Goal: Task Accomplishment & Management: Use online tool/utility

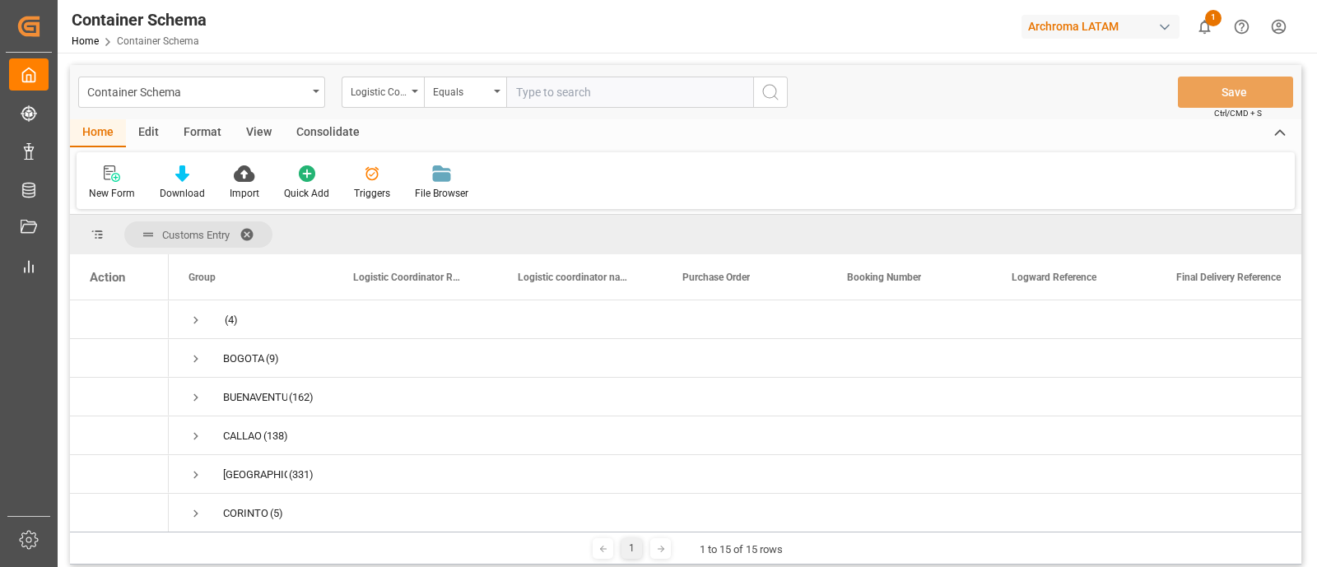
scroll to position [494, 0]
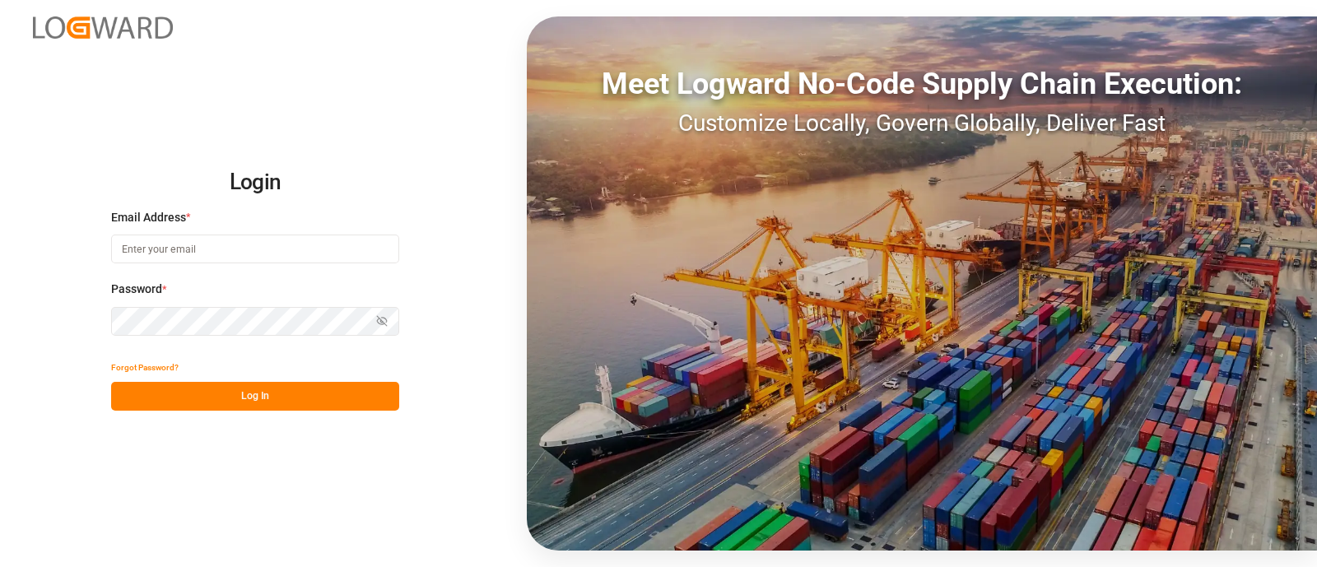
click at [249, 249] on input at bounding box center [255, 249] width 288 height 29
type input "[PERSON_NAME][EMAIL_ADDRESS][PERSON_NAME][DOMAIN_NAME]"
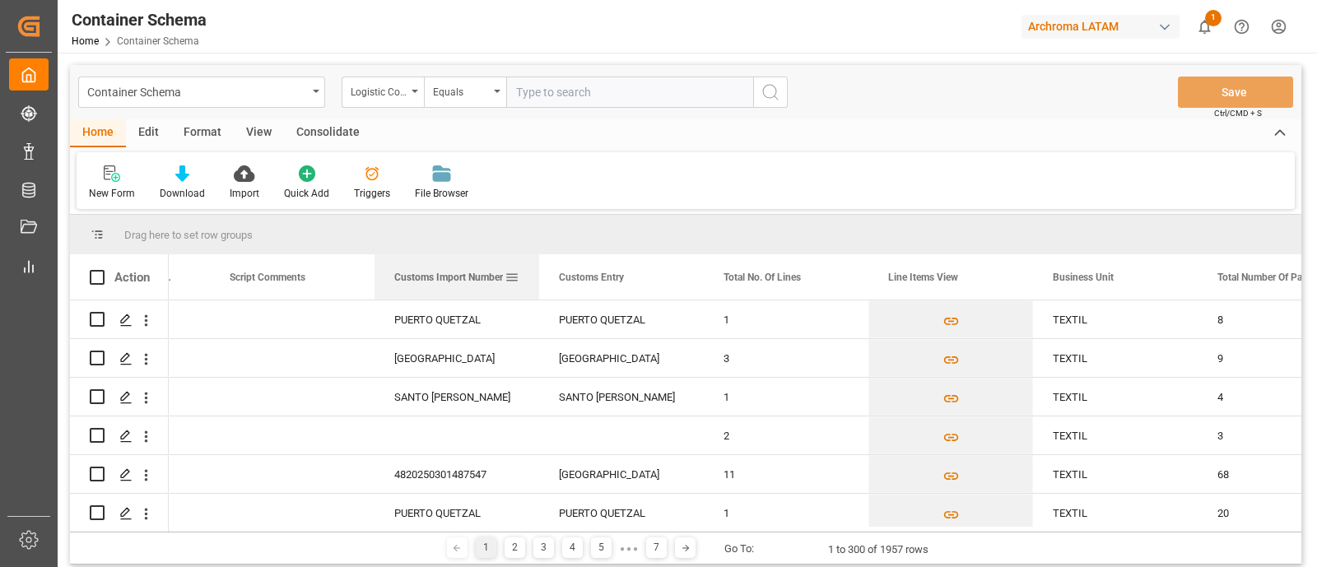
drag, startPoint x: 485, startPoint y: 270, endPoint x: 472, endPoint y: 277, distance: 15.1
click at [472, 277] on span "Customs Import Number" at bounding box center [448, 278] width 109 height 12
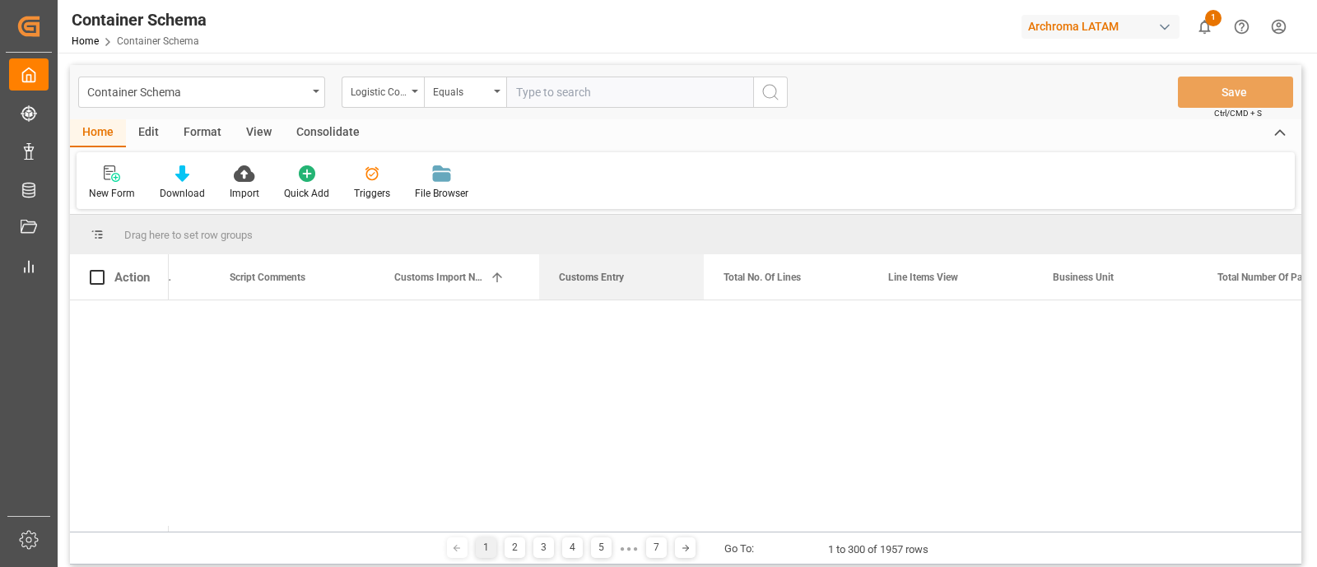
drag, startPoint x: 617, startPoint y: 207, endPoint x: 625, endPoint y: 226, distance: 19.6
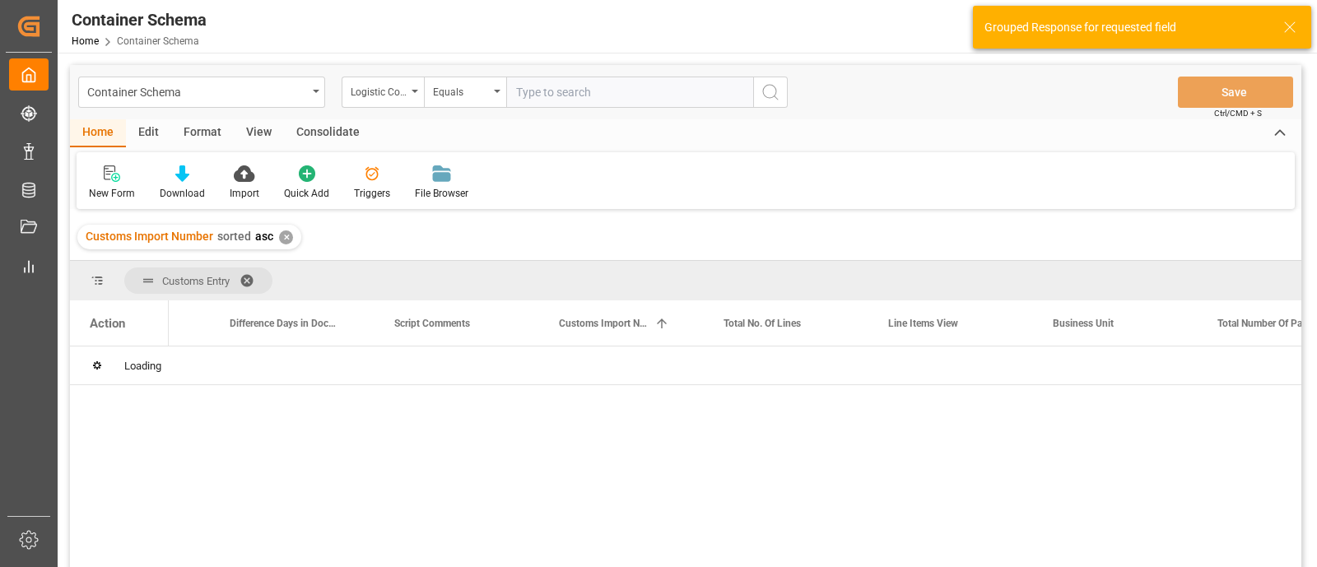
click at [284, 234] on div "✕" at bounding box center [286, 238] width 14 height 14
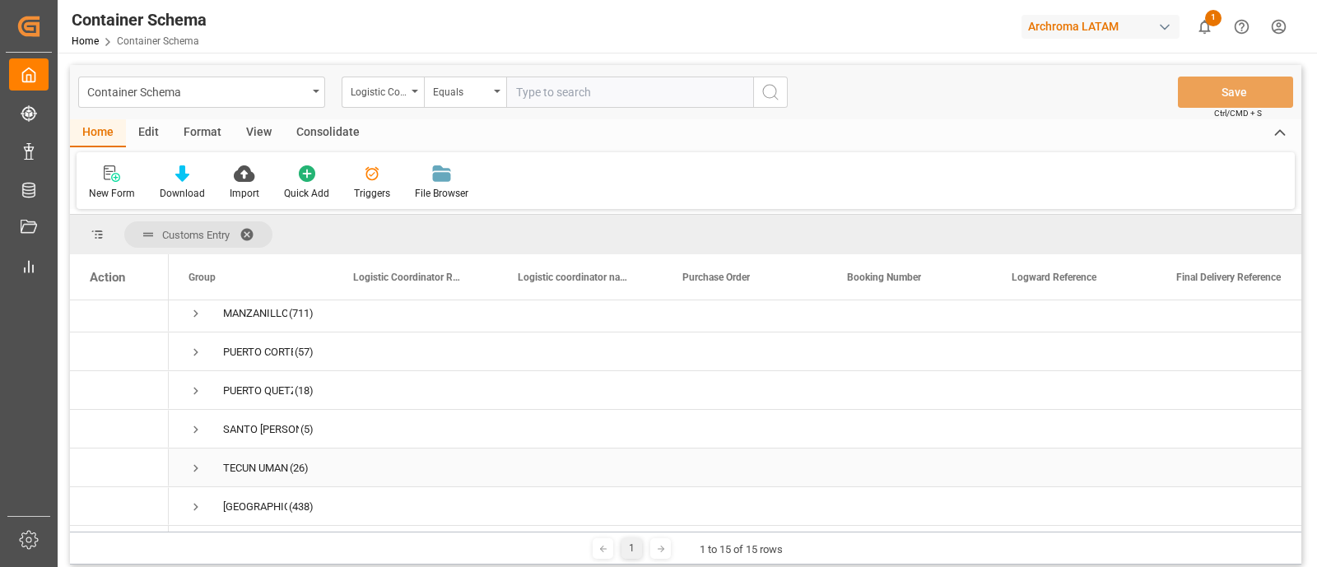
click at [194, 461] on span "Press SPACE to select this row." at bounding box center [196, 468] width 15 height 15
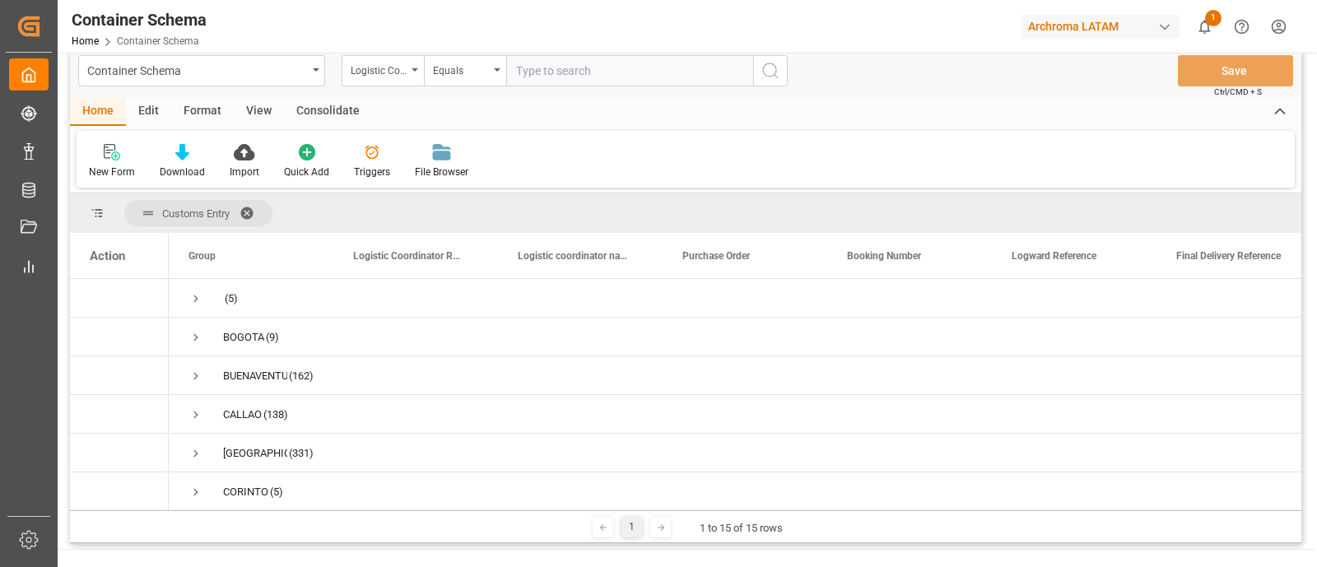
click at [247, 212] on span at bounding box center [253, 213] width 26 height 15
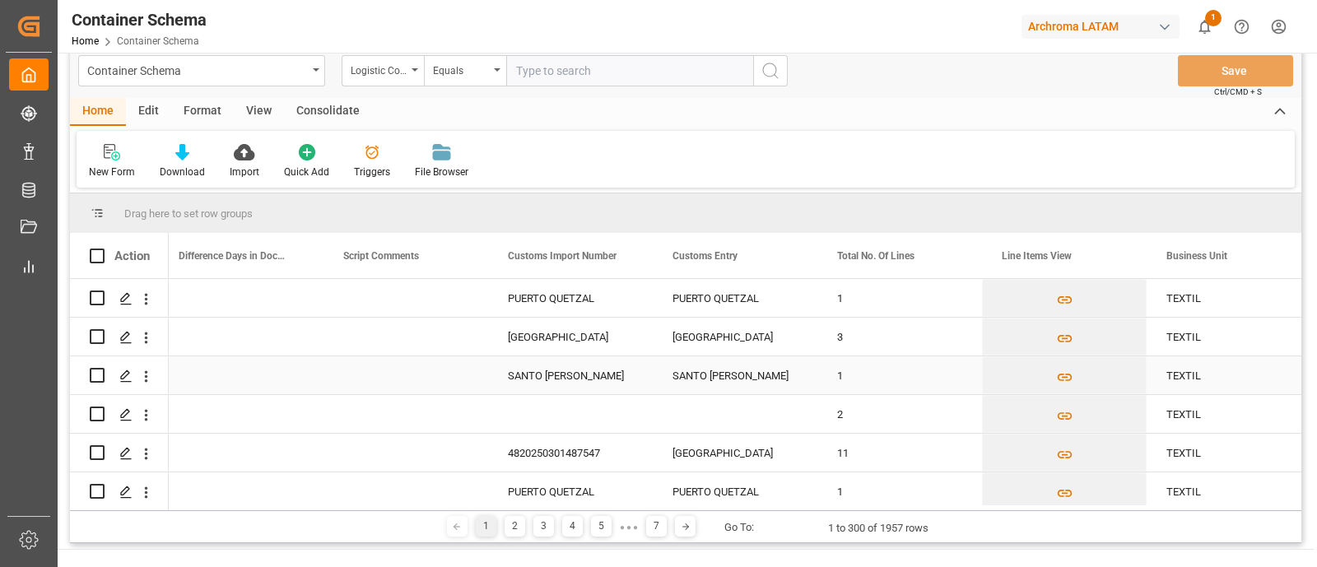
scroll to position [0, 3631]
click at [123, 339] on polygon "Press SPACE to select this row." at bounding box center [125, 336] width 8 height 8
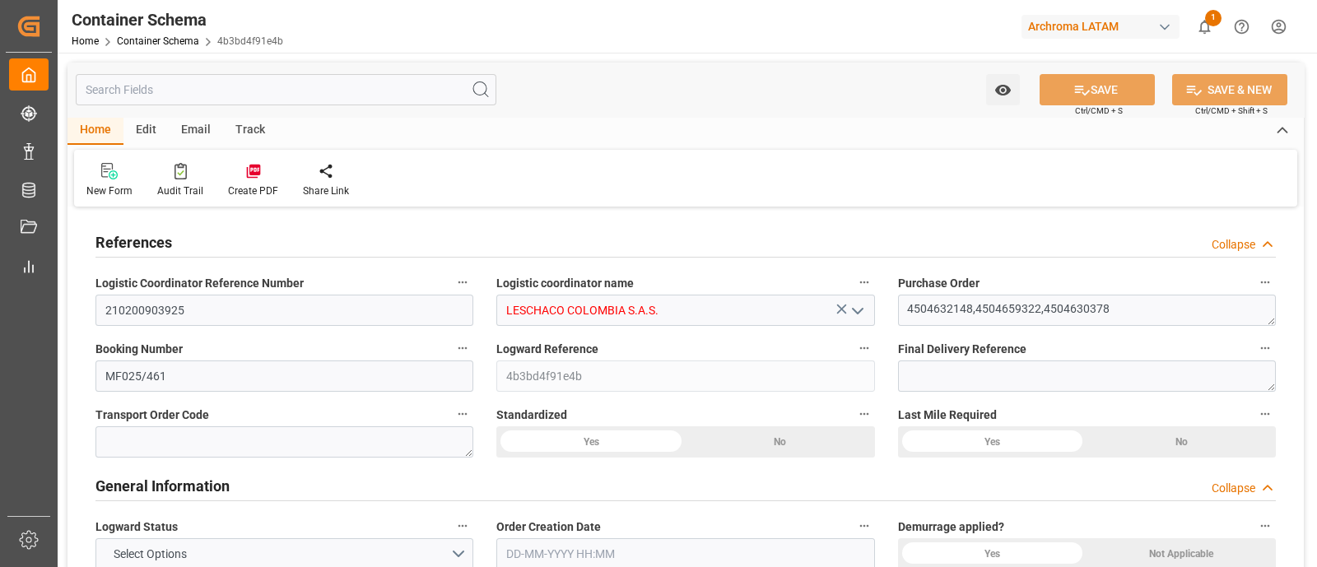
type input "0"
type input "3"
type input "9"
type input "15700"
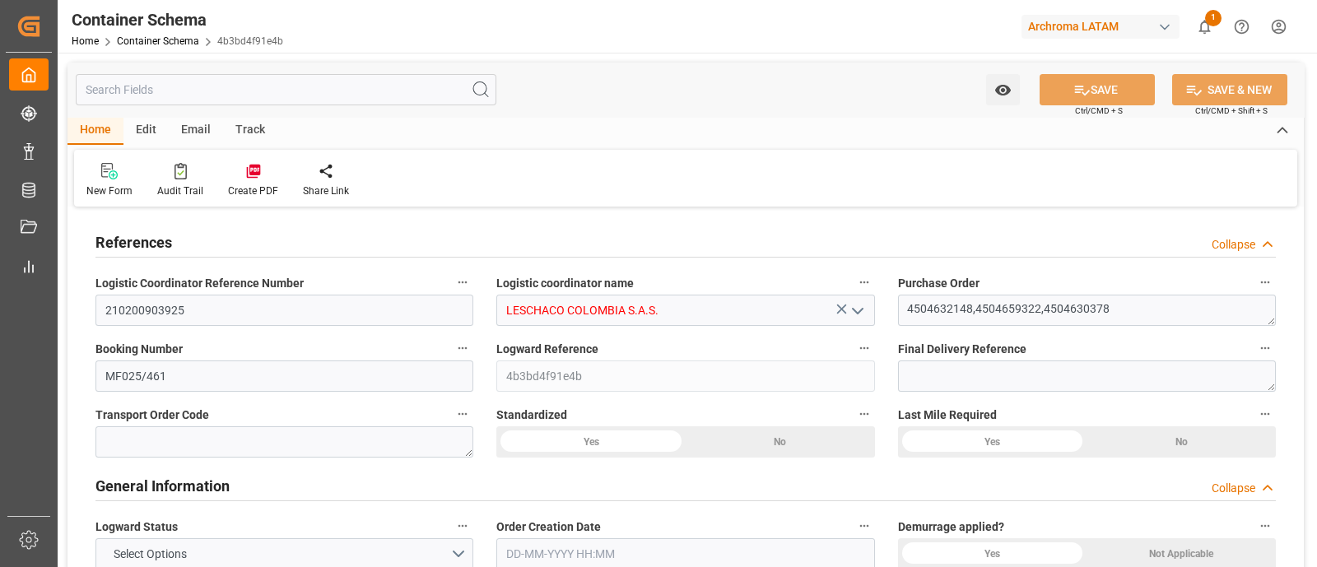
type input "9700"
type input "Seaboard"
type input "Seaboard Marine Ltd"
type input "GTGUA"
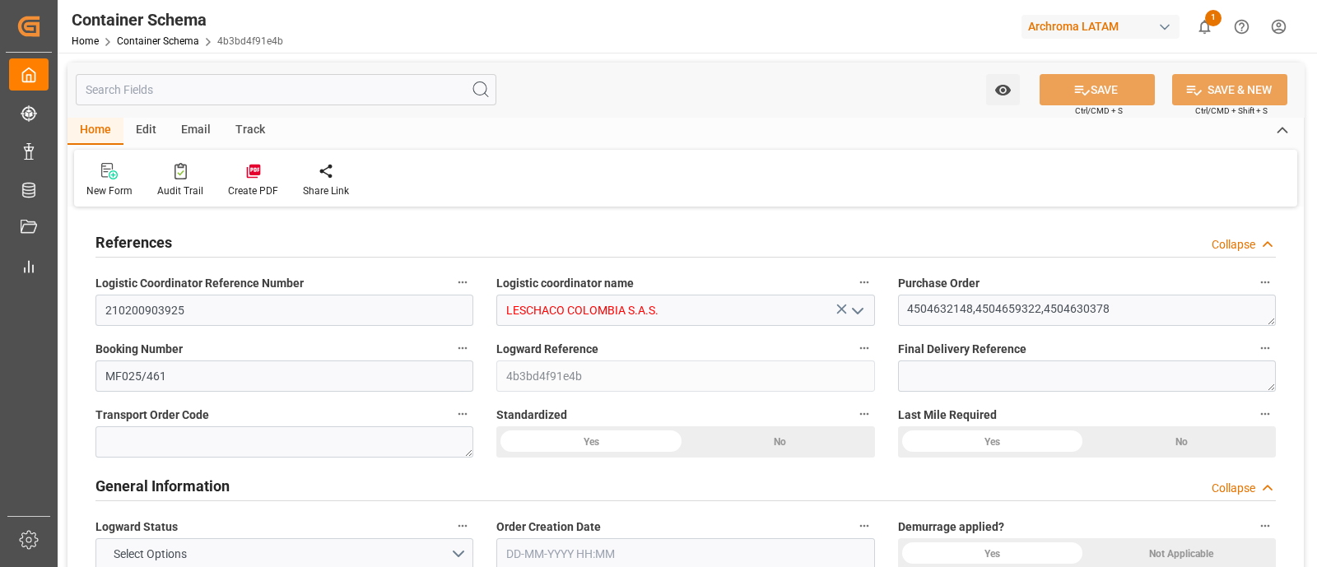
type input "COCTG"
type input "9437115"
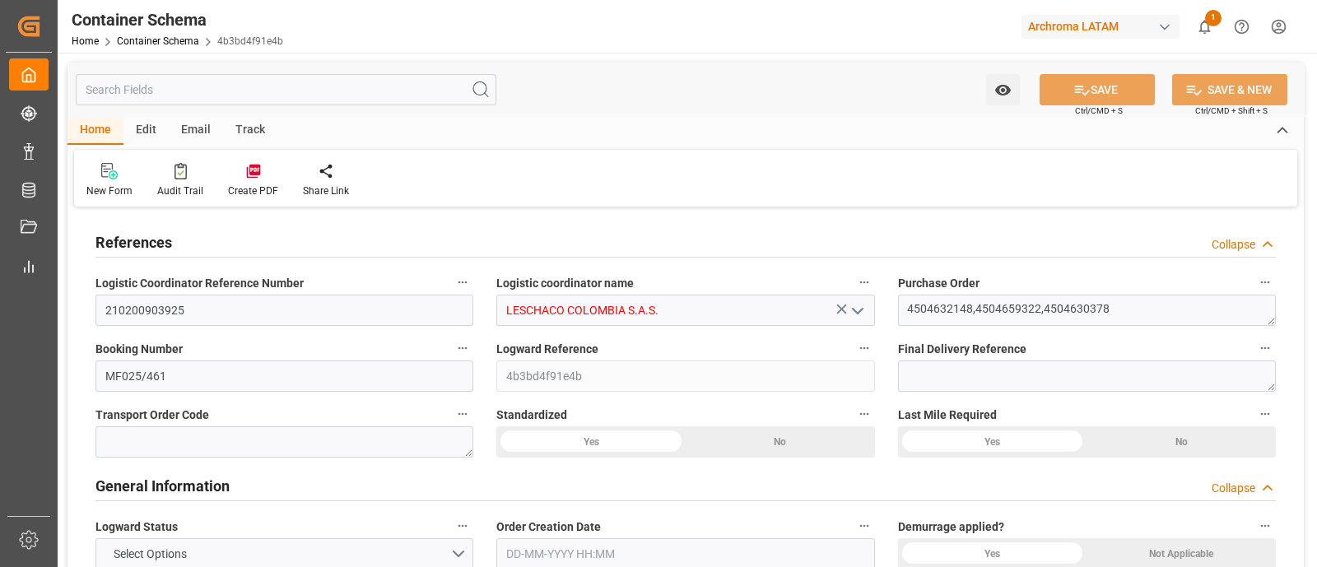
type input "9437115"
type input "0"
type input "9"
type input "5"
type input "[DATE] 14:00"
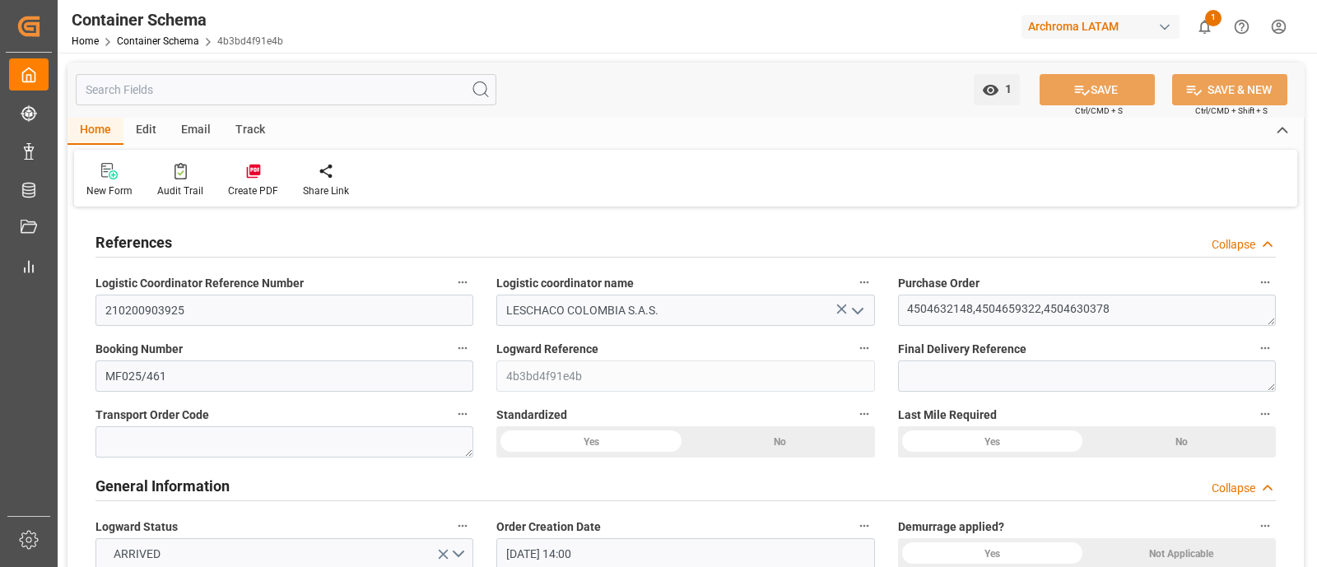
type input "[DATE]"
type input "[DATE] 00:00"
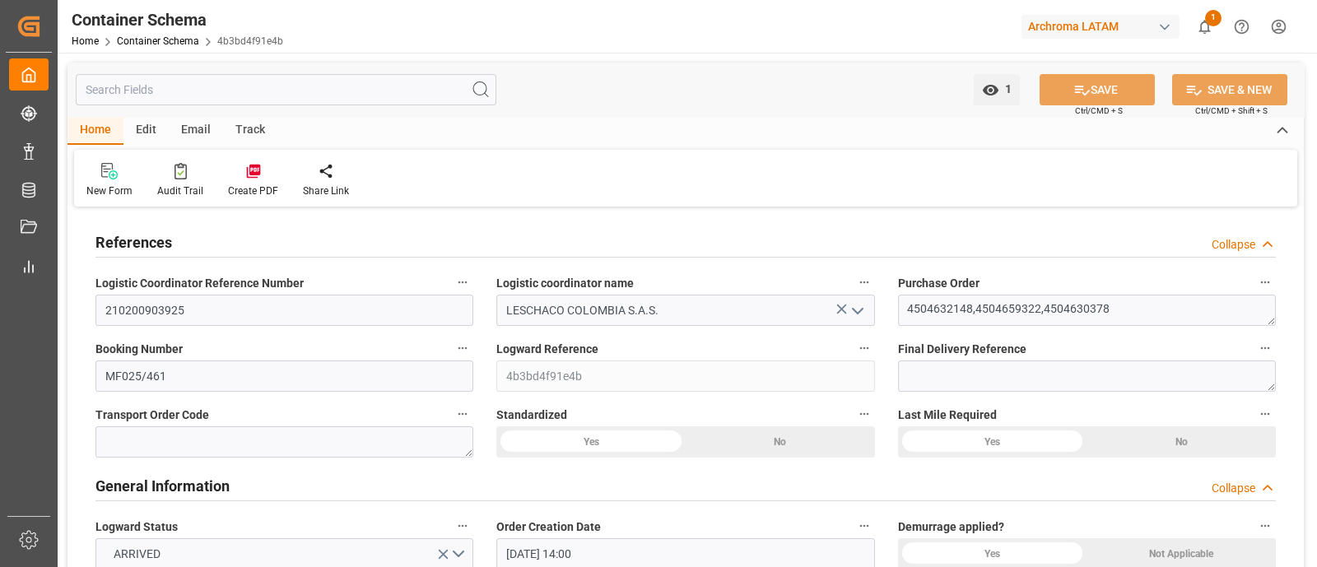
type input "[DATE] 00:00"
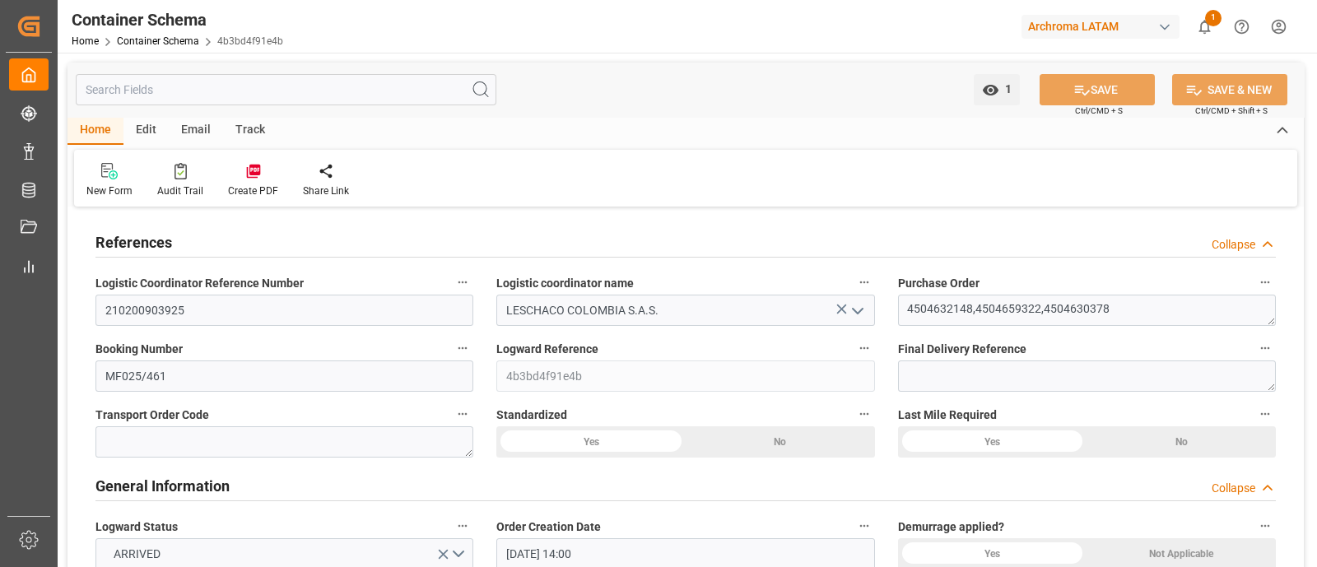
type input "[DATE] 00:00"
type input "[DATE]"
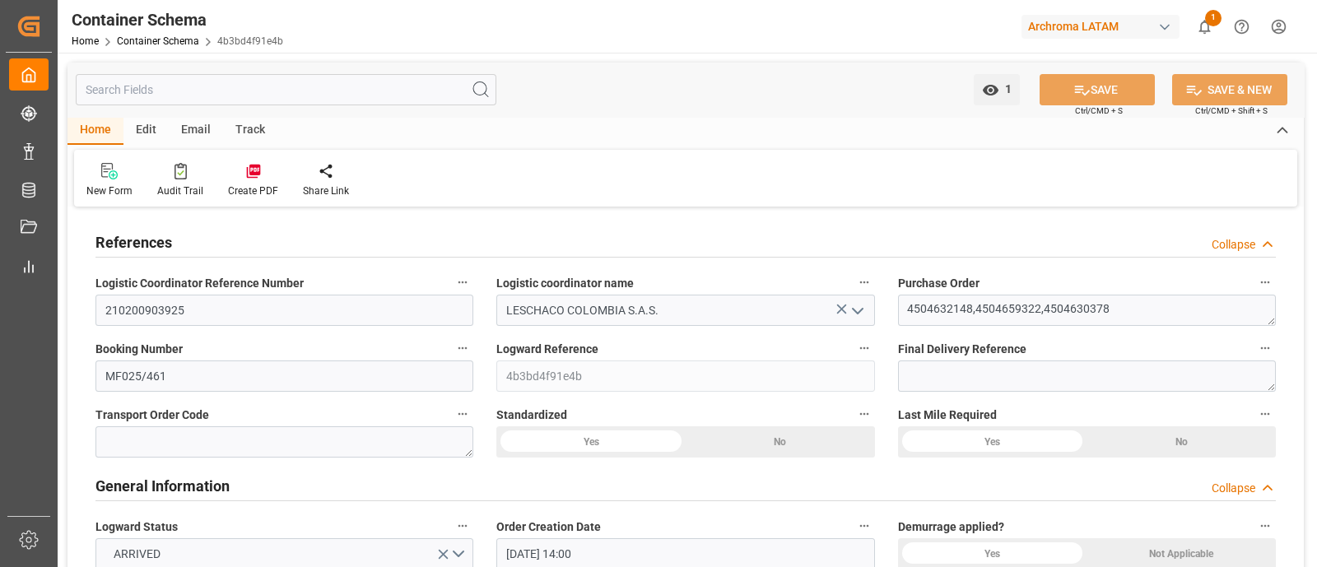
type input "[DATE] 15:56"
type input "[DATE] 19:15"
type input "[DATE]"
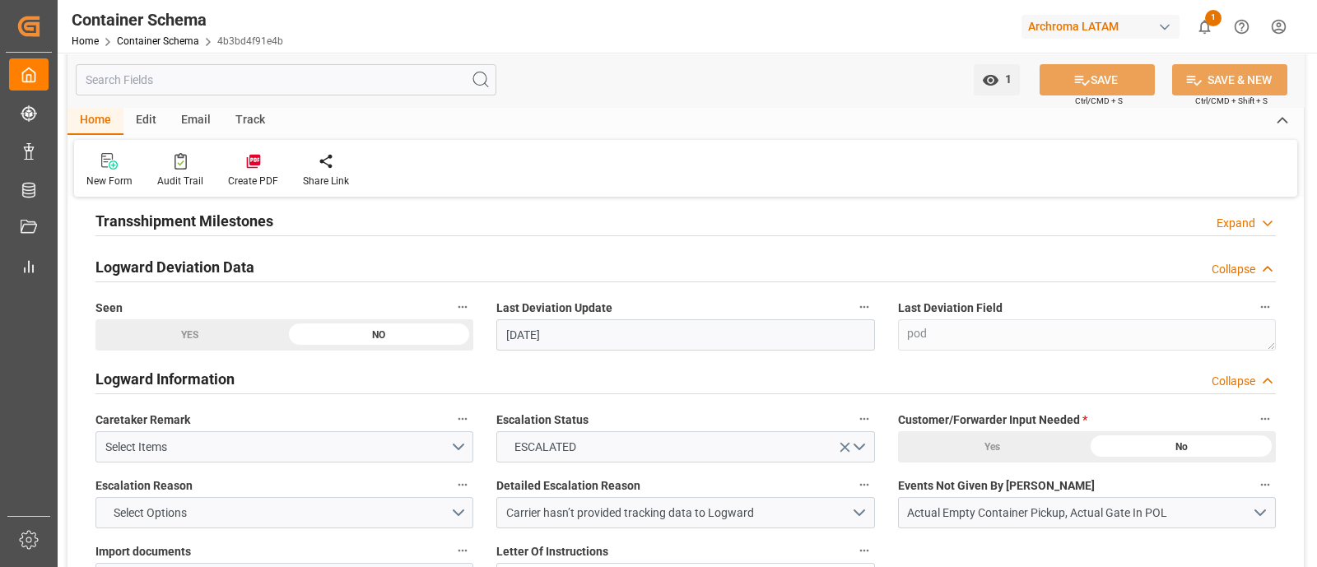
scroll to position [1920, 0]
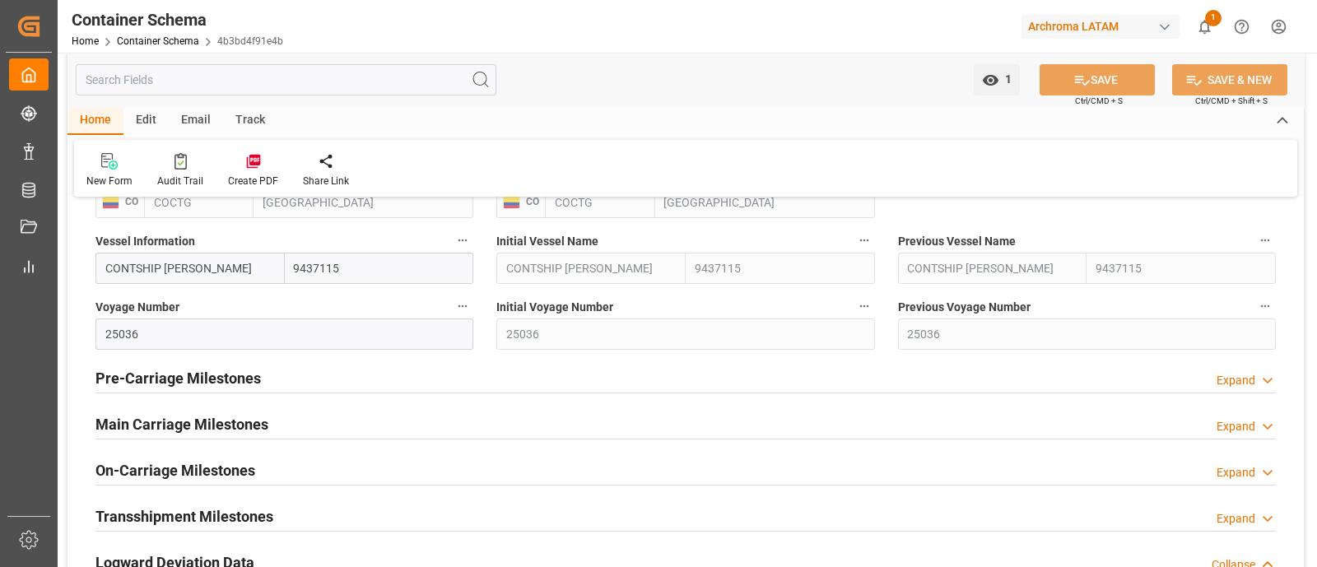
click at [864, 429] on div "Main Carriage Milestones Expand" at bounding box center [685, 422] width 1180 height 31
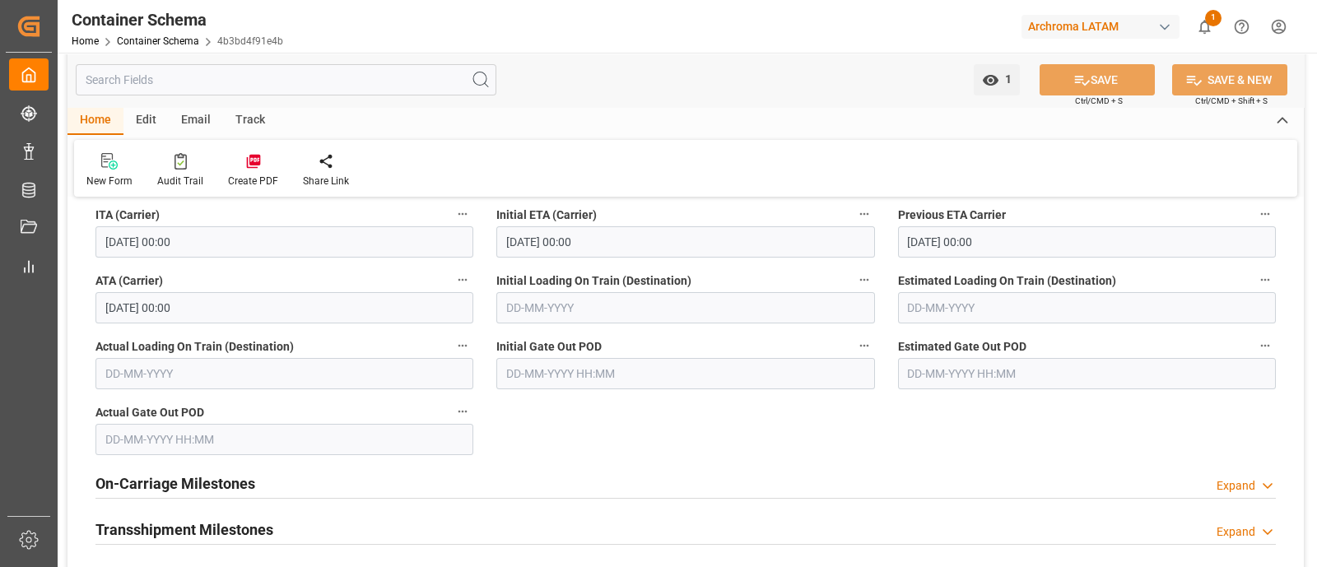
scroll to position [2368, 0]
click at [179, 47] on div "Home Container Schema 4b3bd4f91e4b" at bounding box center [178, 40] width 212 height 17
click at [175, 43] on link "Container Schema" at bounding box center [158, 41] width 82 height 12
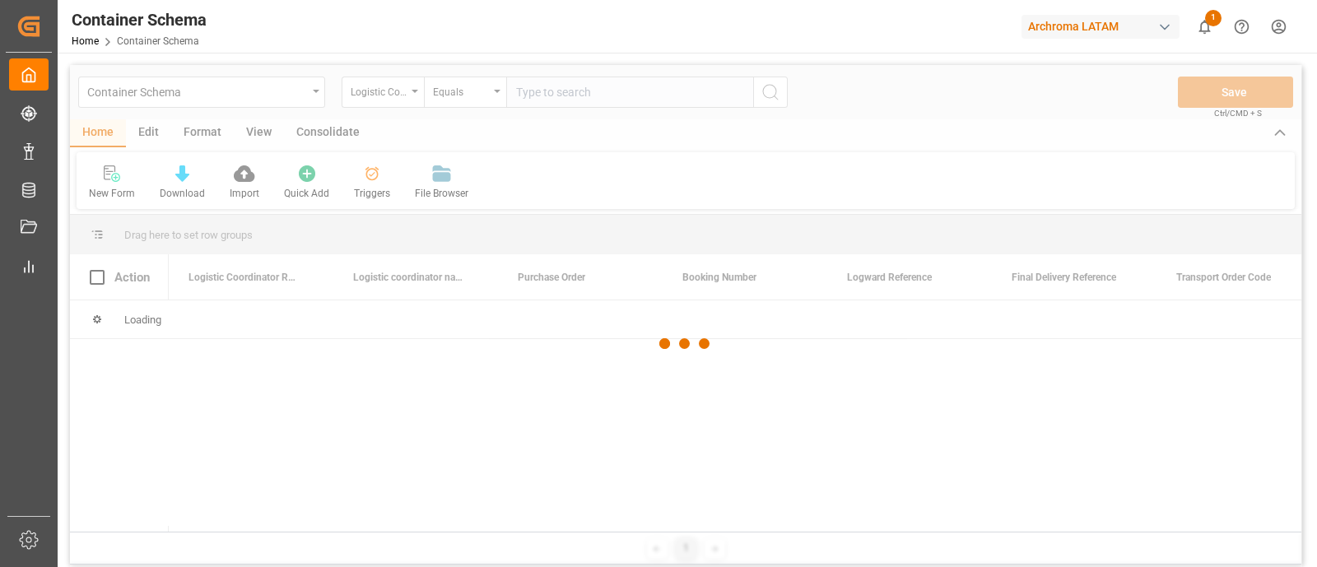
click at [303, 92] on div at bounding box center [686, 343] width 1232 height 557
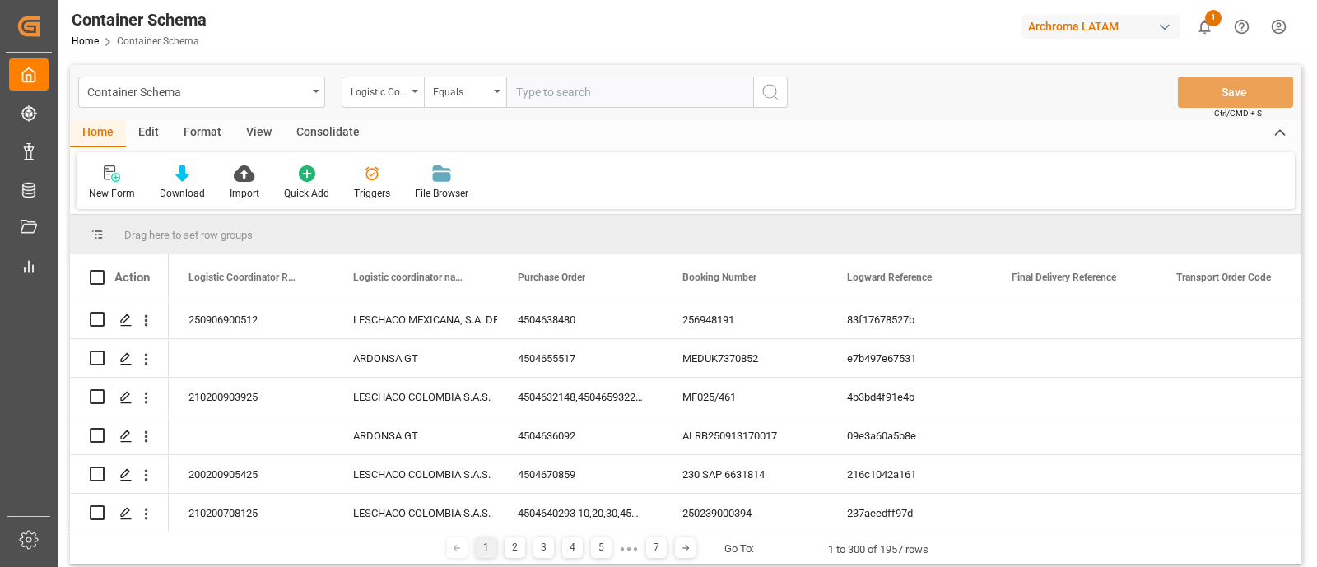
click at [303, 92] on div "Container Schema" at bounding box center [197, 91] width 220 height 21
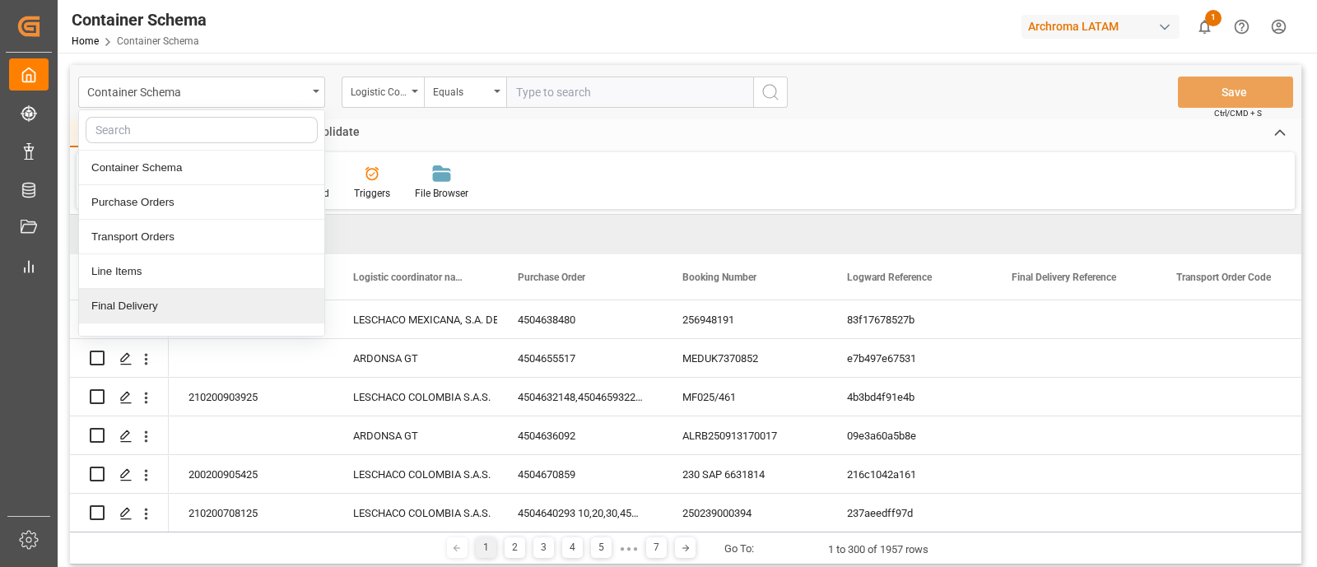
click at [211, 293] on div "Final Delivery" at bounding box center [201, 306] width 245 height 35
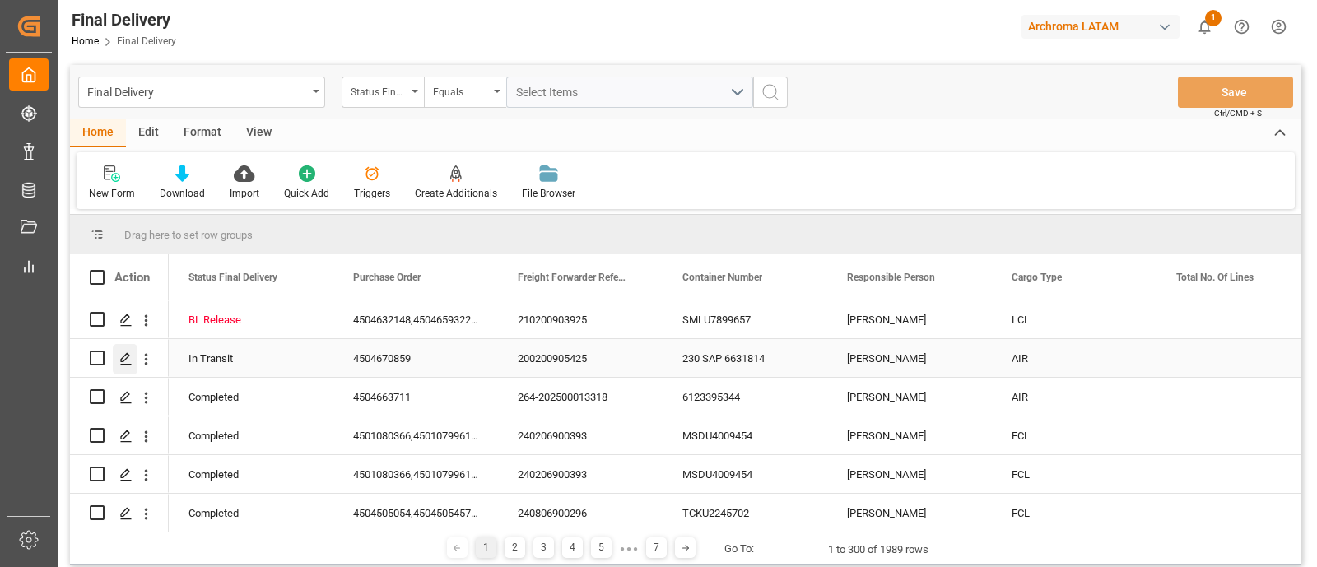
click at [123, 356] on polygon "Press SPACE to select this row." at bounding box center [125, 357] width 8 height 8
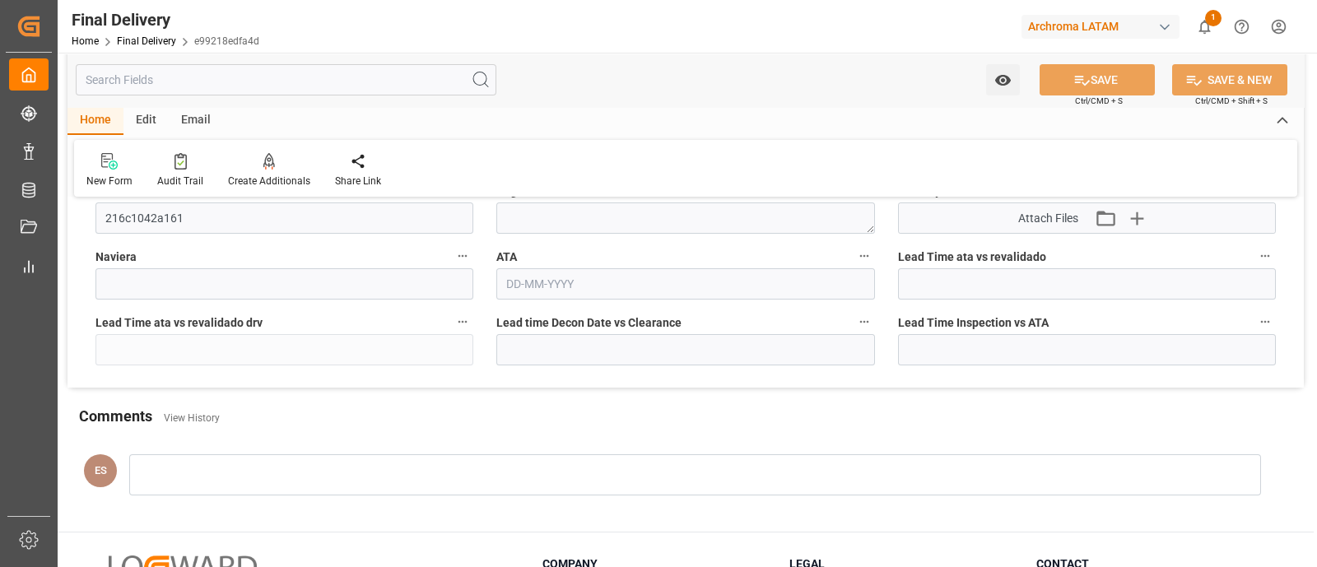
scroll to position [1850, 0]
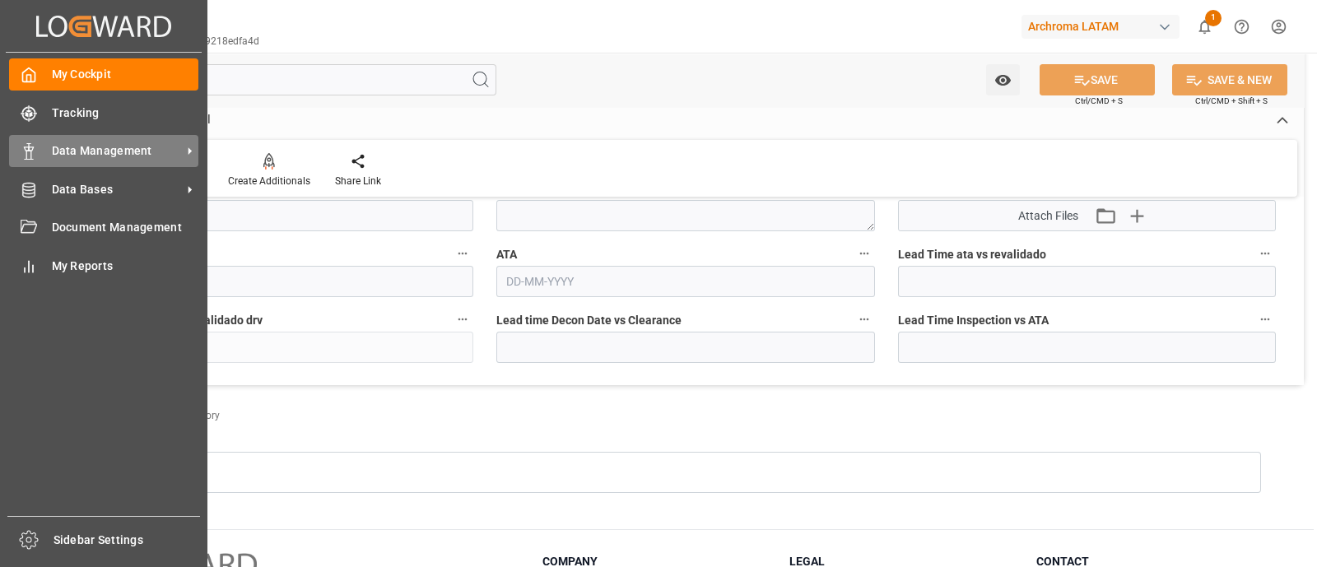
click at [135, 156] on span "Data Management" at bounding box center [117, 150] width 130 height 17
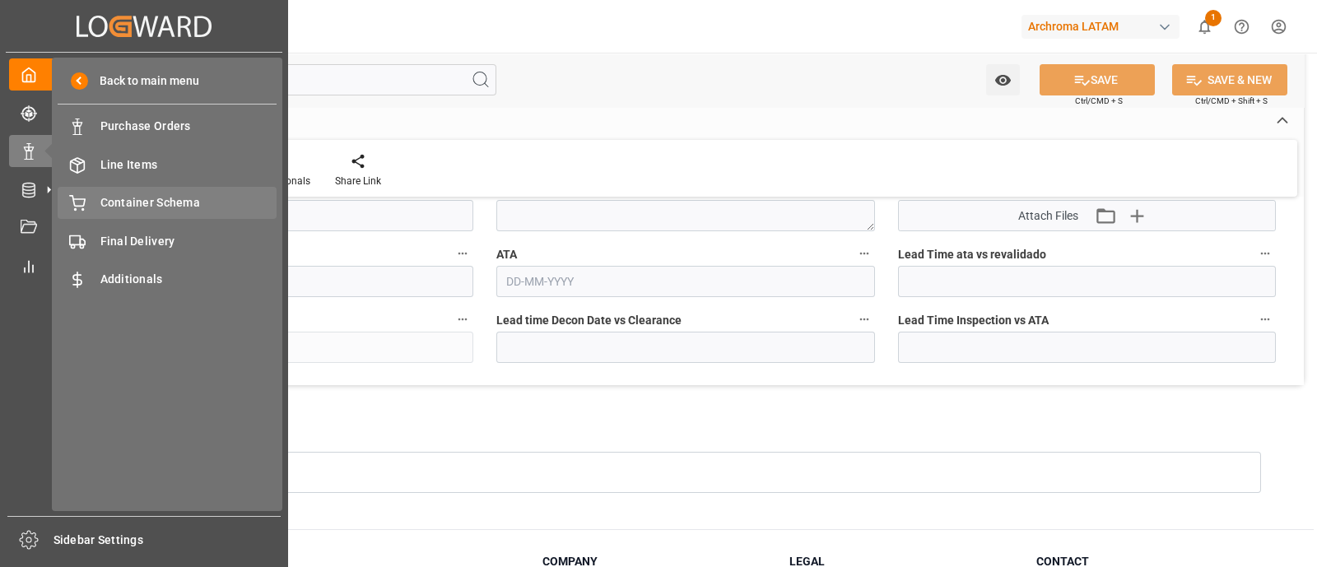
click at [161, 212] on div "Container Schema Container Schema" at bounding box center [167, 203] width 219 height 32
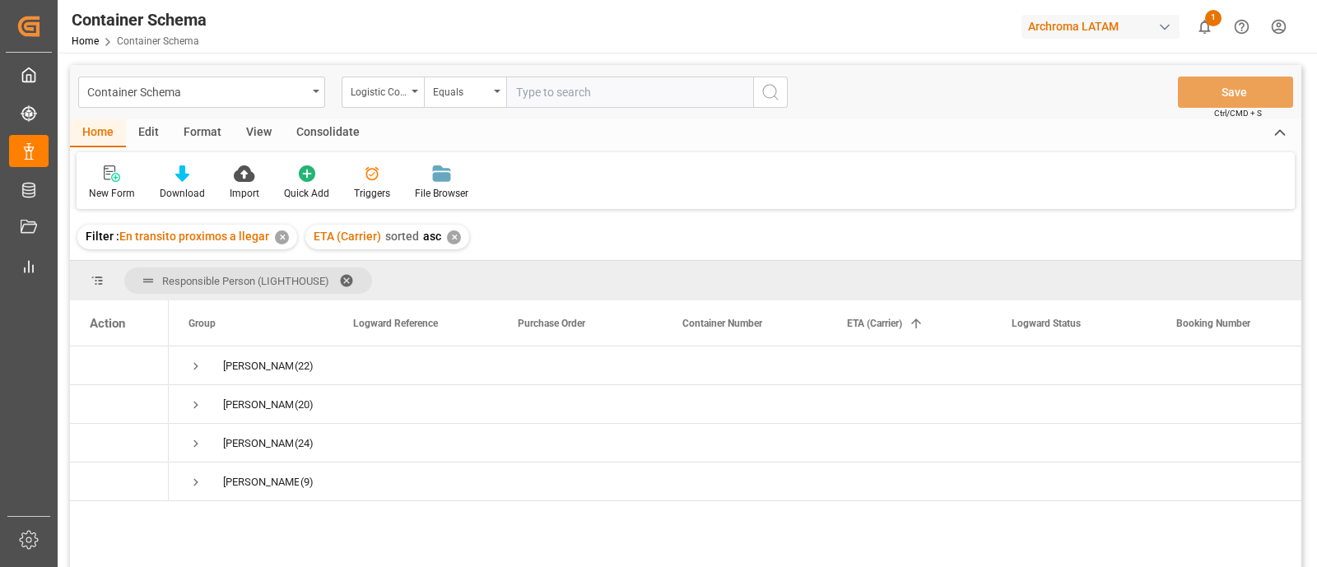
click at [276, 236] on div "✕" at bounding box center [282, 238] width 14 height 14
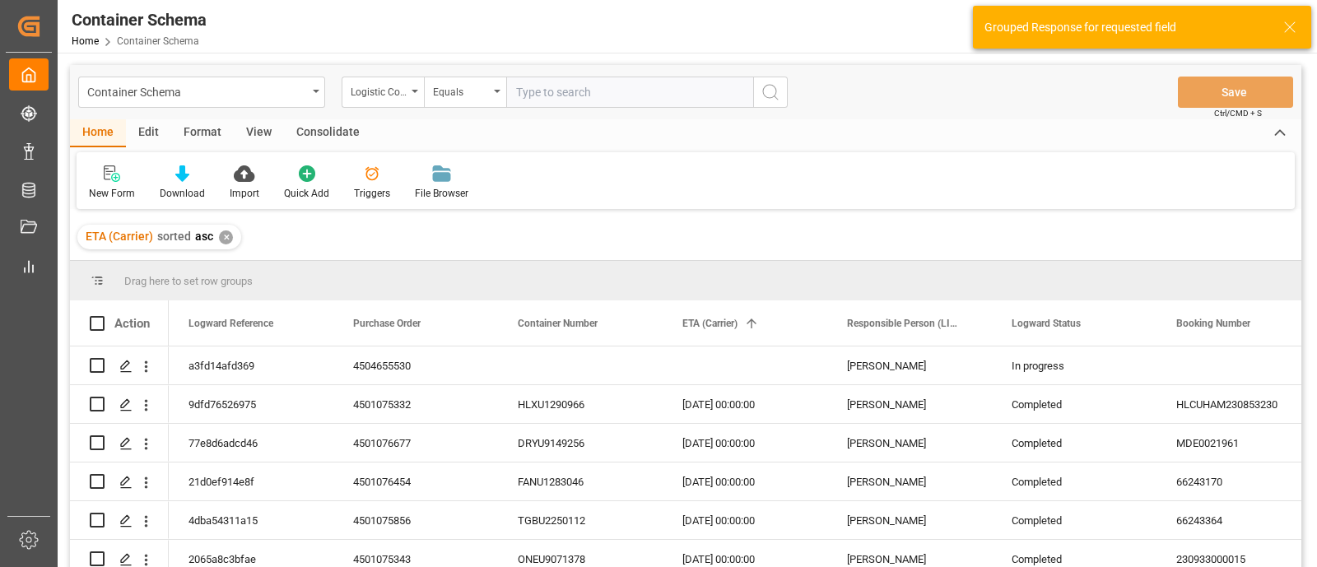
click at [222, 239] on div "✕" at bounding box center [226, 238] width 14 height 14
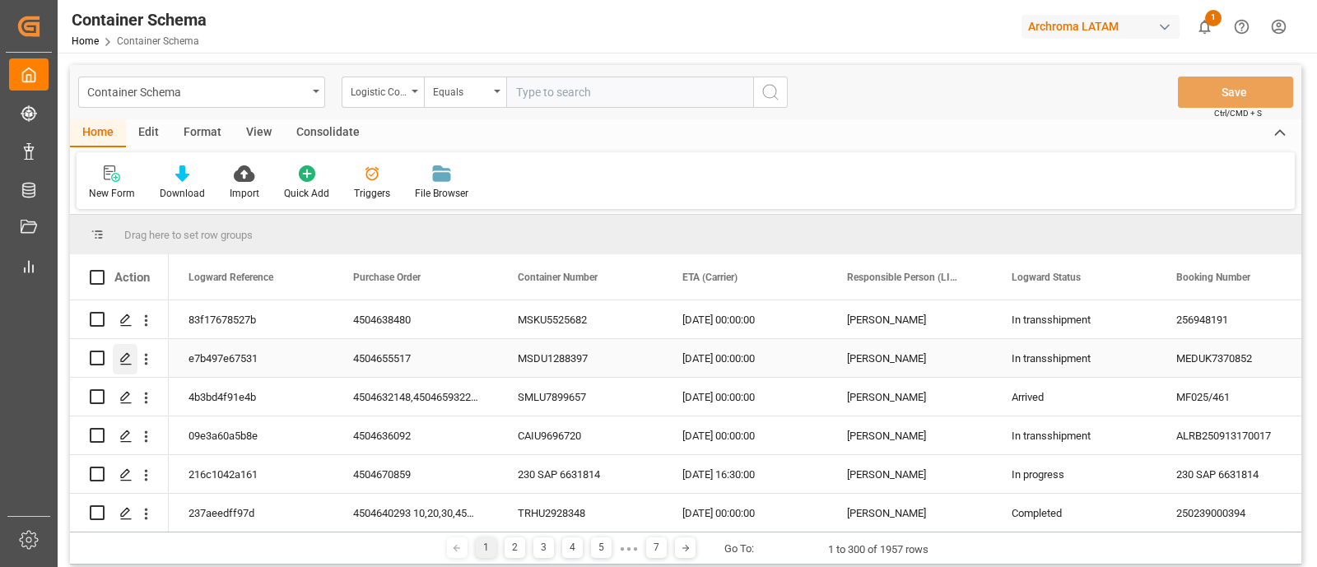
click at [127, 347] on div "Press SPACE to select this row." at bounding box center [125, 359] width 25 height 30
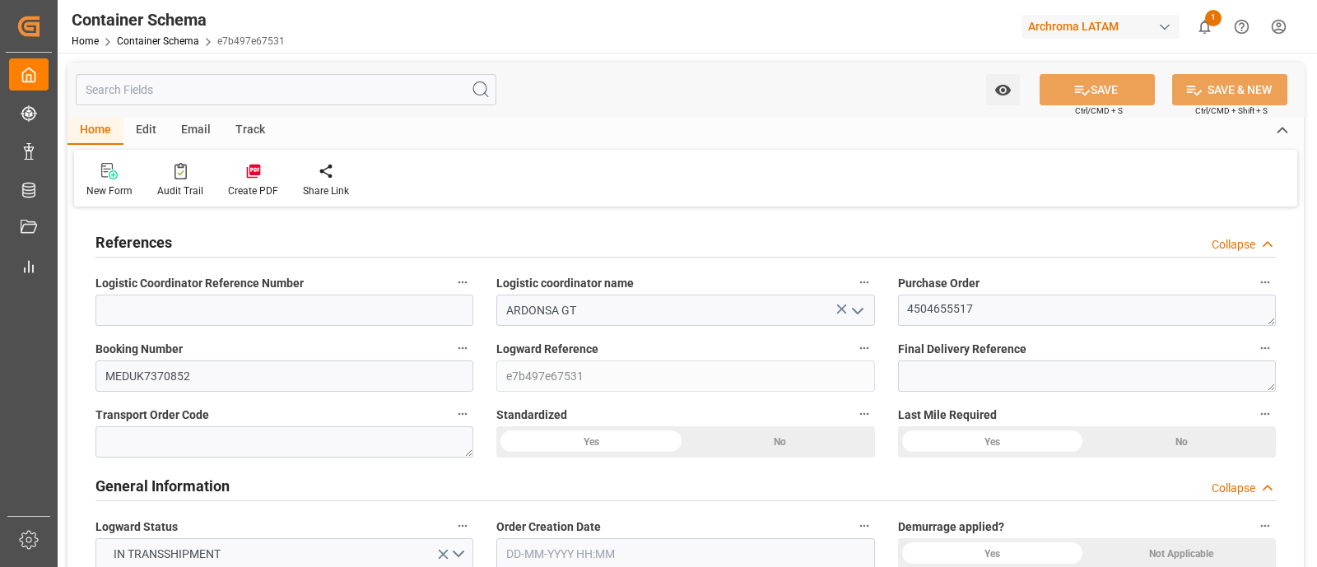
type input "0"
type input "1"
type input "8"
type input "8000"
type input "8448"
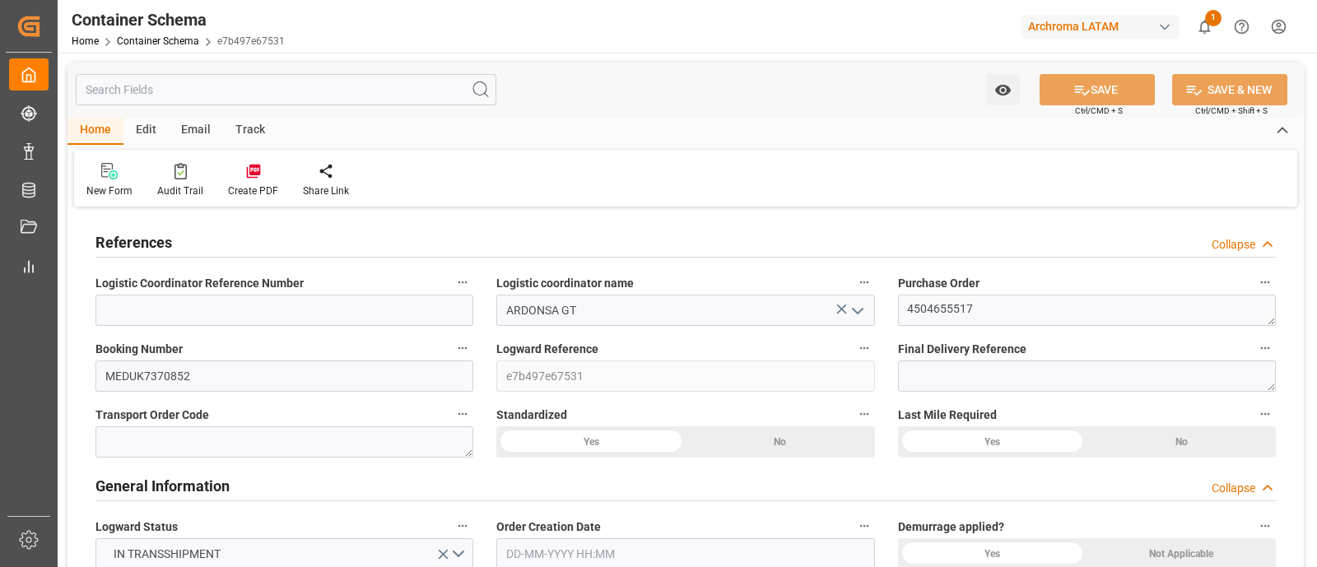
type input "MSC"
type input "Mediterranean Shipping Company"
type input "CNNAH"
type input "GTPRQ"
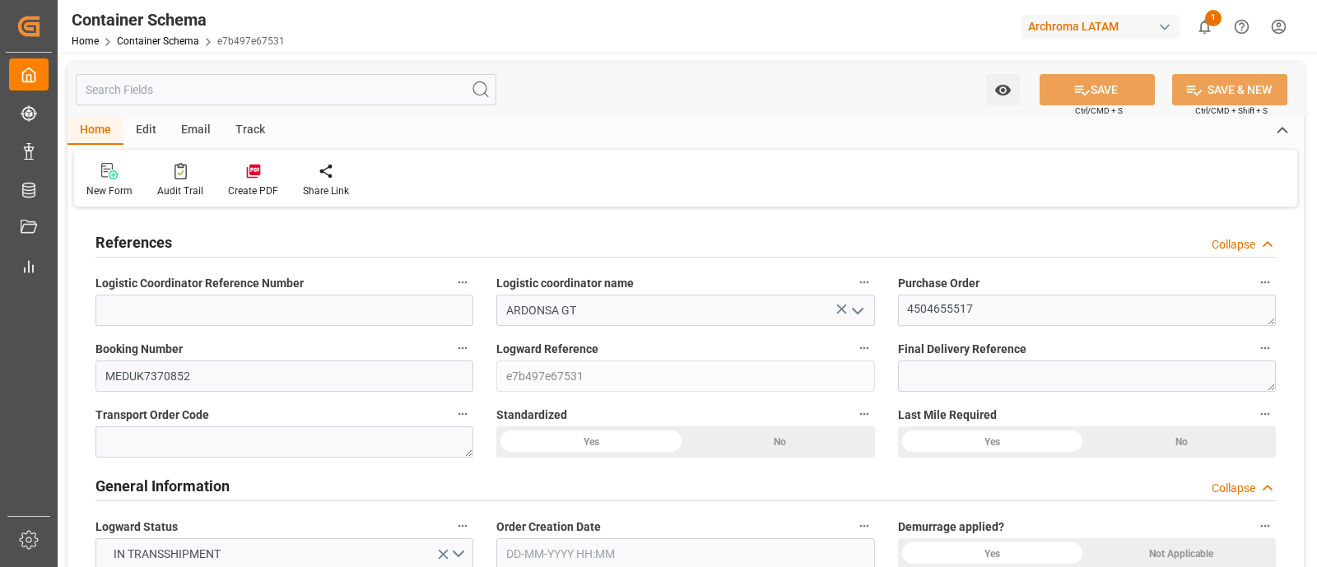
type input "GTPRQ"
type input "-2"
type input "0"
type input "[DATE] 15:45"
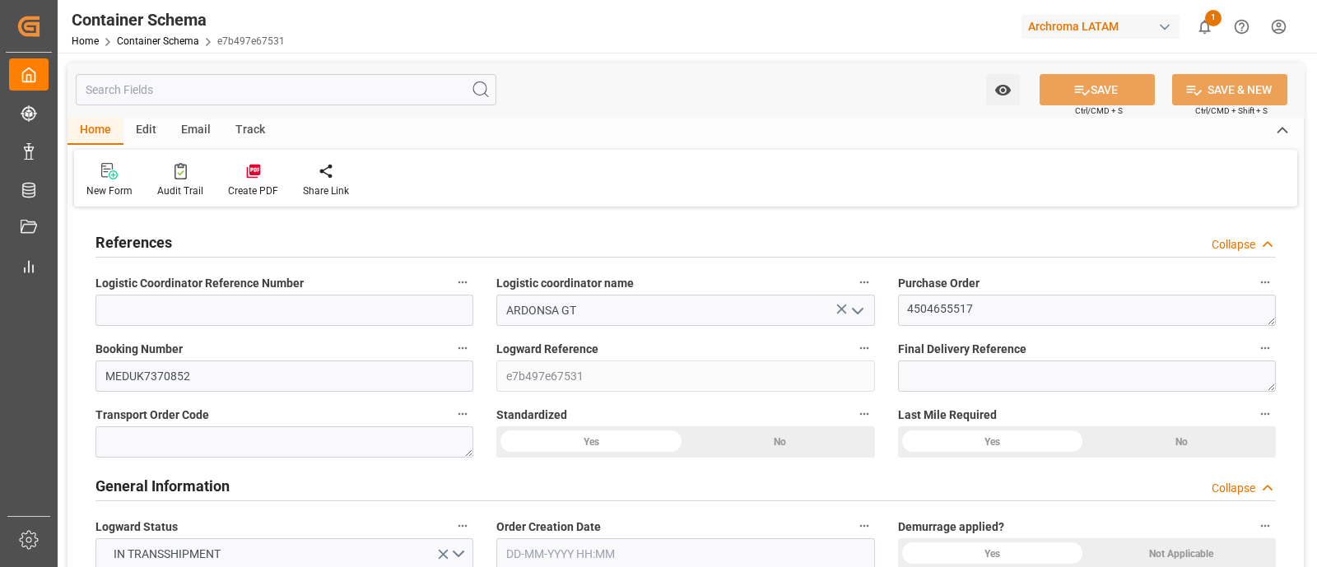
type input "[DATE]"
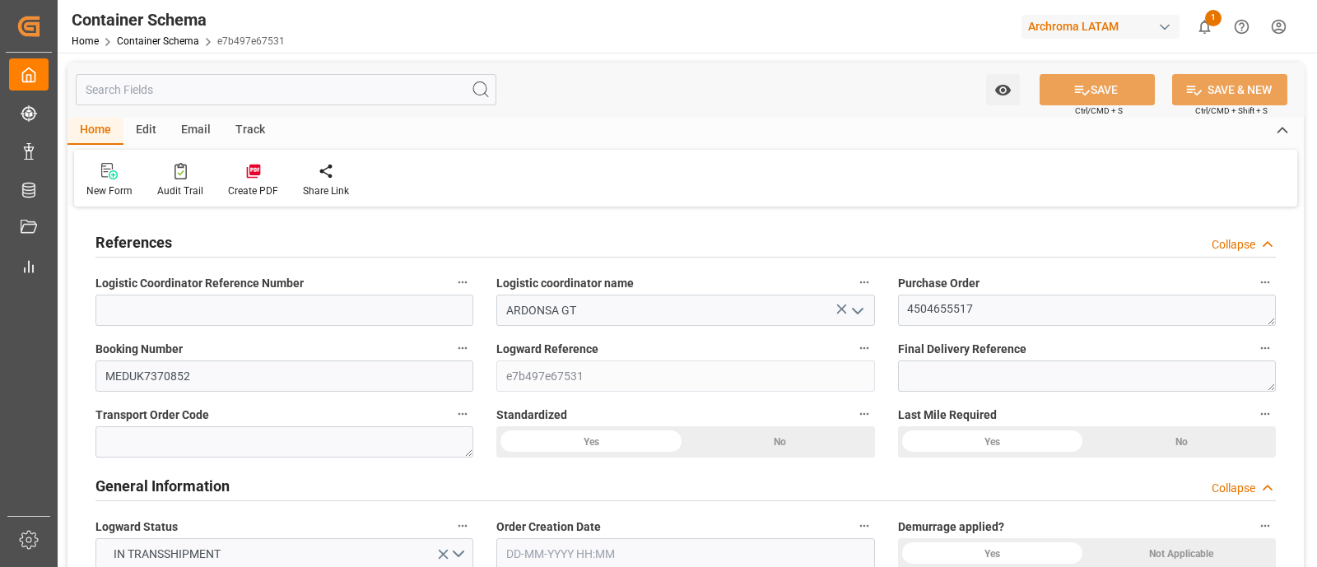
type input "[DATE] 16:10"
type input "[DATE] 20:46"
type input "[DATE]"
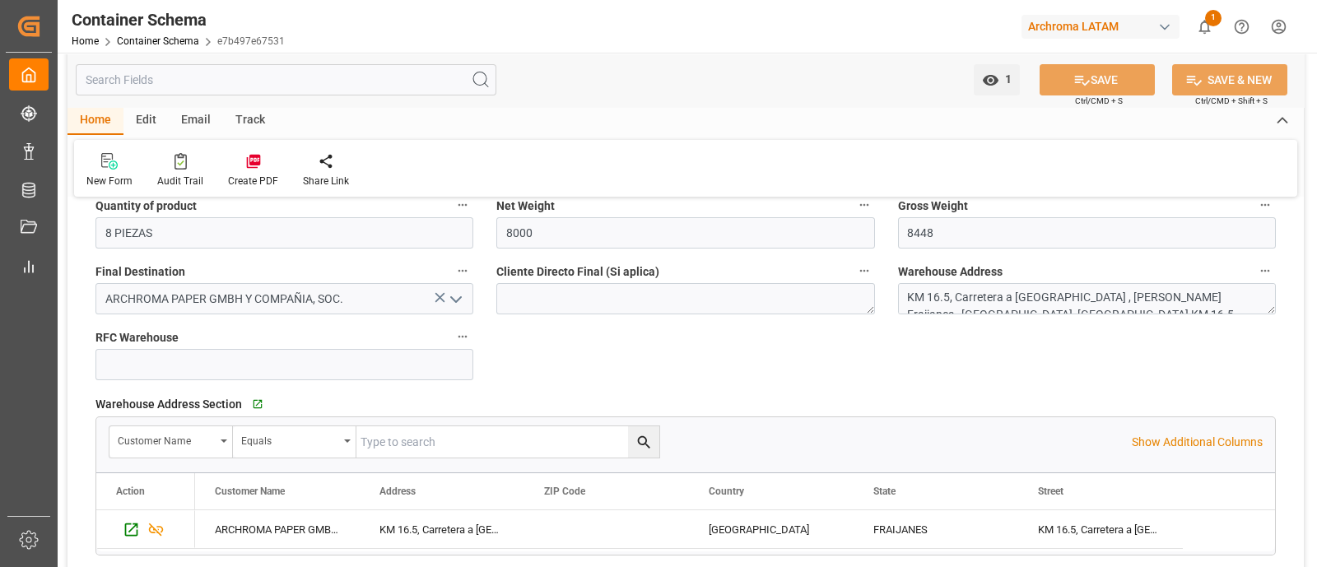
scroll to position [1025, 0]
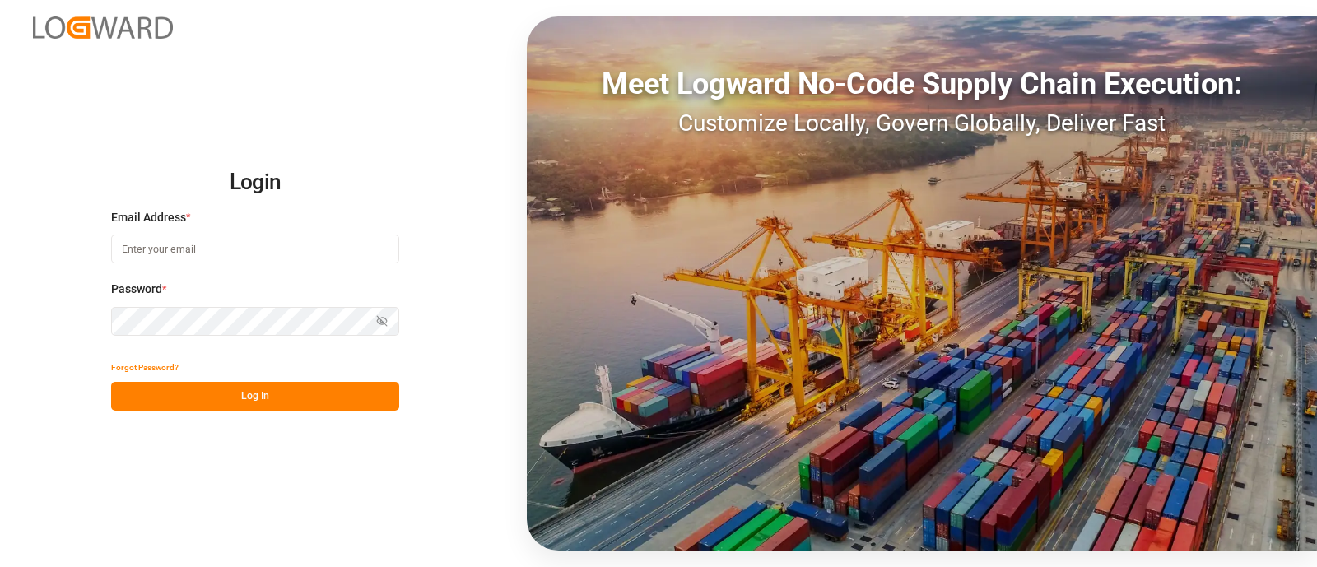
click at [177, 256] on input at bounding box center [255, 249] width 288 height 29
type input "elsie.sanchez@leschaco.com"
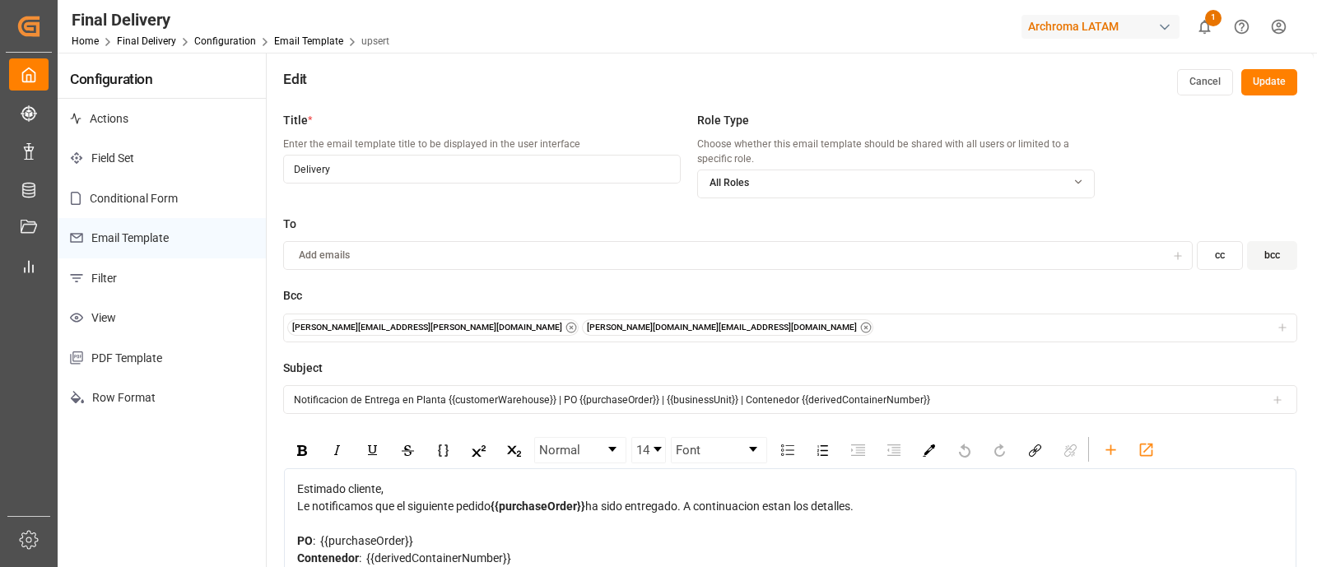
scroll to position [44, 0]
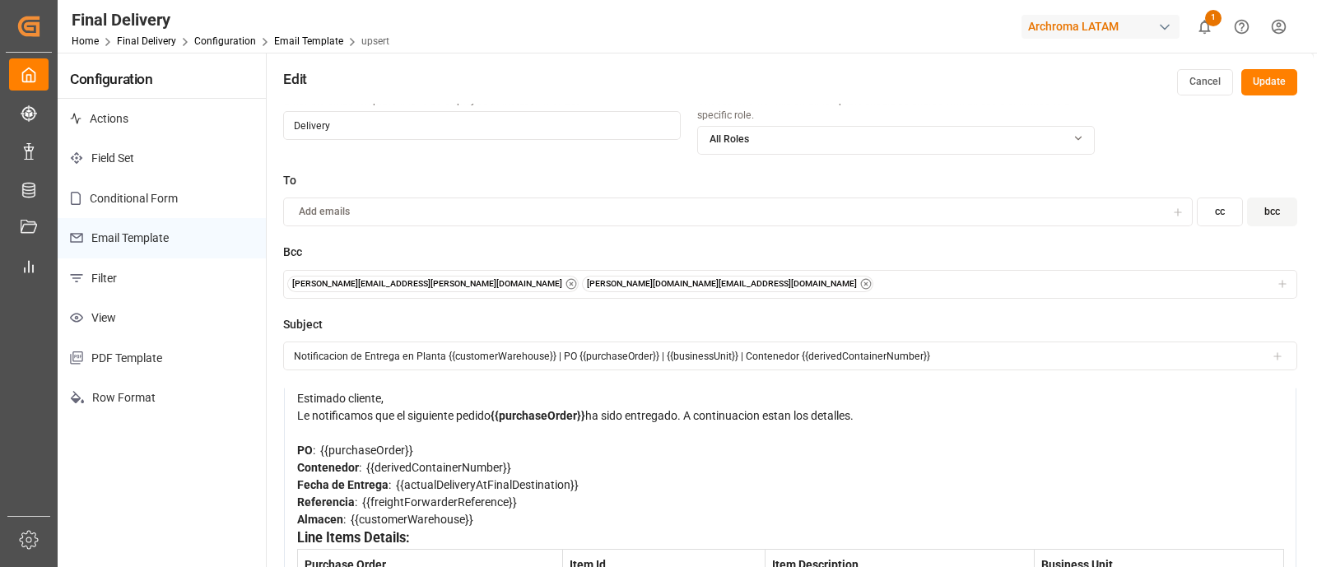
click at [1266, 69] on button "Update" at bounding box center [1269, 82] width 56 height 26
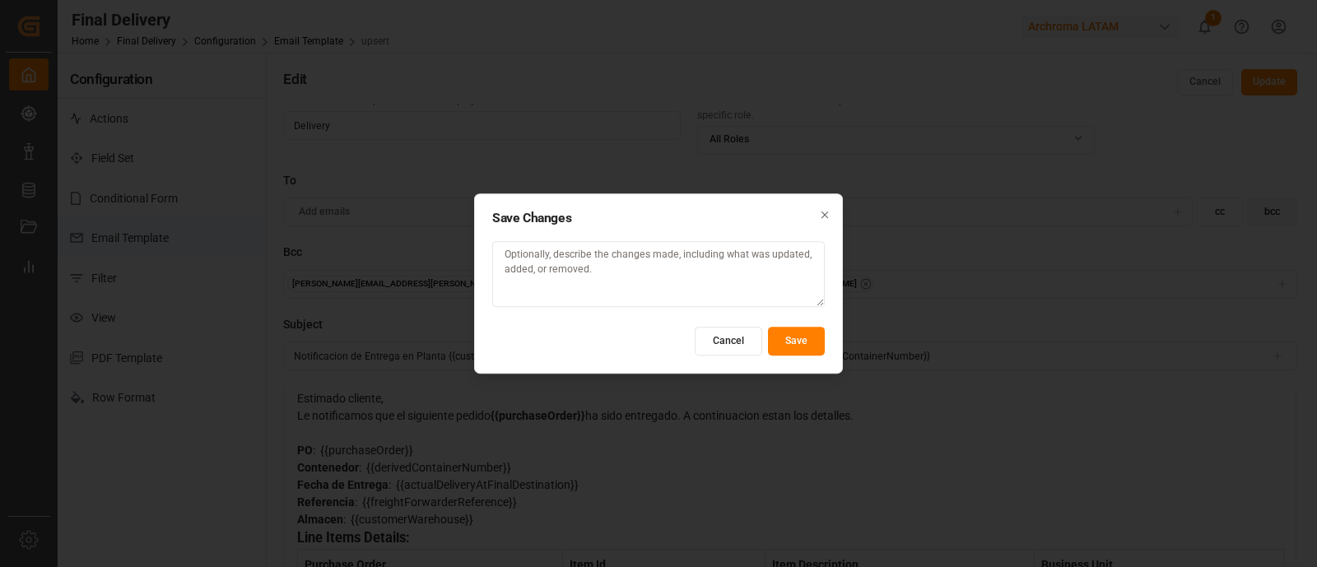
click at [800, 338] on button "Save" at bounding box center [796, 341] width 57 height 29
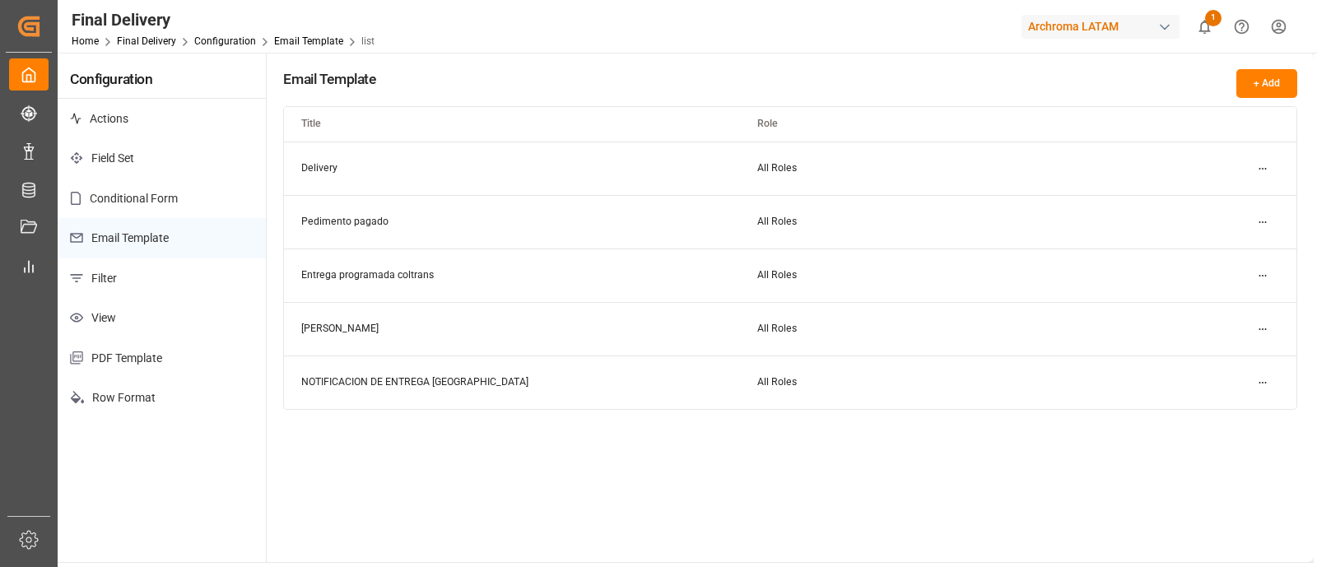
click at [1260, 379] on html "Created by potrace 1.15, written by Peter Selinger 2001-2017 Created by potrace…" at bounding box center [658, 283] width 1317 height 567
click at [1233, 407] on div "Edit" at bounding box center [1233, 414] width 85 height 23
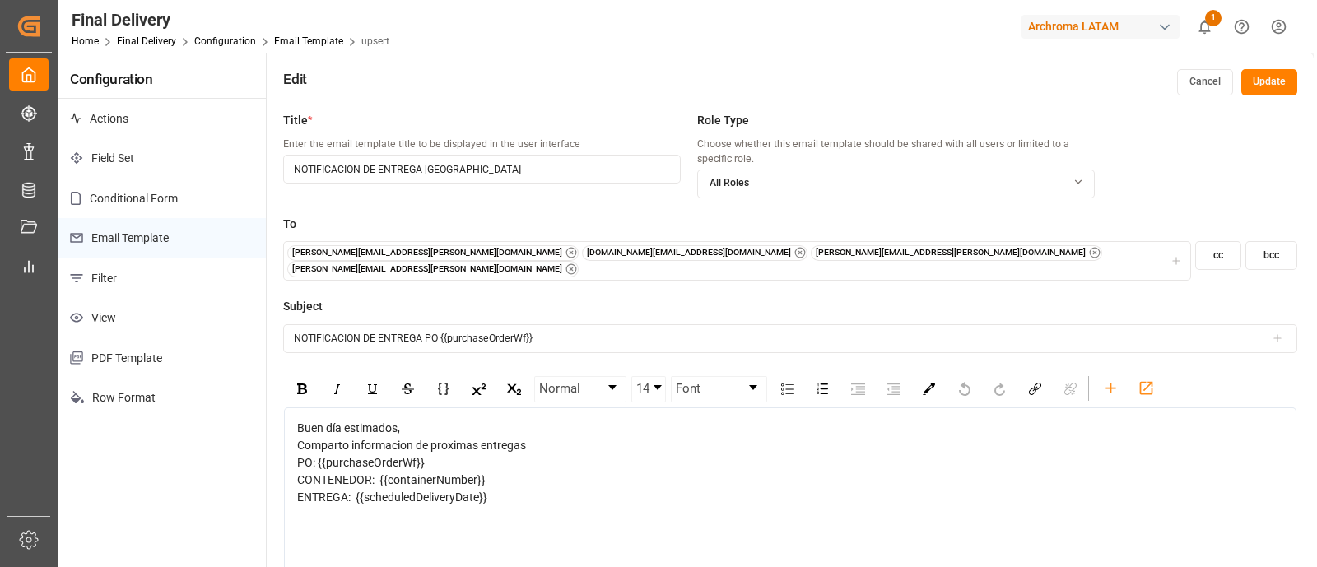
click at [1198, 85] on button "Cancel" at bounding box center [1205, 82] width 56 height 26
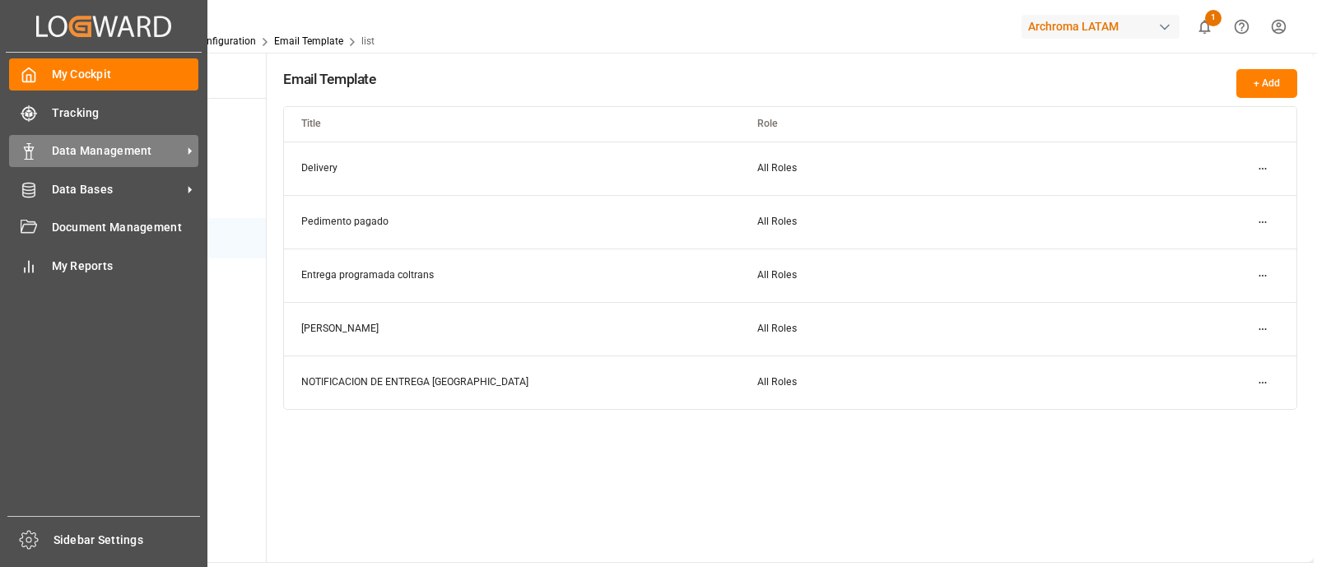
click at [81, 136] on div "Data Management Data Management" at bounding box center [103, 151] width 189 height 32
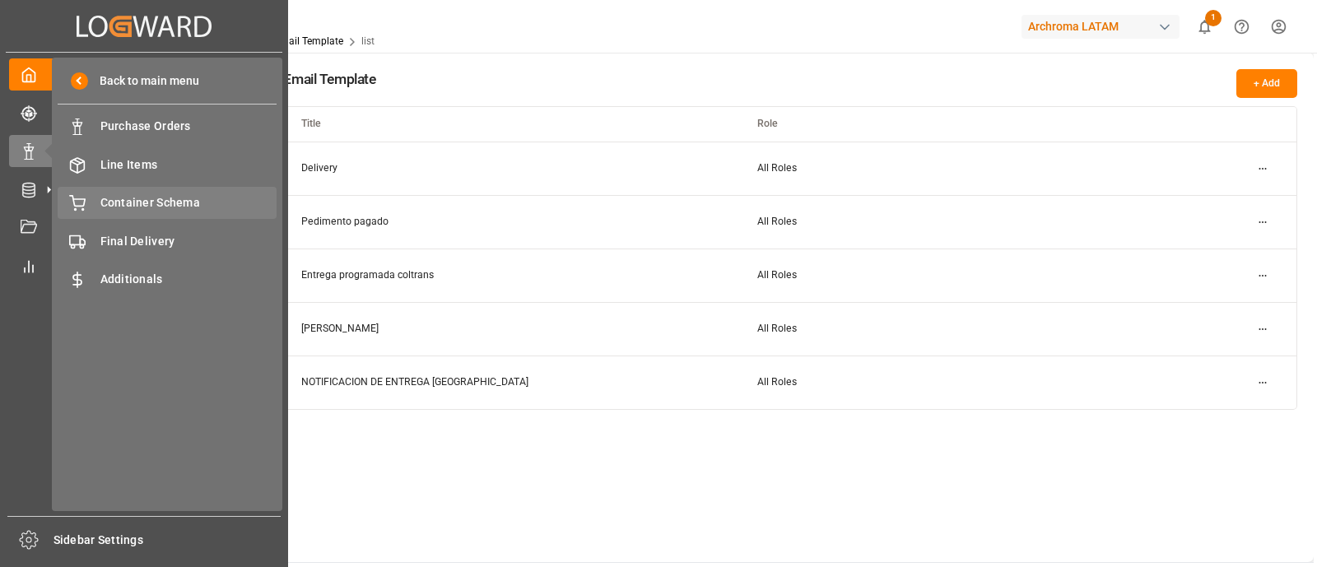
click at [167, 189] on div "Container Schema Container Schema" at bounding box center [167, 203] width 219 height 32
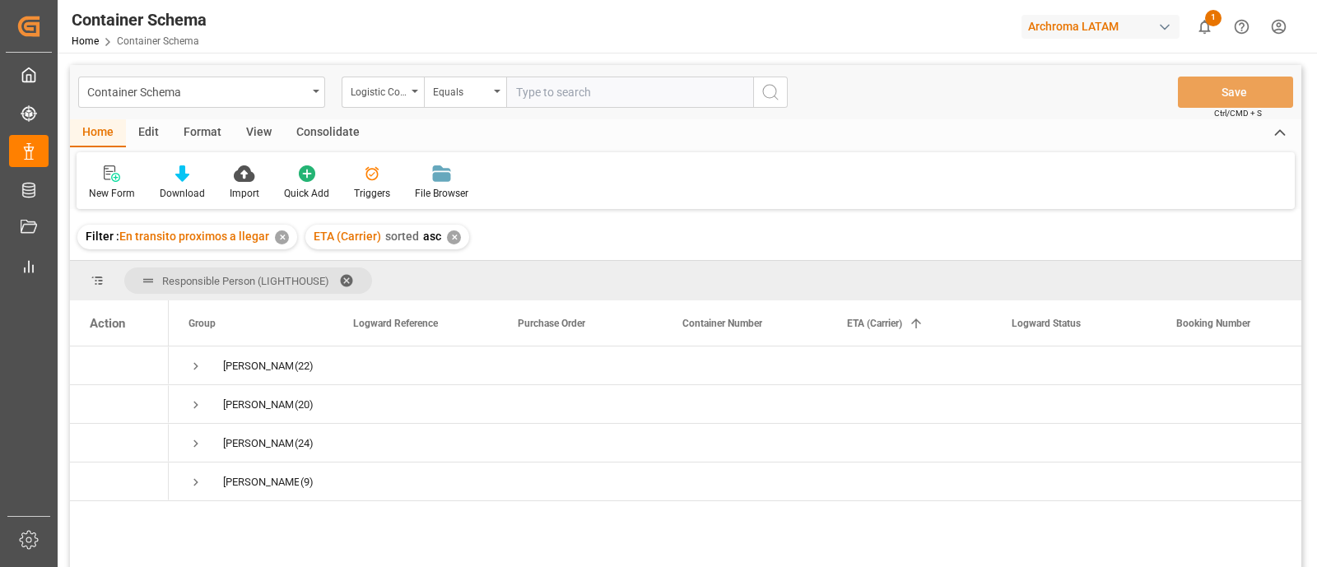
click at [148, 127] on div "Edit" at bounding box center [148, 133] width 45 height 28
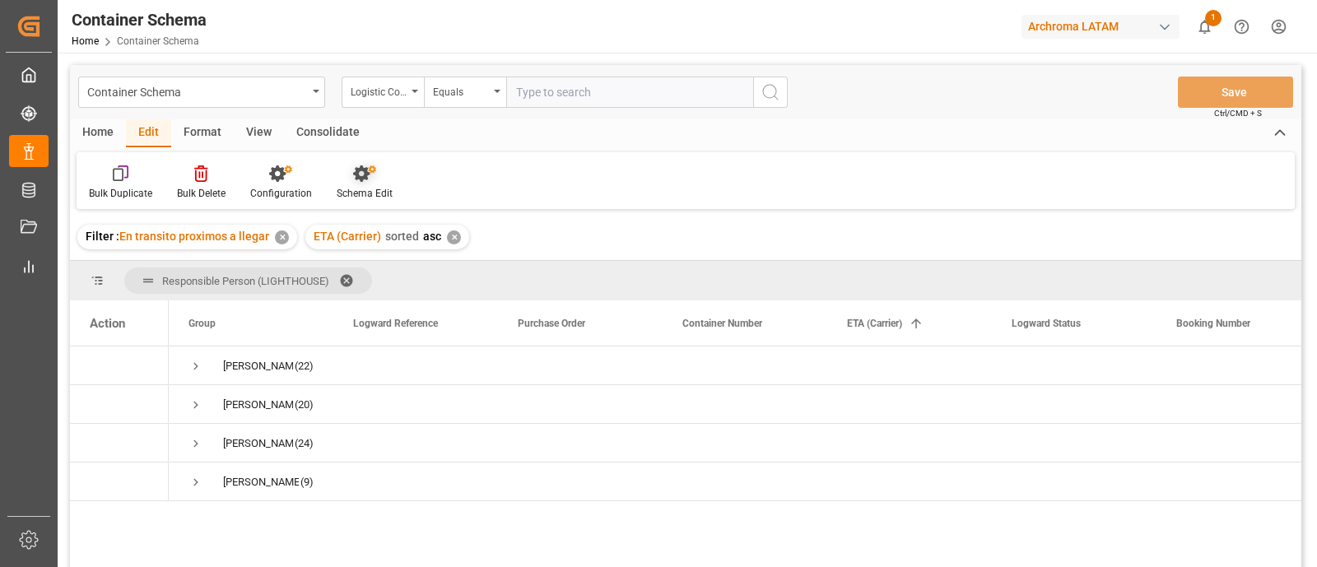
click at [391, 175] on div "Schema Edit" at bounding box center [364, 183] width 81 height 36
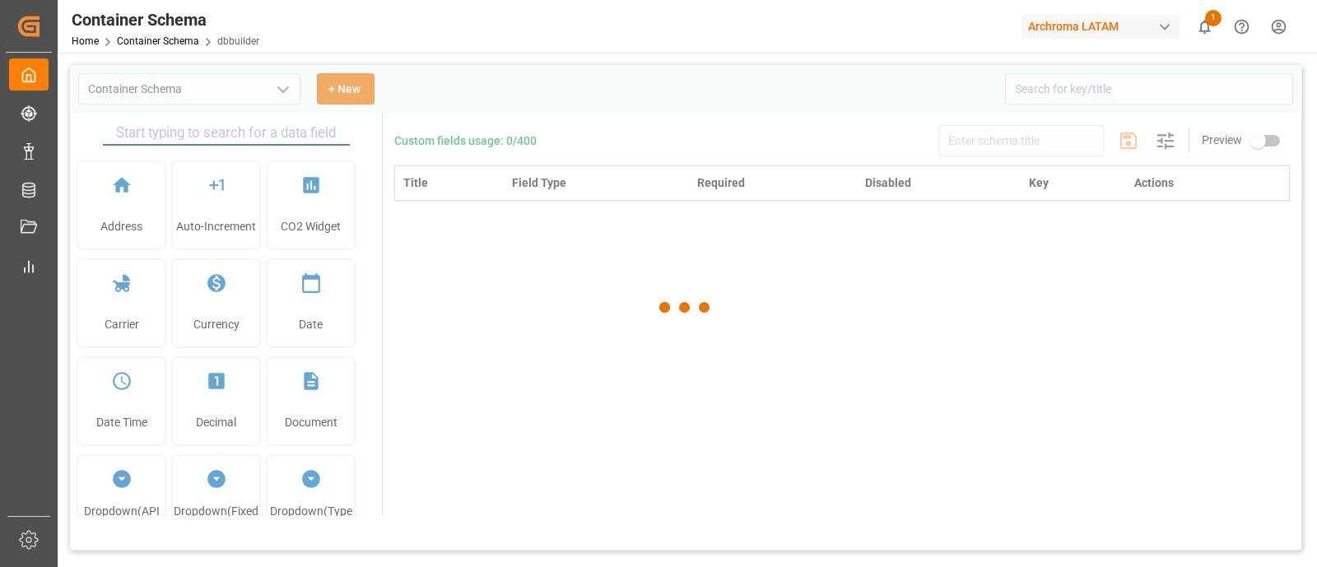
type input "Container Schema"
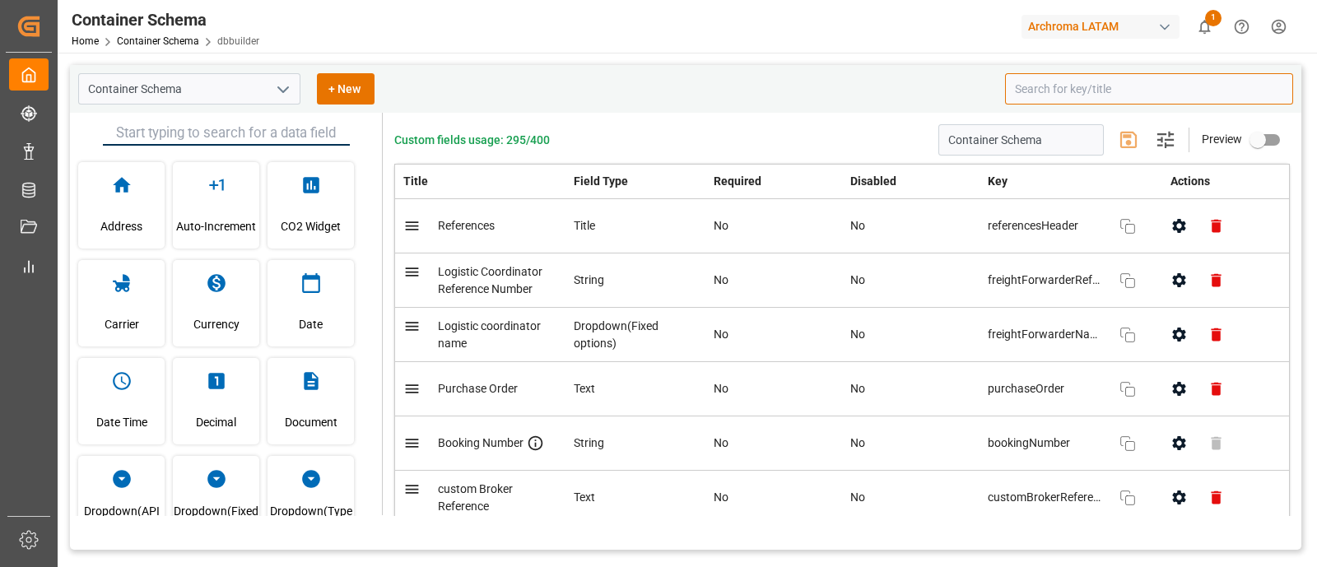
click at [1064, 90] on input at bounding box center [1149, 88] width 288 height 31
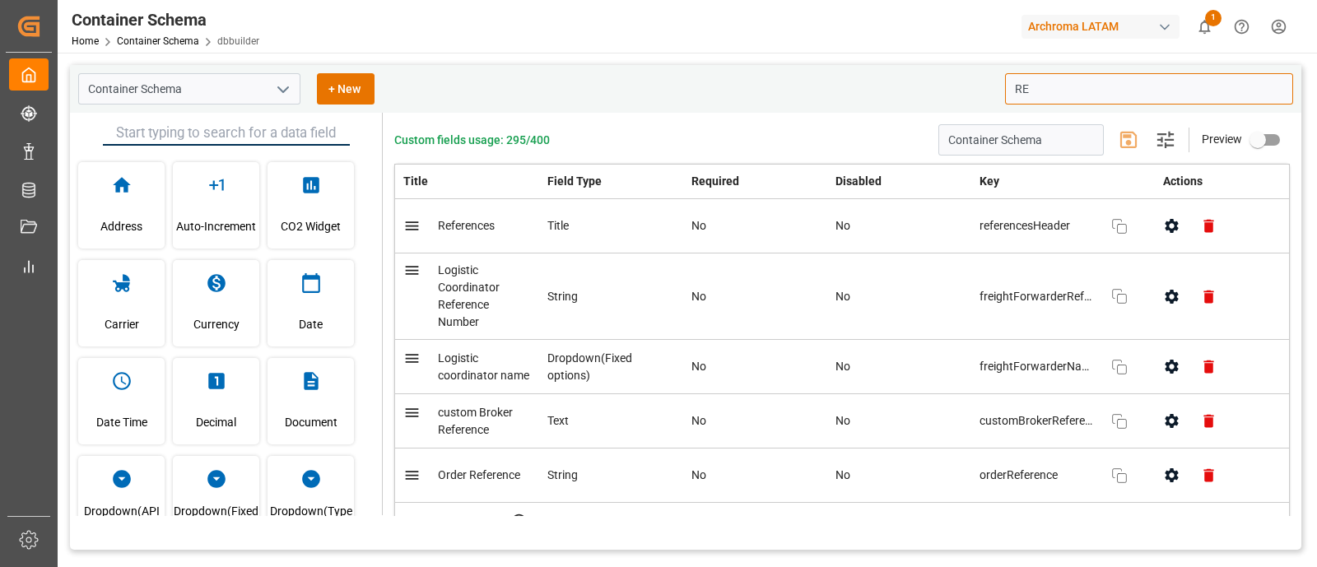
type input "R"
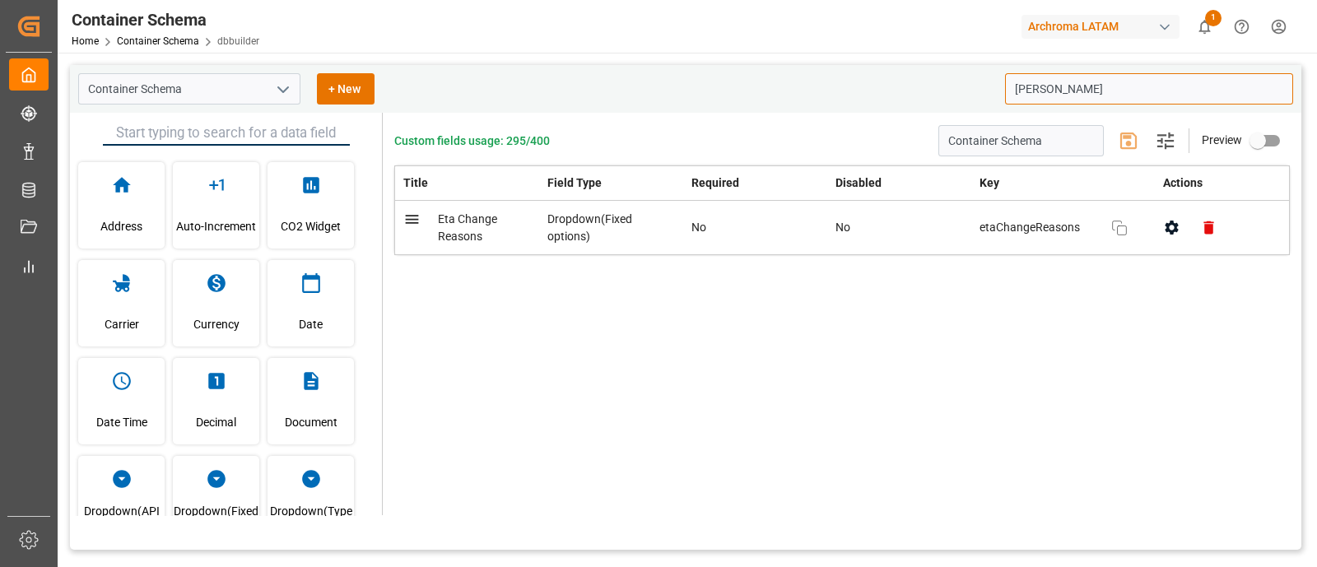
click at [1179, 228] on icon "button" at bounding box center [1171, 227] width 17 height 17
type input "Eta chan"
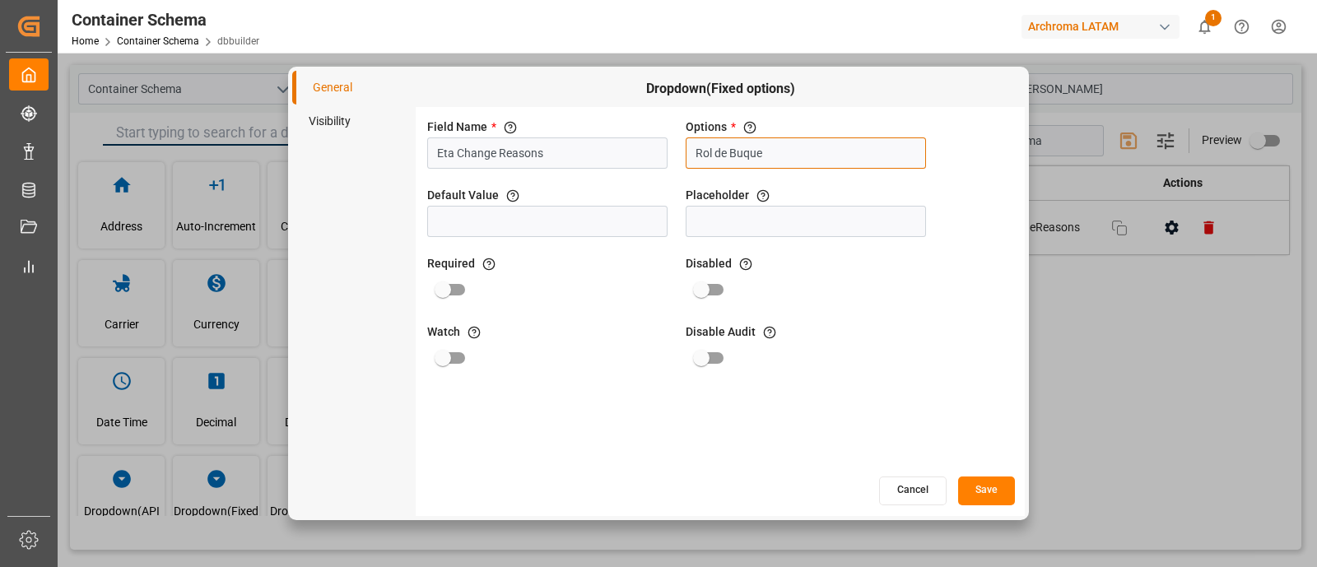
click at [802, 150] on input "Rol de Buque" at bounding box center [806, 152] width 240 height 31
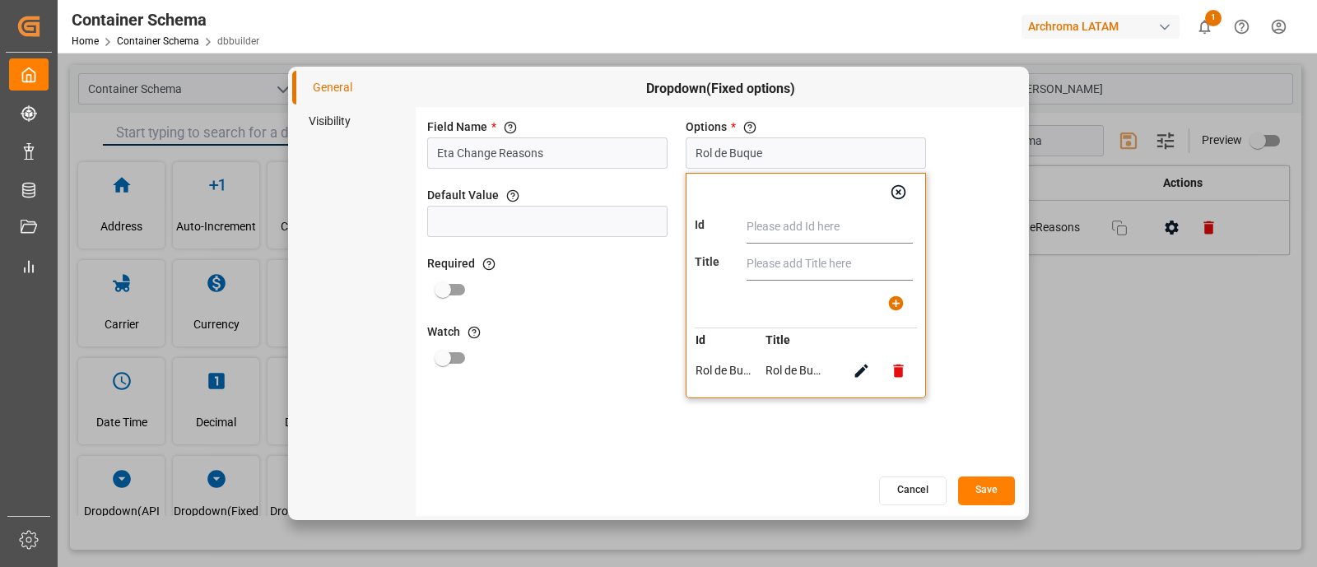
paste input "Conexión Aérea / Transbordo"
type input "Conexión Aérea / Transbordo"
paste input "Conexión Aérea / Transbordo"
click at [826, 258] on input "Conexión Aérea / Transbordo" at bounding box center [830, 264] width 166 height 33
type input "Conexión Aérea / Transbordo"
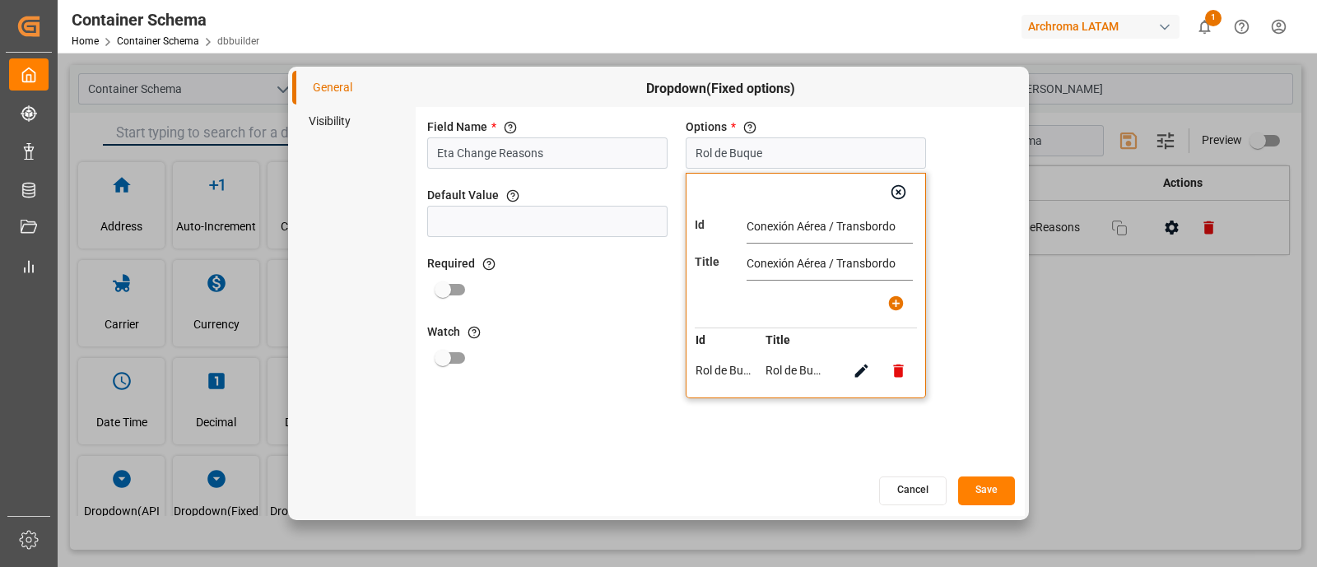
click at [904, 306] on icon "button" at bounding box center [895, 303] width 17 height 17
type input "Rol de Buque, Conexión Aérea / Transbordo"
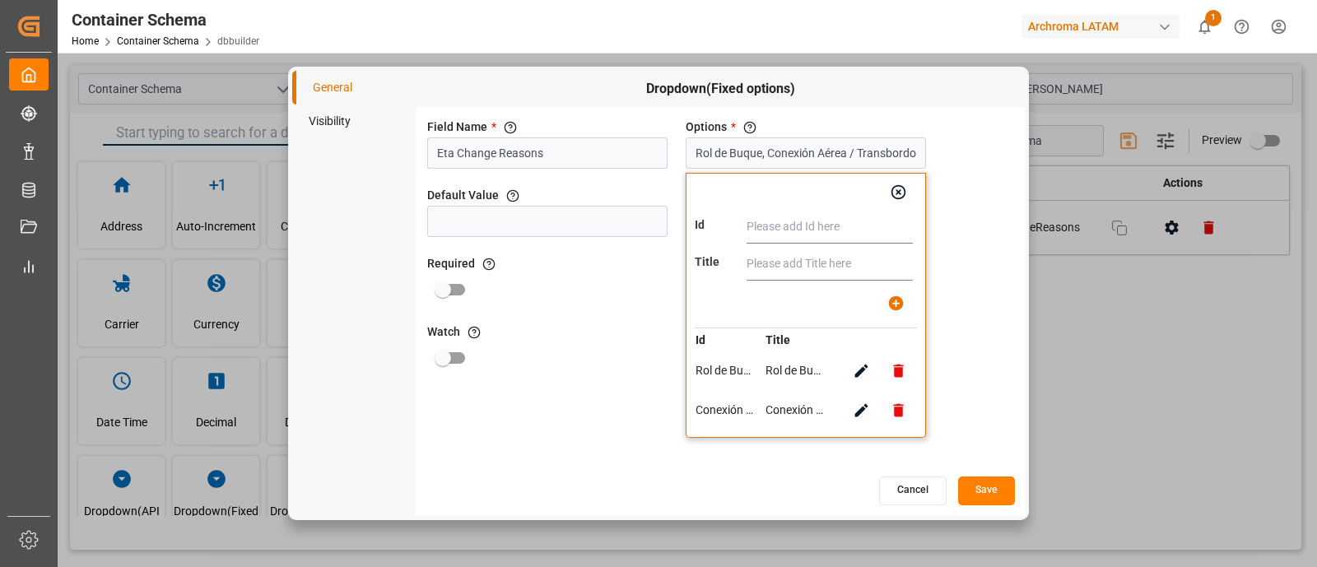
paste input "Condiciones Meteorológicas"
type input "Condiciones Meteorológicas"
click at [845, 258] on input "text" at bounding box center [830, 264] width 166 height 33
paste input "Condiciones Meteorológicas"
type input "Condiciones Meteorológicas"
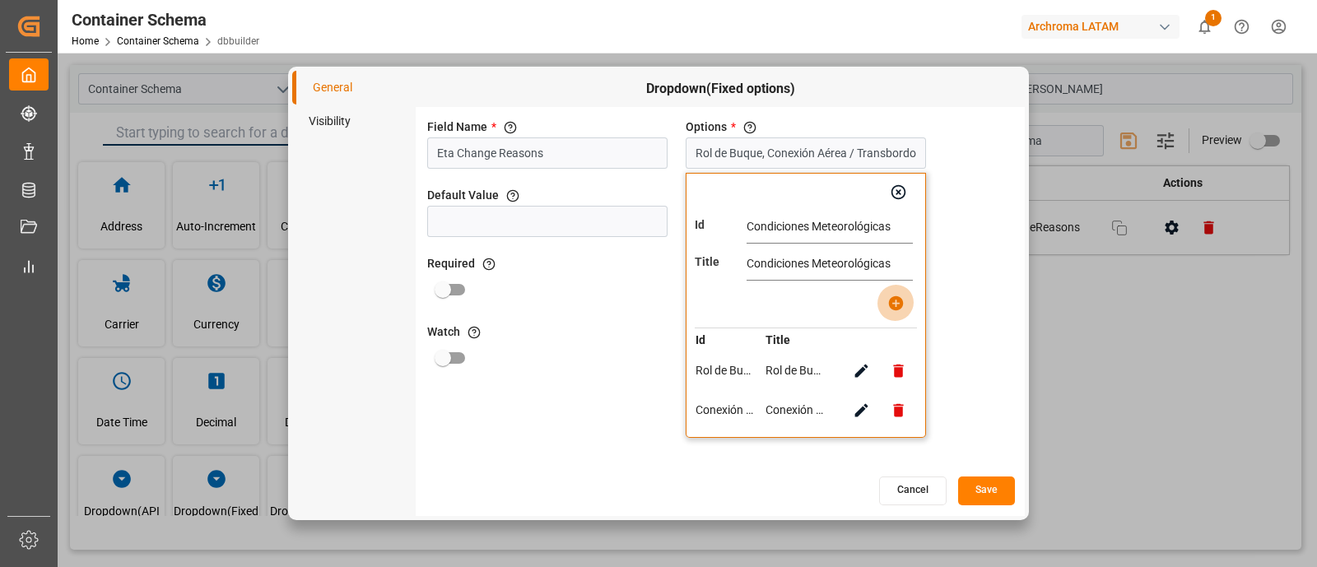
click at [878, 299] on button "button" at bounding box center [896, 303] width 37 height 37
type input "Rol de Buque, Conexión Aérea / Transbordo, Condiciones Meteorológicas"
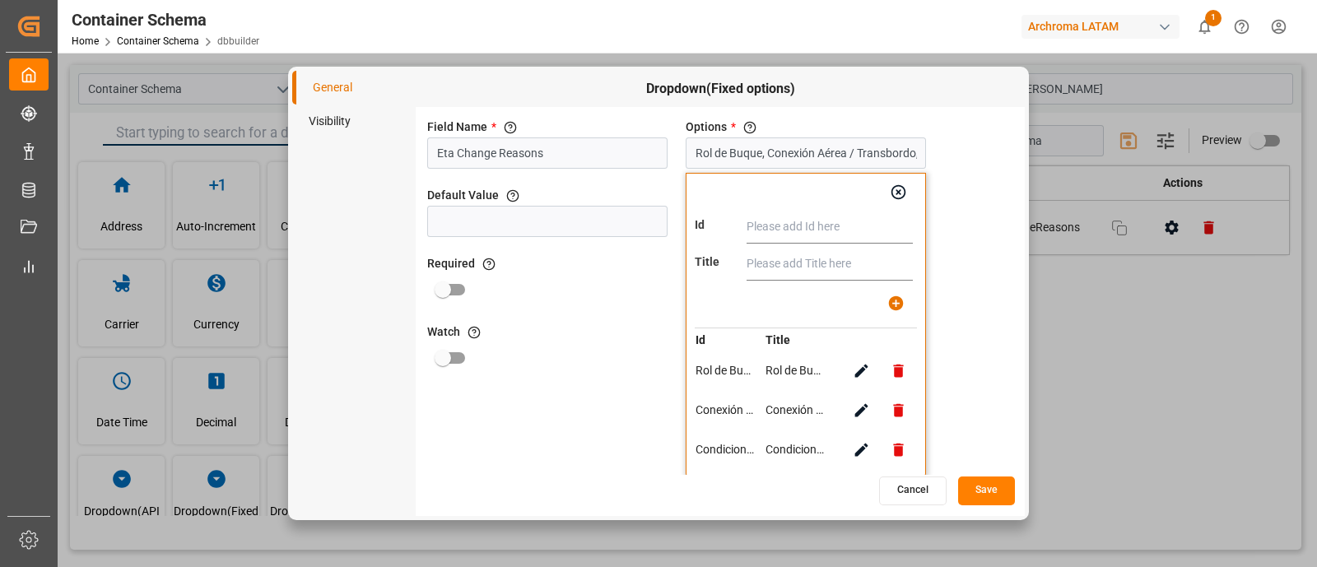
paste input "Inspección (LCL) / Puntos Tácticos (Aéreo)"
click at [780, 222] on input "Inspección (LCL) / Puntos Tácticos (Aéreo)" at bounding box center [830, 227] width 166 height 33
type input "Inspección en Origen / Puntos Tácticos (Aéreo)"
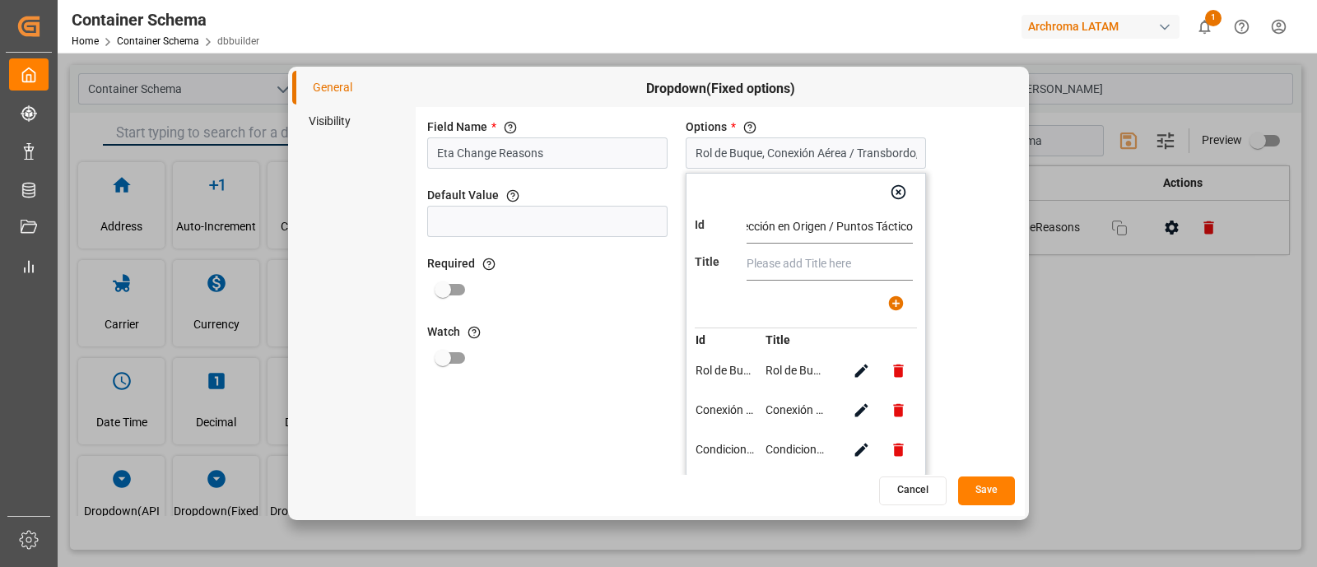
scroll to position [0, 0]
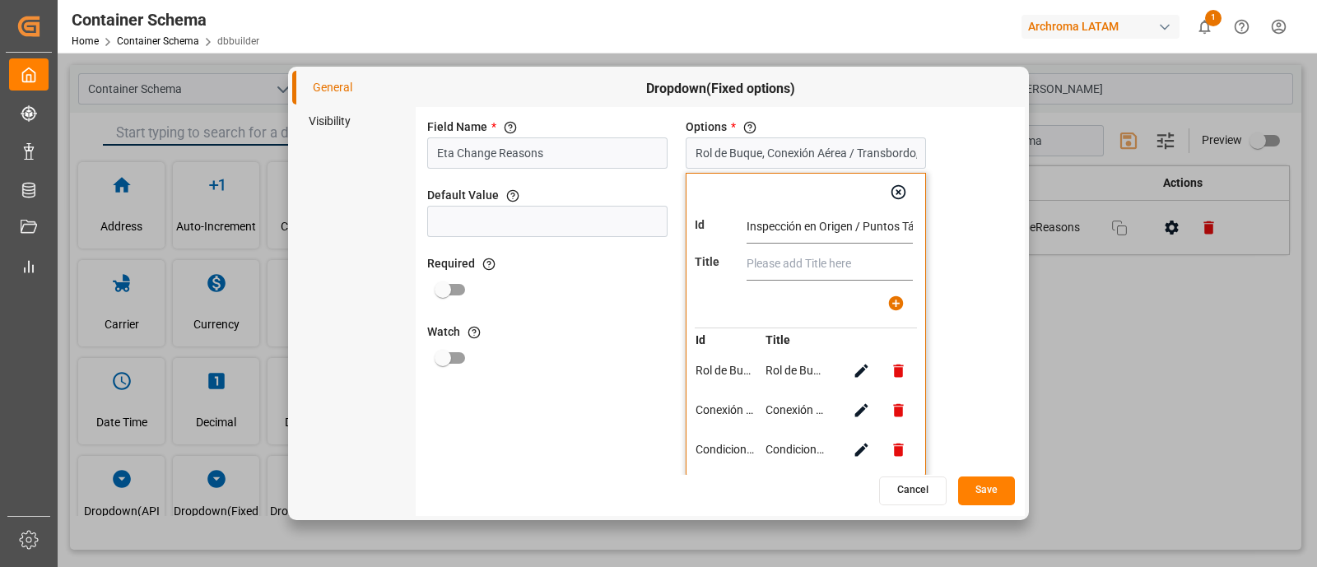
click at [836, 231] on input "Inspección en Origen / Puntos Tácticos (Aéreo)" at bounding box center [830, 227] width 166 height 33
click at [839, 256] on input "text" at bounding box center [830, 264] width 166 height 33
paste input "Inspección en Origen / Puntos Tácticos (Aéreo)"
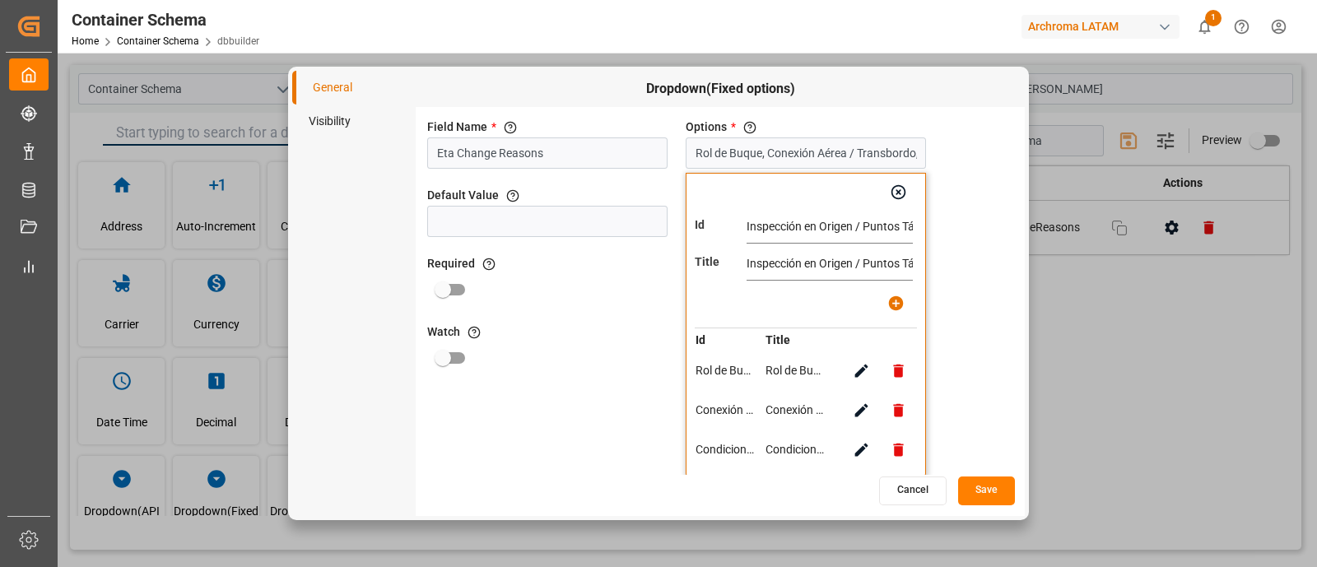
scroll to position [0, 75]
type input "Inspección en Origen / Puntos Tácticos (Aéreo)"
click at [900, 306] on icon "button" at bounding box center [895, 303] width 15 height 15
type input "Rol de Buque, Conexión Aérea / Transbordo, Condiciones Meteorológicas, Inspecci…"
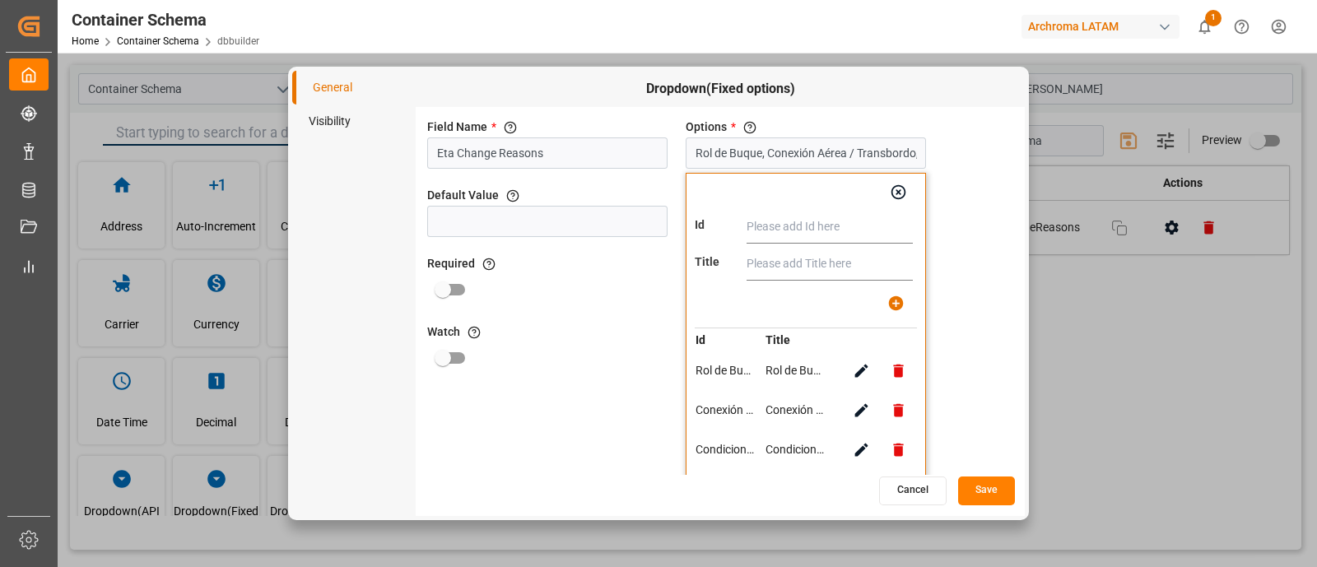
paste input "Congestión / Saturación Portuaria"
type input "Congestión / Saturación Portuaria"
click at [836, 249] on input "text" at bounding box center [830, 264] width 166 height 33
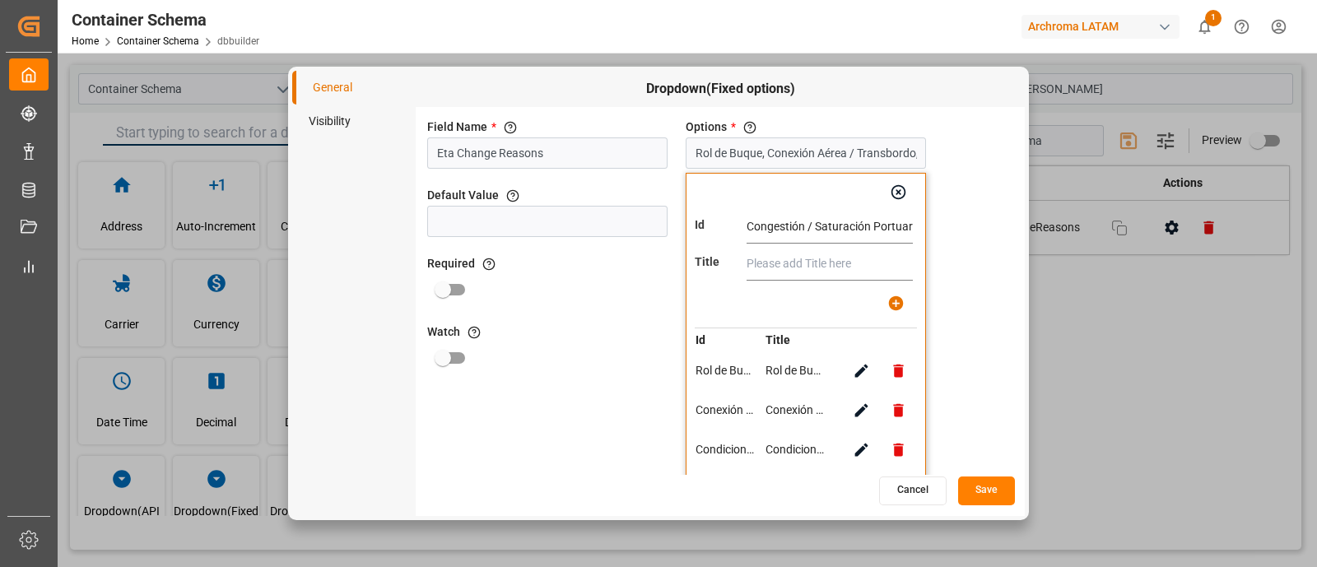
paste input "Congestión / Saturación Portuaria"
type input "Congestión / Saturación Portuaria"
click at [897, 303] on icon "button" at bounding box center [895, 303] width 15 height 15
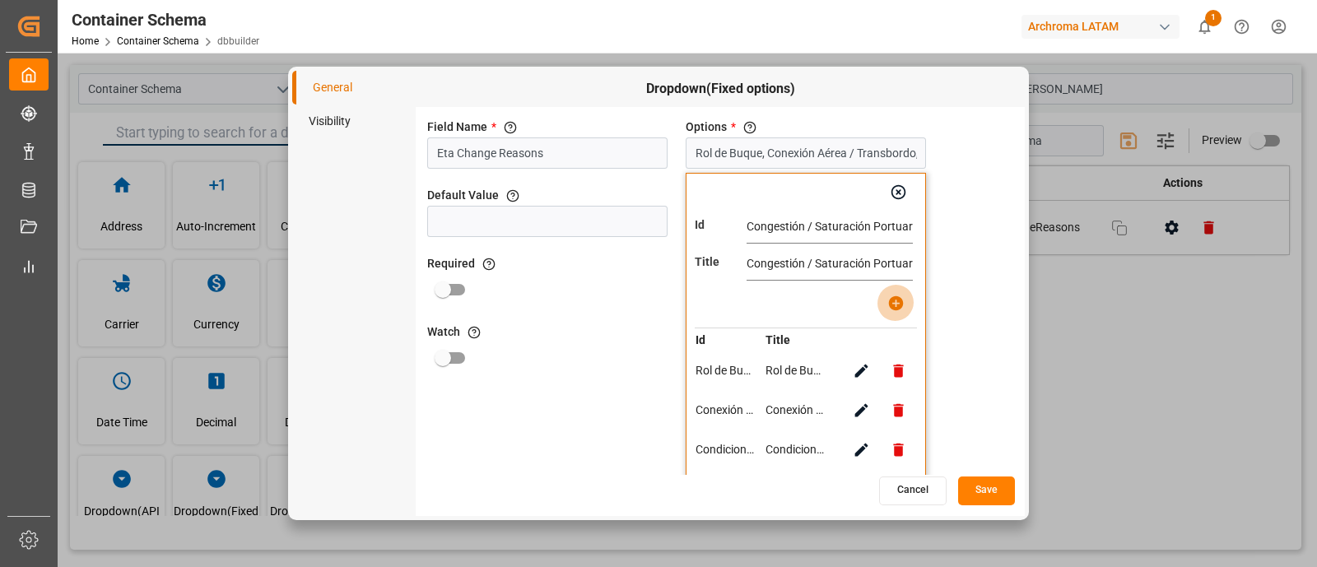
type input "Rol de Buque, Conexión Aérea / Transbordo, Condiciones Meteorológicas, Inspecci…"
paste input "Demora en Puerto Anterior"
type input "Demora en Puerto Anterior"
click at [827, 249] on input "text" at bounding box center [830, 264] width 166 height 33
paste input "Demora en Puerto Anterior"
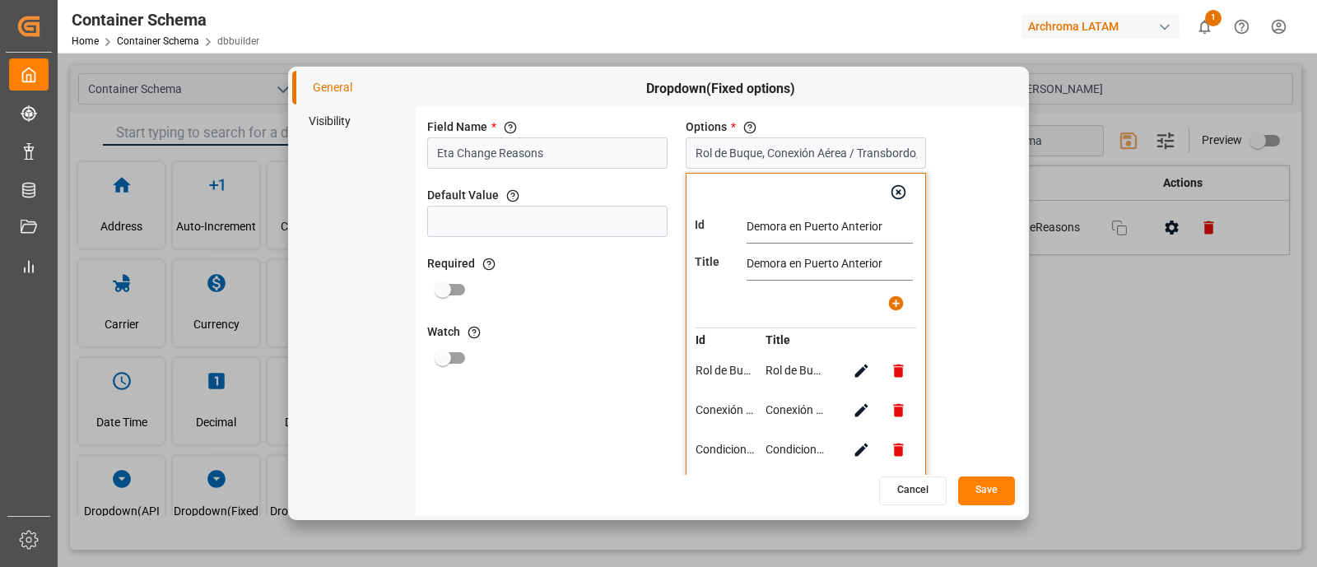
type input "Demora en Puerto Anterior"
click at [898, 305] on icon "button" at bounding box center [895, 303] width 15 height 15
type input "Rol de Buque, Conexión Aérea / Transbordo, Condiciones Meteorológicas, Inspecci…"
paste input "Problemas de Documentación"
type input "Problemas de Documentación"
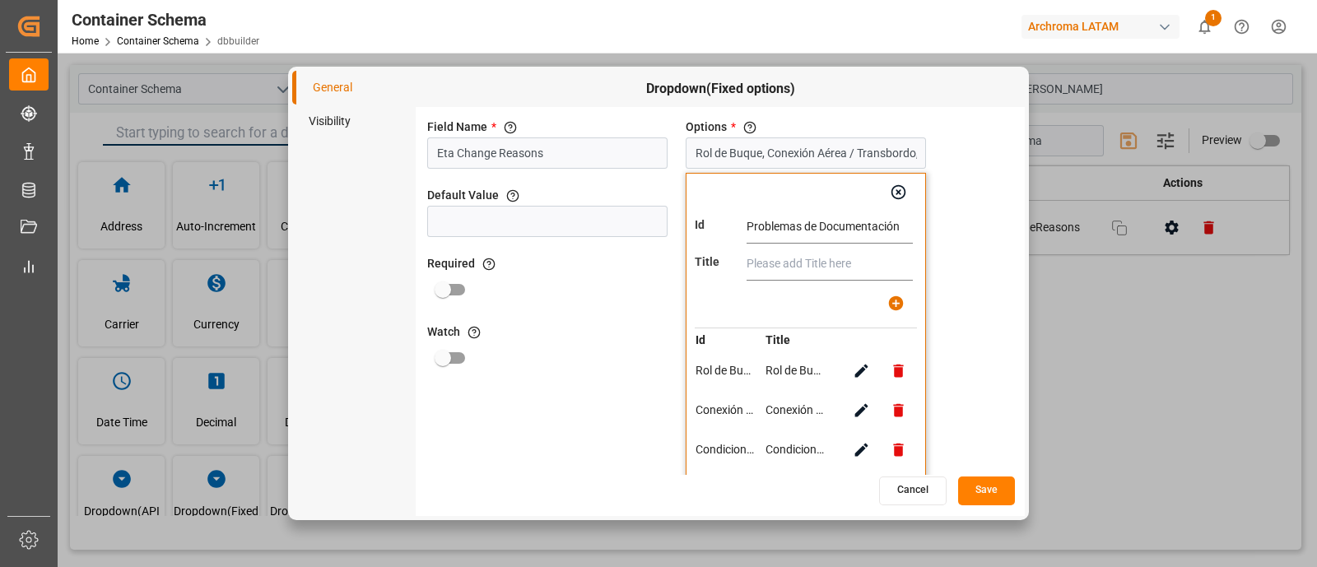
click at [827, 265] on input "text" at bounding box center [830, 264] width 166 height 33
paste input "Problemas de Documentación"
type input "Problemas de Documentación"
click at [893, 297] on icon "button" at bounding box center [895, 303] width 15 height 15
type input "Rol de Buque, Conexión Aérea / Transbordo, Condiciones Meteorológicas, Inspecci…"
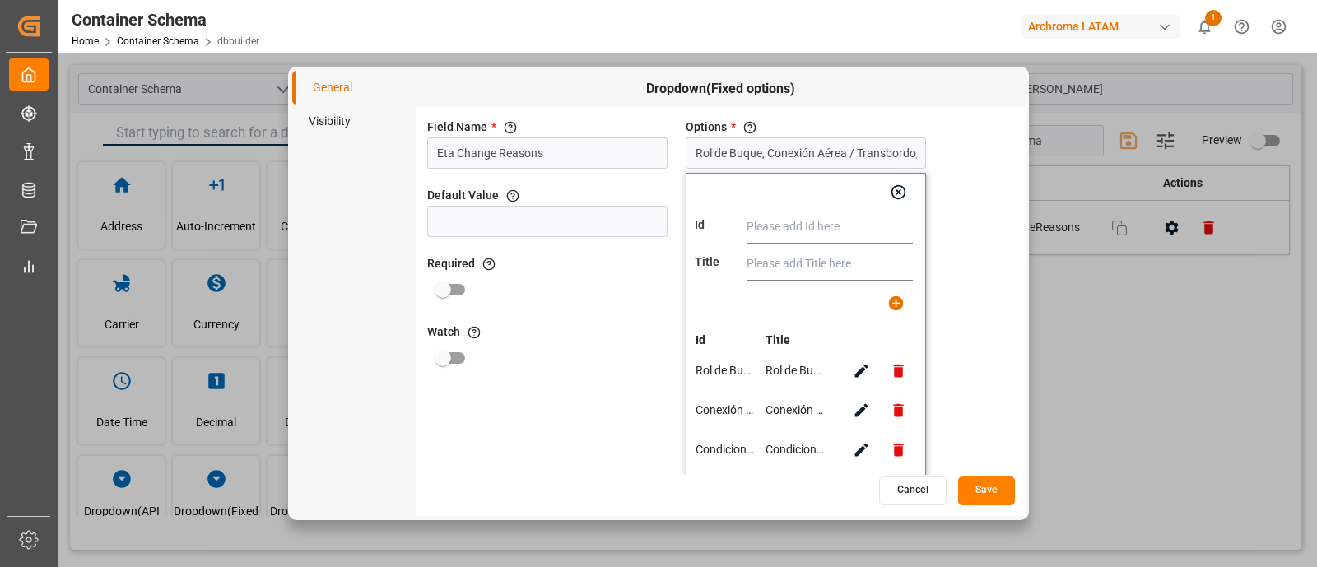
paste input "Restricciones Gubernamentales"
type input "Restricciones Gubernamentales"
click at [836, 269] on input "text" at bounding box center [830, 264] width 166 height 33
paste input "Restricciones Gubernamentales"
type input "Restricciones Gubernamentales"
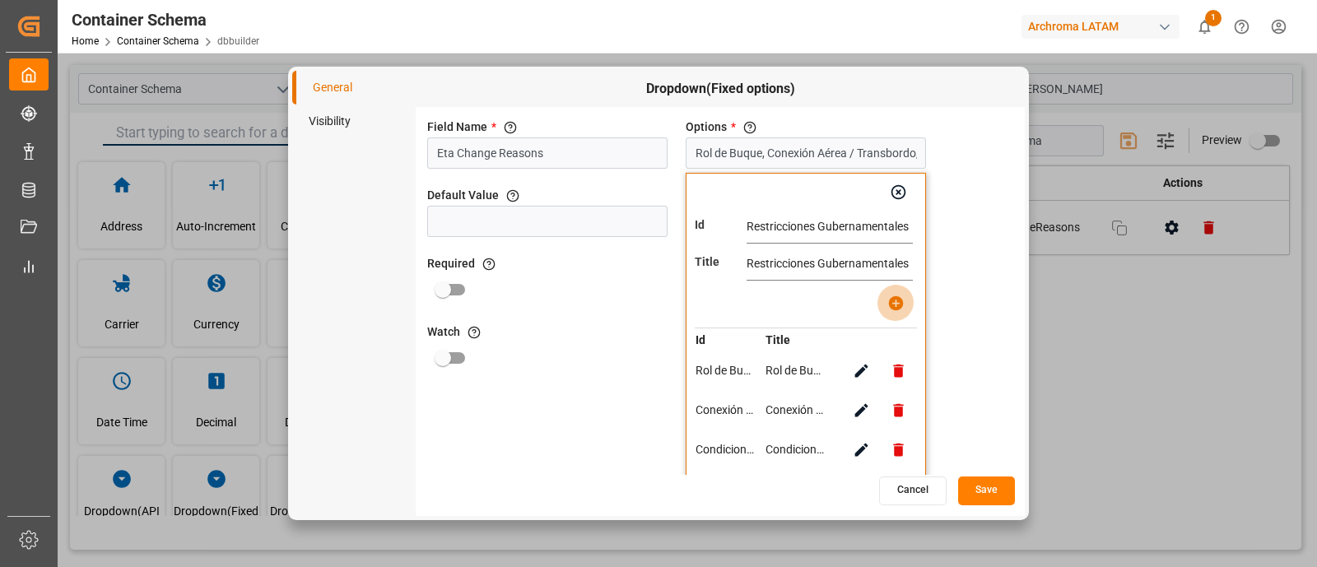
click at [888, 295] on icon "button" at bounding box center [895, 303] width 17 height 17
type input "Rol de Buque, Conexión Aérea / Transbordo, Condiciones Meteorológicas, Inspecci…"
paste input "Huelga o Paro Laboral"
type input "Huelga o Paro Laboral"
click at [831, 253] on input "text" at bounding box center [830, 264] width 166 height 33
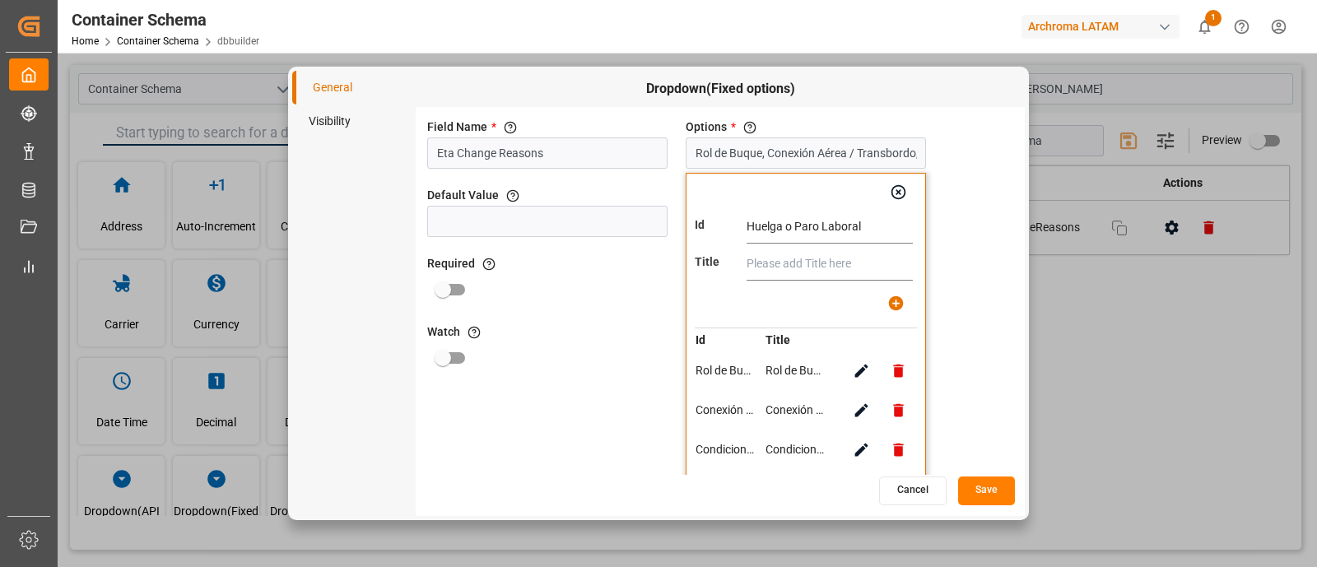
paste input "Huelga o Paro Laboral"
type input "Huelga o Paro Laboral"
click at [886, 300] on button "button" at bounding box center [896, 303] width 37 height 37
type input "Rol de Buque, Conexión Aérea / Transbordo, Condiciones Meteorológicas, Inspecci…"
paste input "Espera de Atraque"
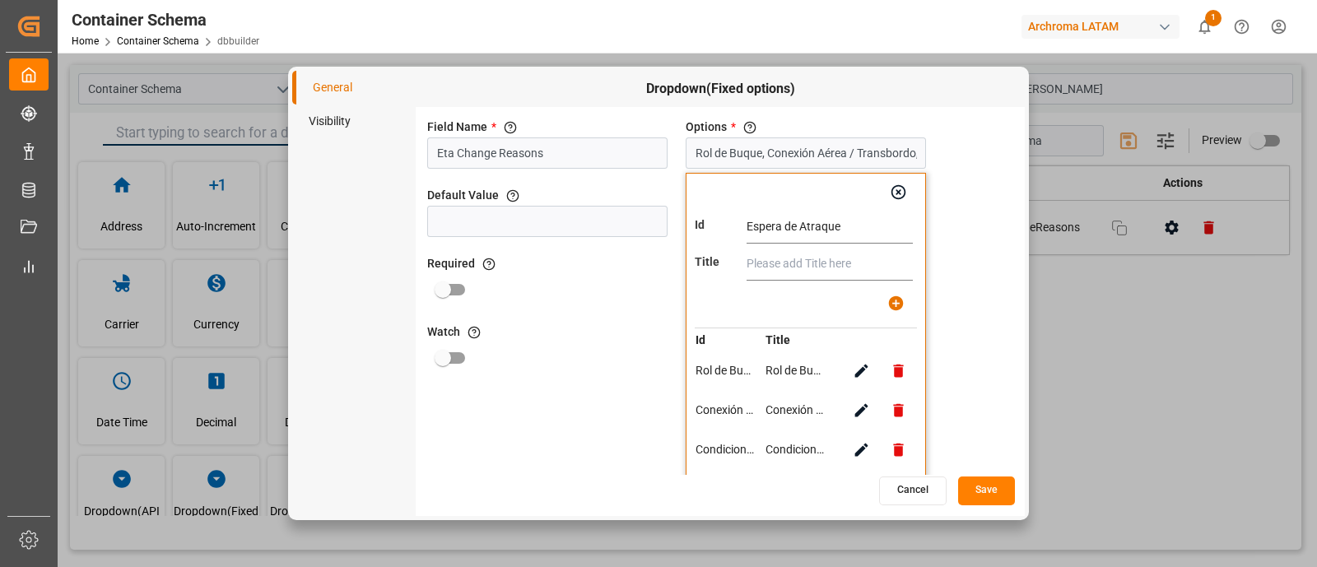
type input "Espera de Atraque"
paste input "Espera de Atraque"
click at [843, 248] on input "Espera de Atraque" at bounding box center [830, 264] width 166 height 33
type input "Espera de Atraque"
click at [883, 302] on button "button" at bounding box center [896, 303] width 37 height 37
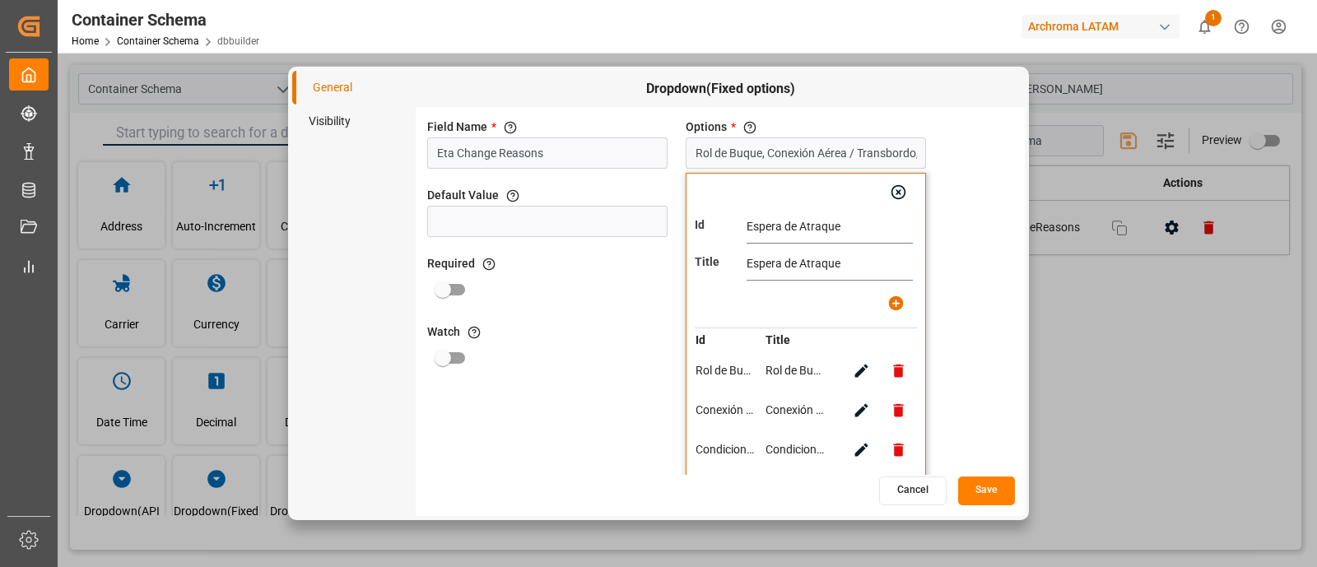
type input "Rol de Buque, Conexión Aérea / Transbordo, Condiciones Meteorológicas, Inspecci…"
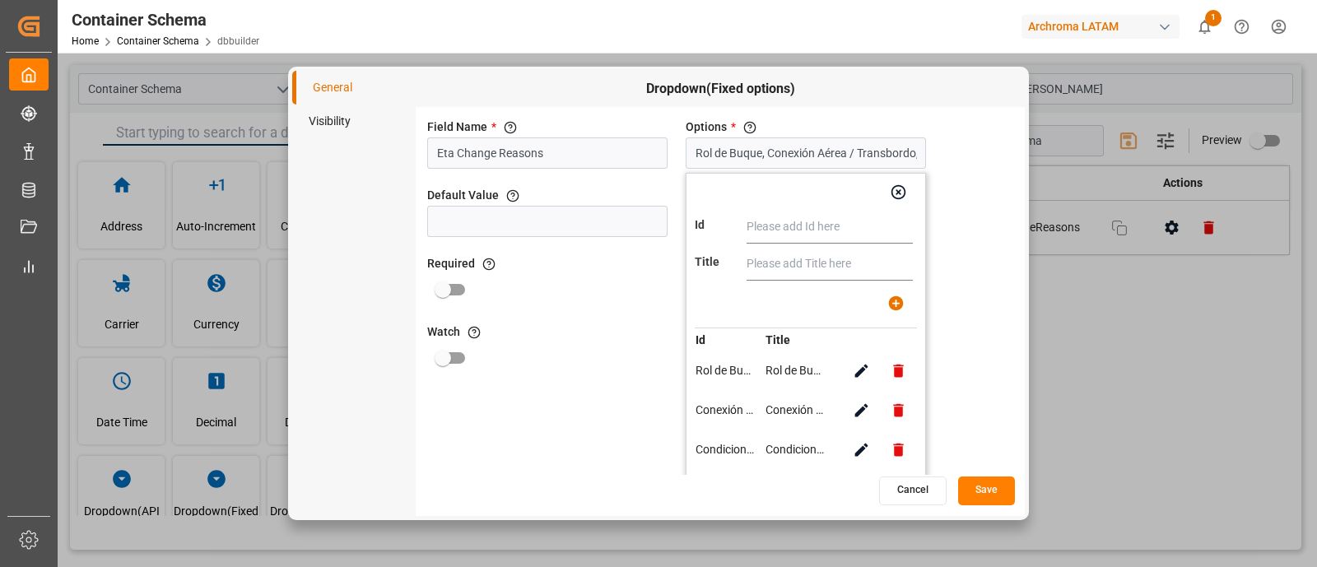
click at [989, 490] on button "Save" at bounding box center [986, 491] width 57 height 29
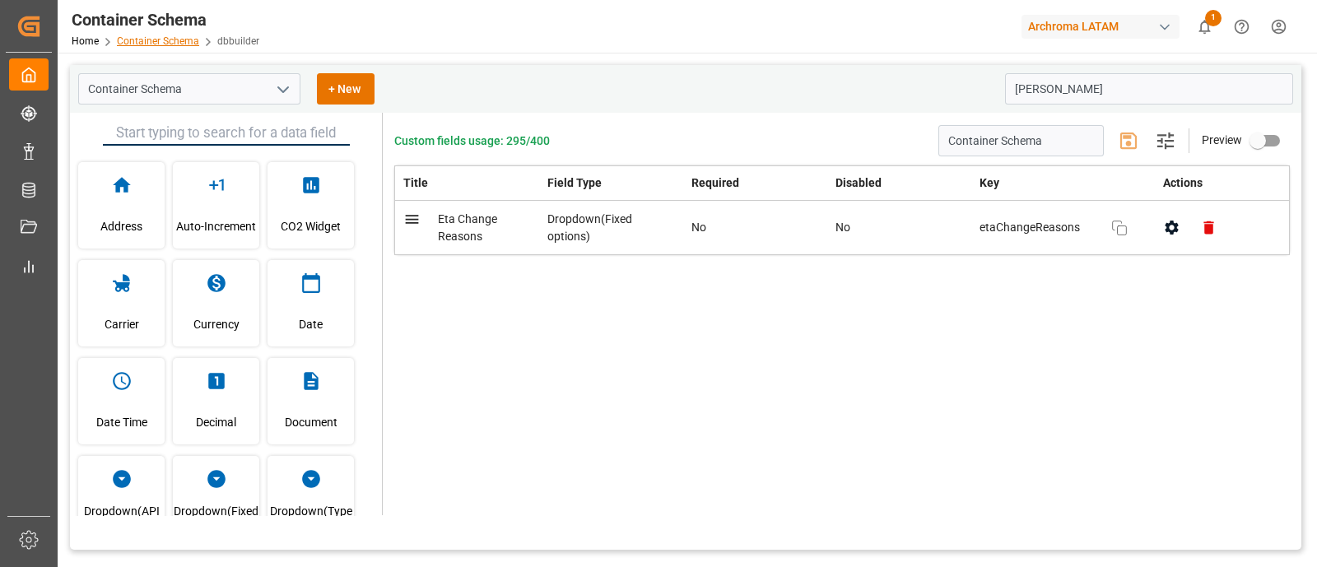
click at [177, 38] on link "Container Schema" at bounding box center [158, 41] width 82 height 12
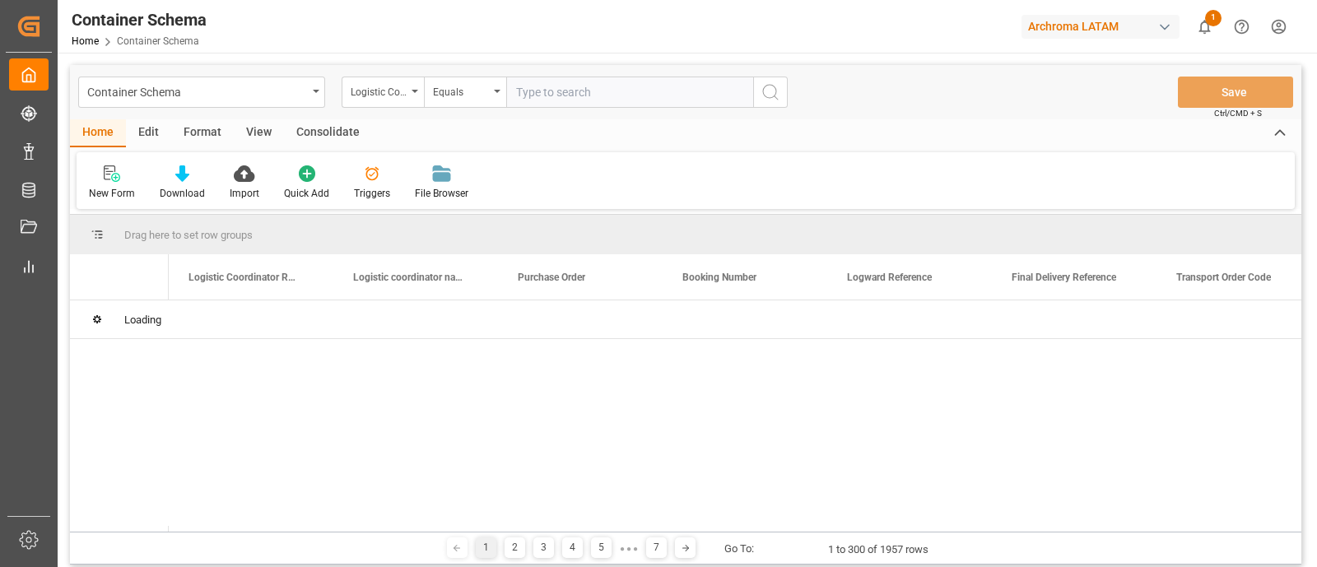
click at [147, 131] on div "Container Schema Logistic Coordinator Reference Number Equals Save Ctrl/CMD + S…" at bounding box center [686, 315] width 1232 height 500
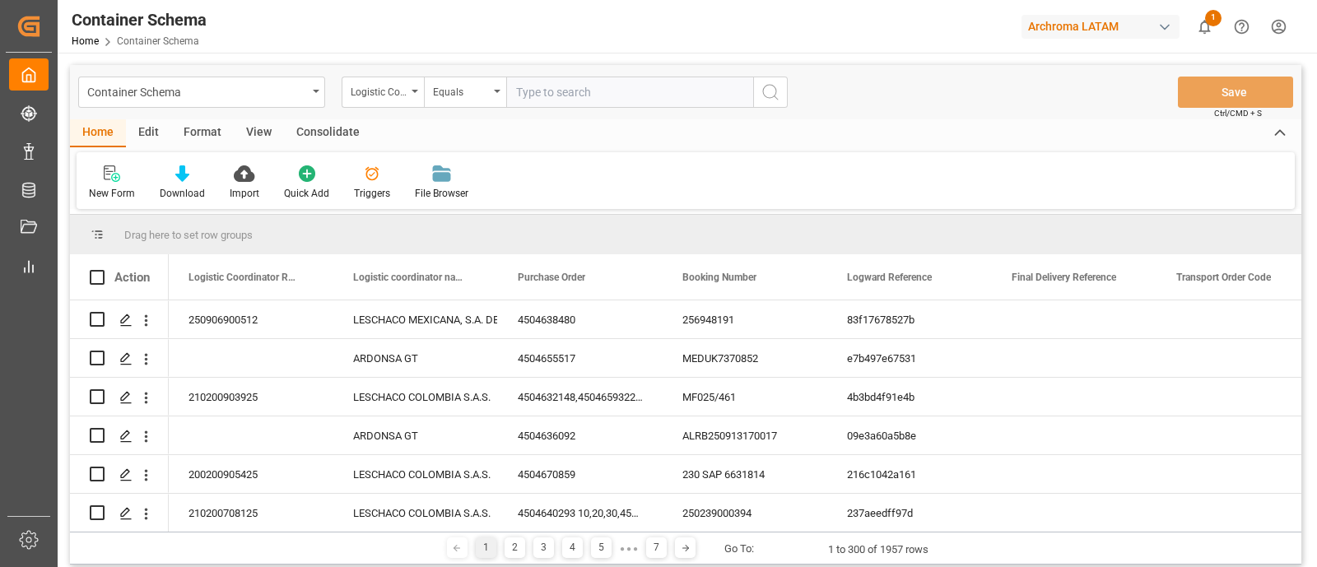
click at [152, 135] on div "Edit" at bounding box center [148, 133] width 45 height 28
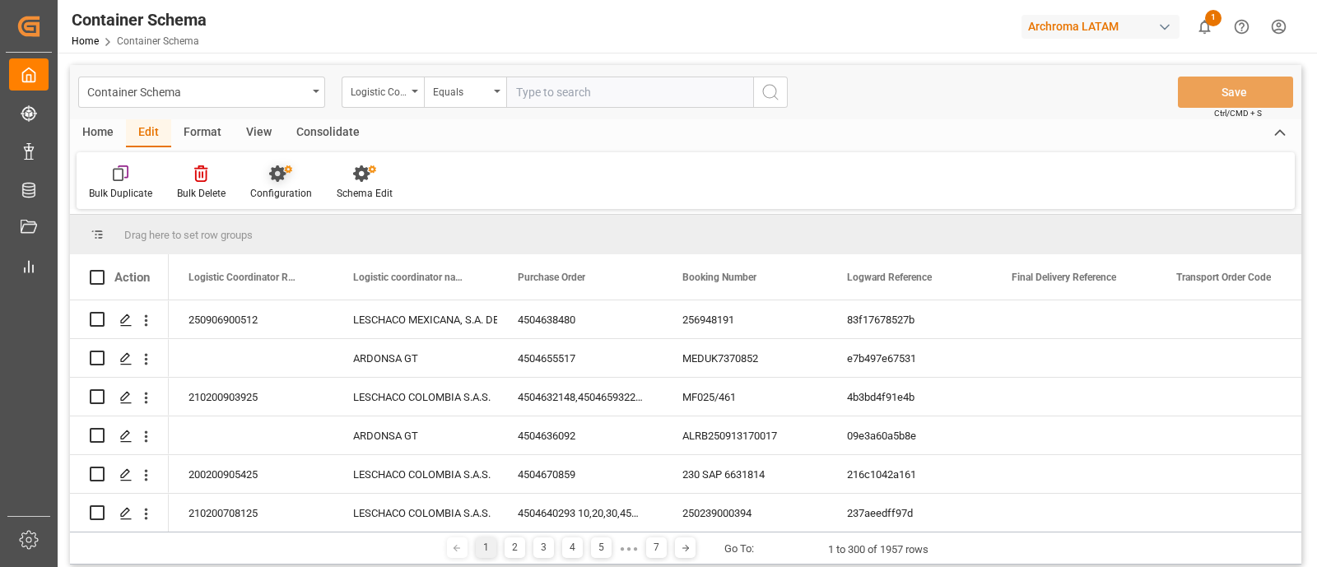
click at [300, 177] on div at bounding box center [281, 173] width 62 height 17
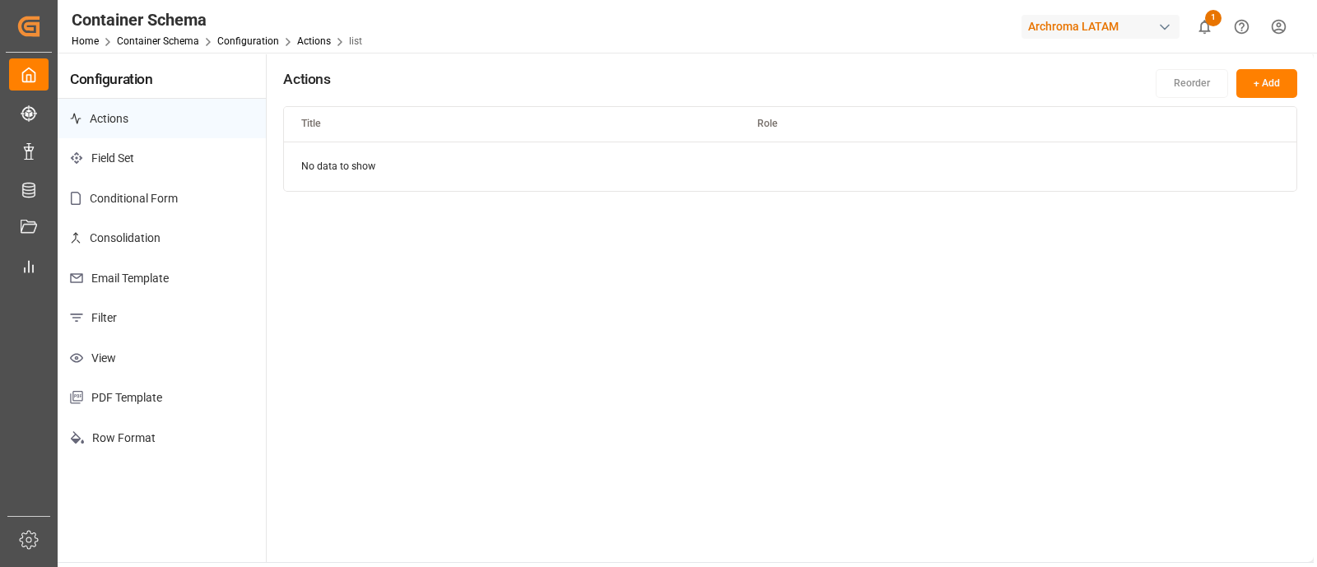
click at [176, 277] on p "Email Template" at bounding box center [162, 278] width 208 height 40
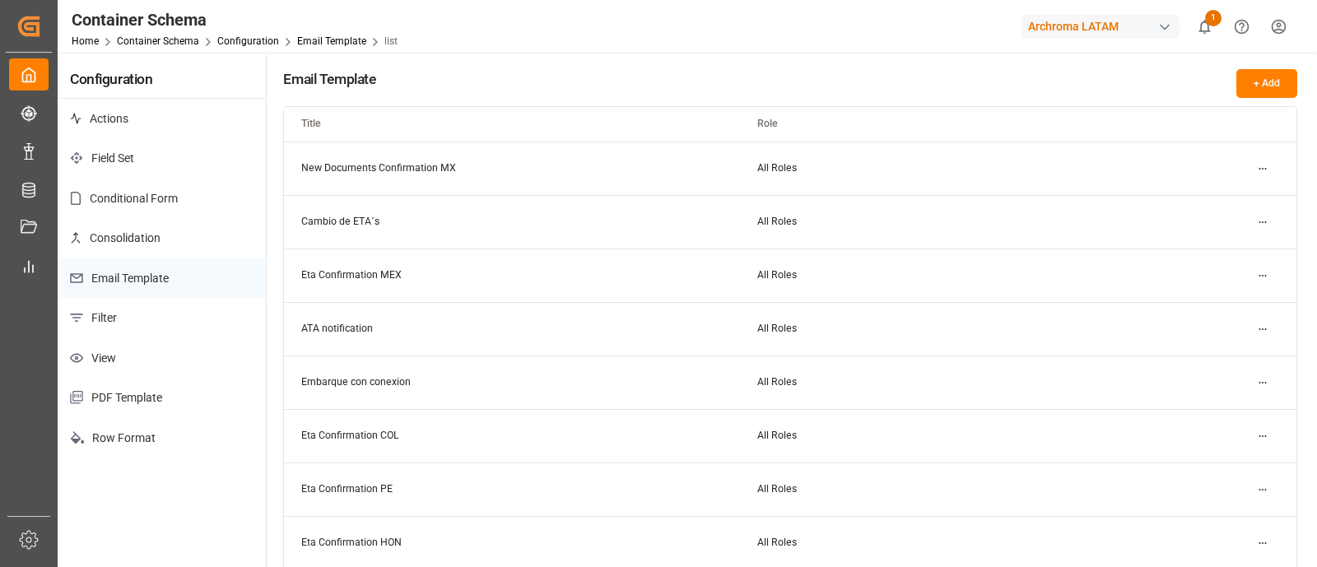
click at [1266, 90] on button "+ Add" at bounding box center [1266, 83] width 61 height 29
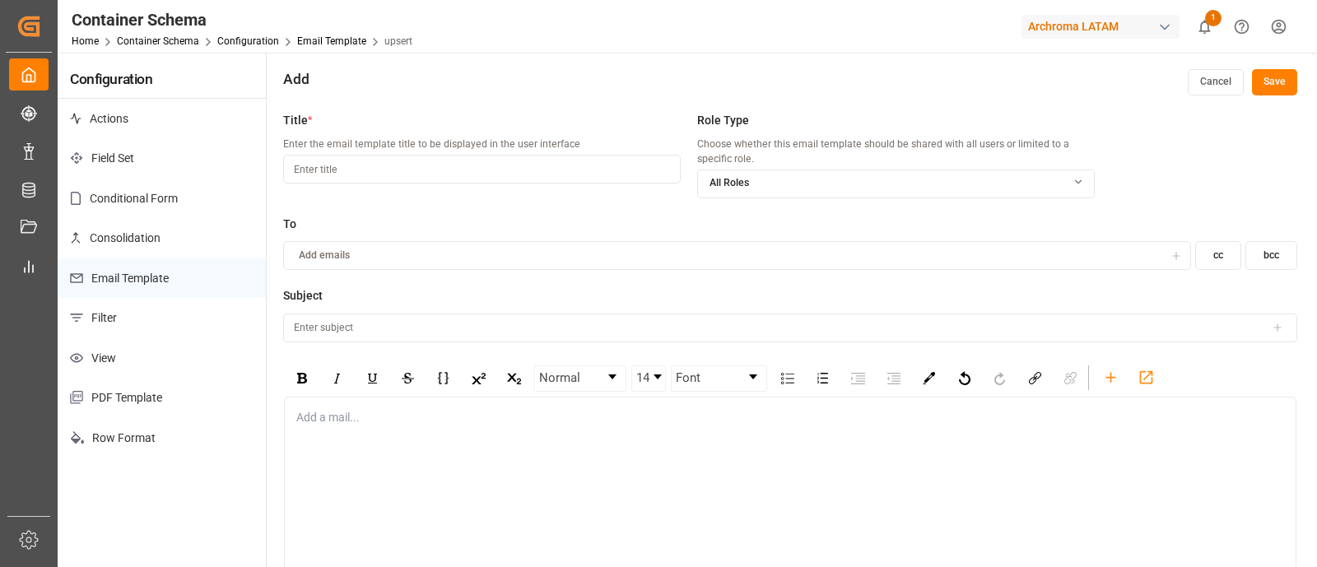
click at [624, 176] on input at bounding box center [482, 169] width 398 height 29
type input "Transshipment"
click at [498, 477] on div "Add a mail..." at bounding box center [790, 520] width 1013 height 247
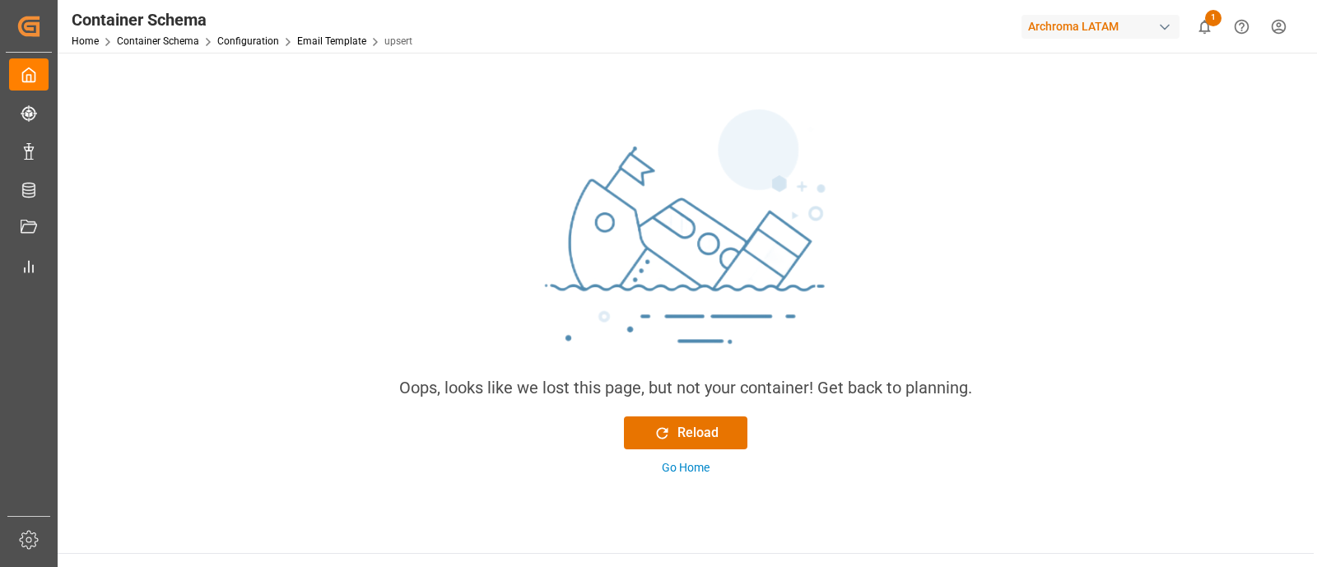
scroll to position [136, 0]
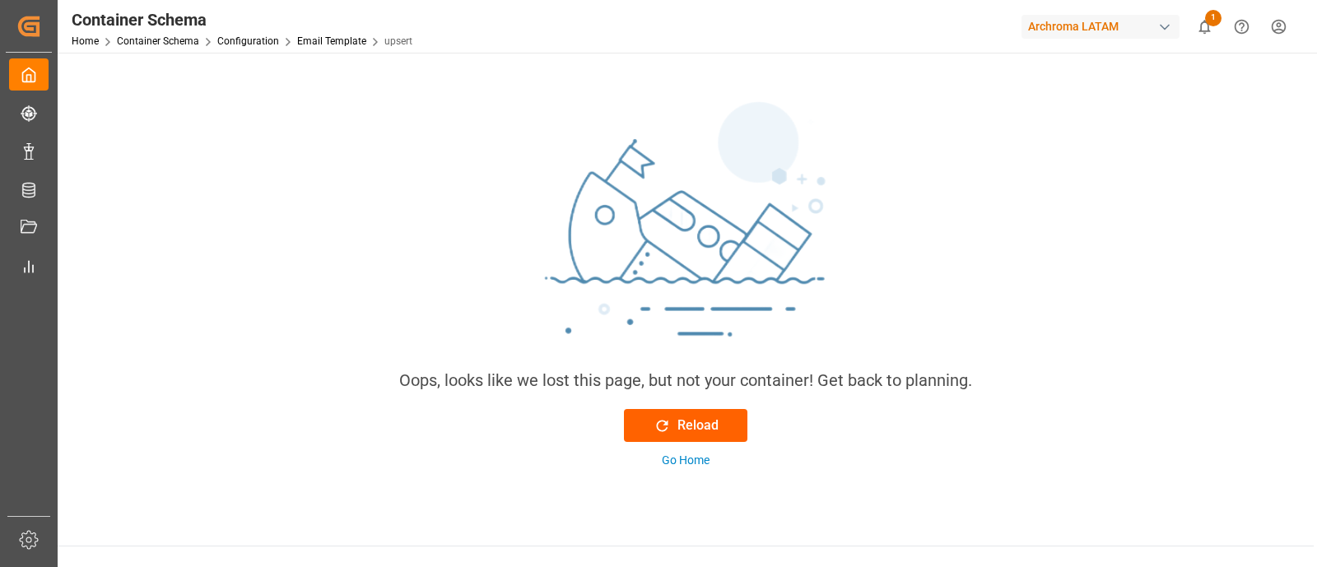
click at [676, 416] on div "Reload" at bounding box center [686, 426] width 65 height 20
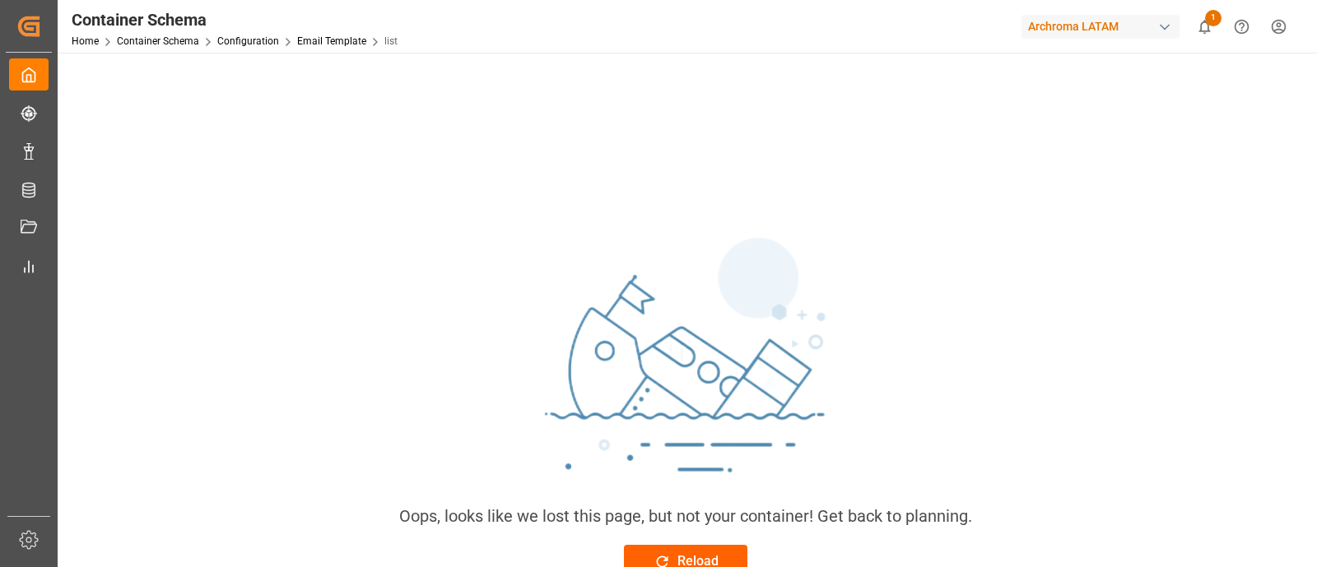
scroll to position [301, 0]
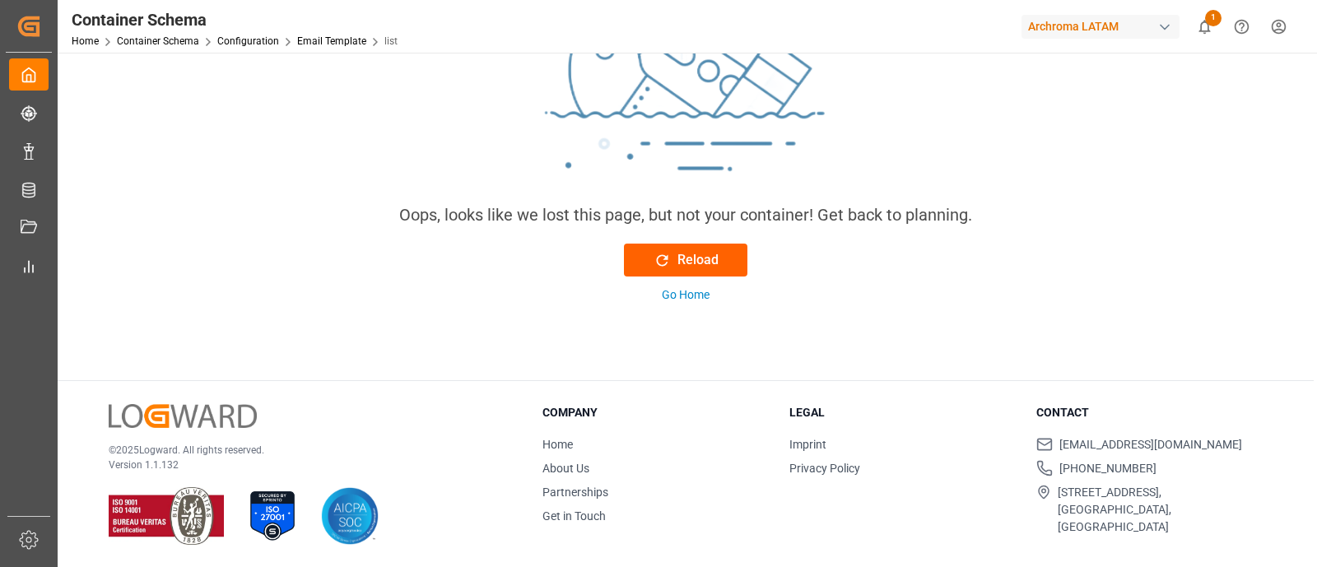
click at [650, 262] on button "Reload" at bounding box center [685, 260] width 123 height 33
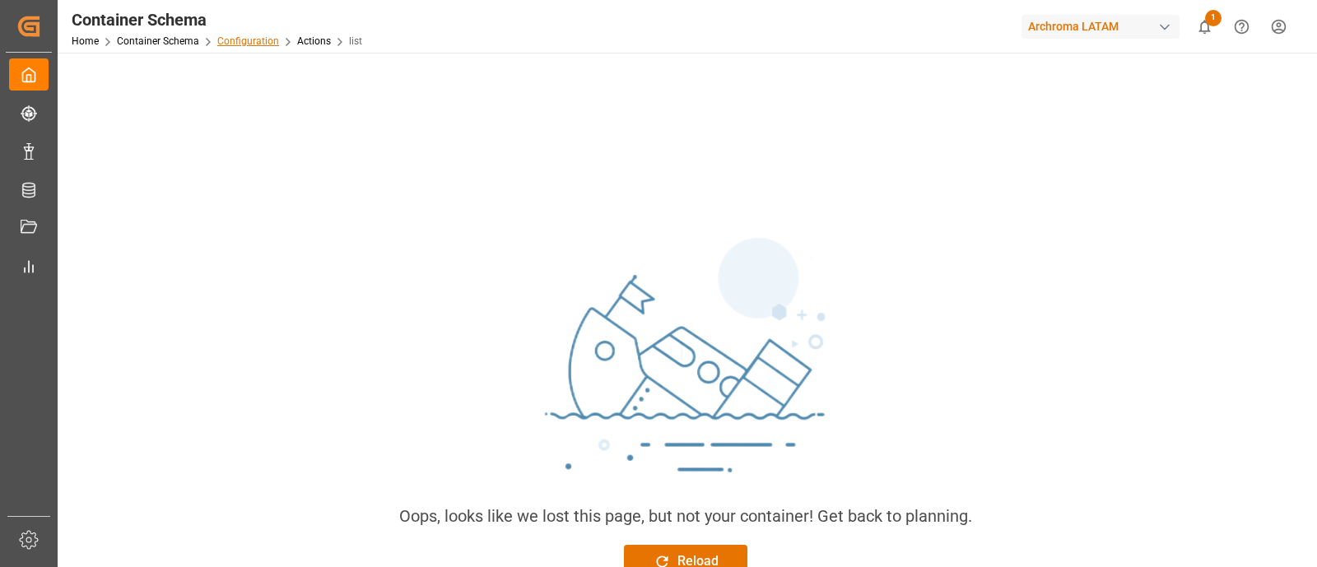
click at [268, 40] on link "Configuration" at bounding box center [248, 41] width 62 height 12
click at [189, 39] on link "Container Schema" at bounding box center [158, 41] width 82 height 12
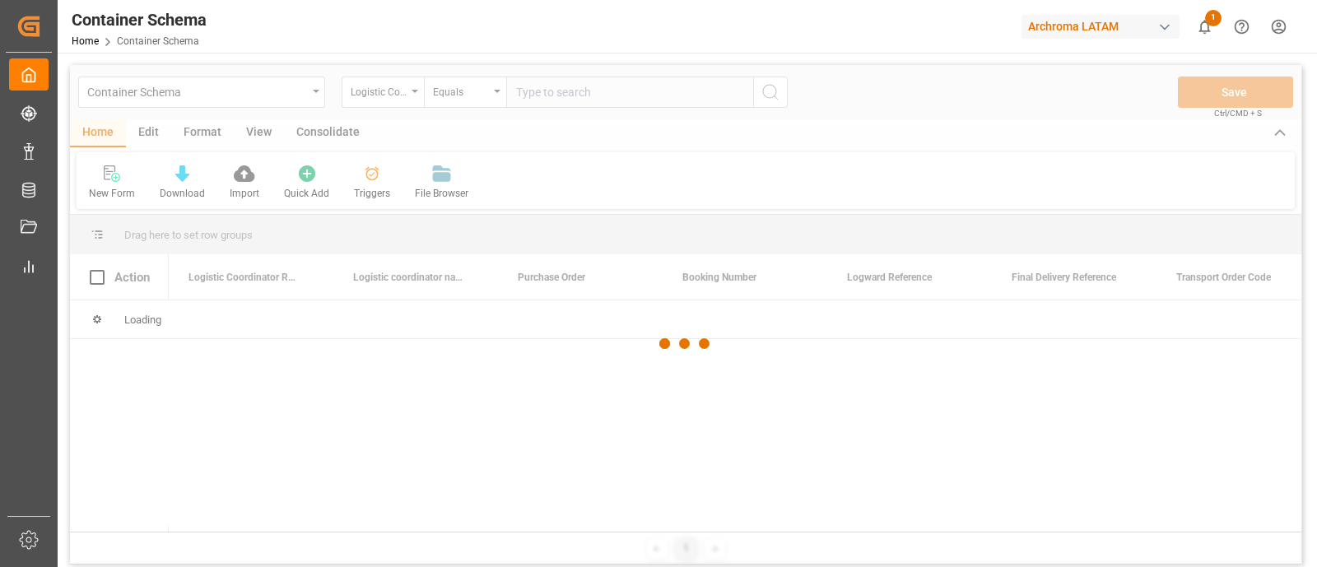
click at [154, 131] on div at bounding box center [686, 343] width 1232 height 557
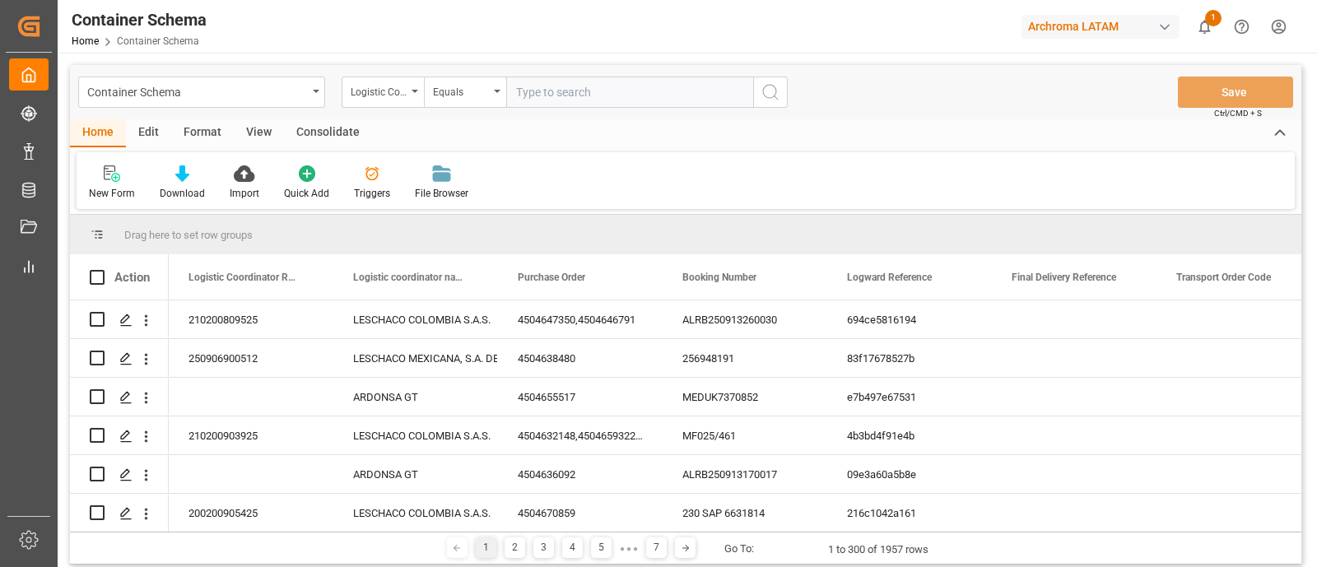
click at [155, 123] on div "Edit" at bounding box center [148, 133] width 45 height 28
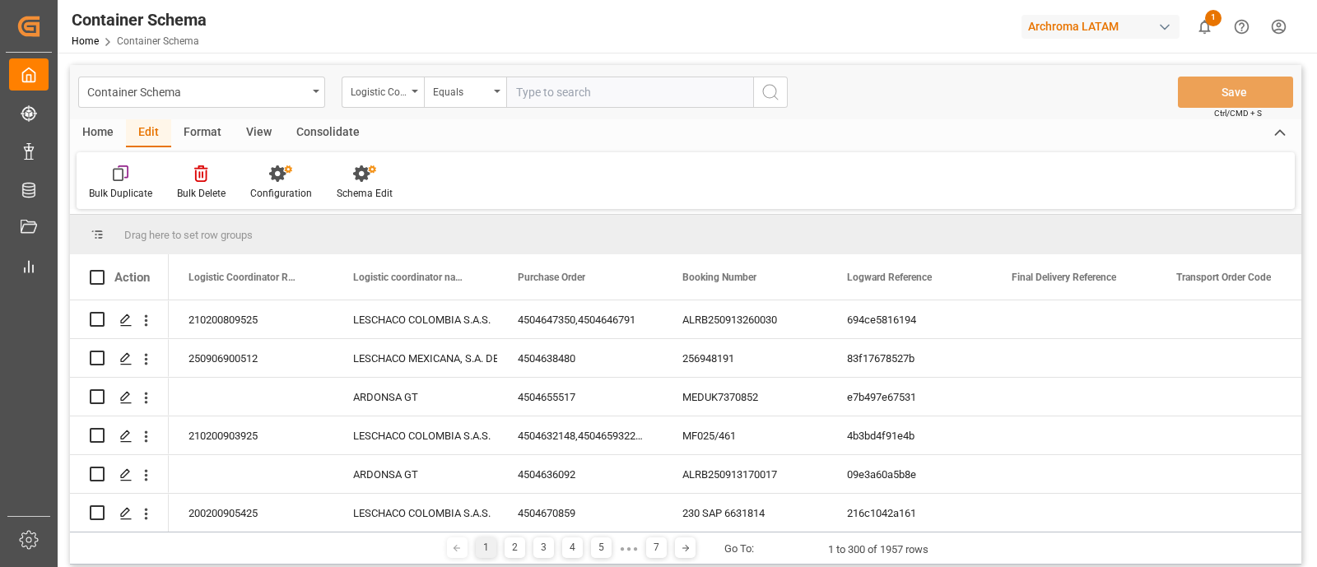
click at [109, 126] on div "Home" at bounding box center [98, 133] width 56 height 28
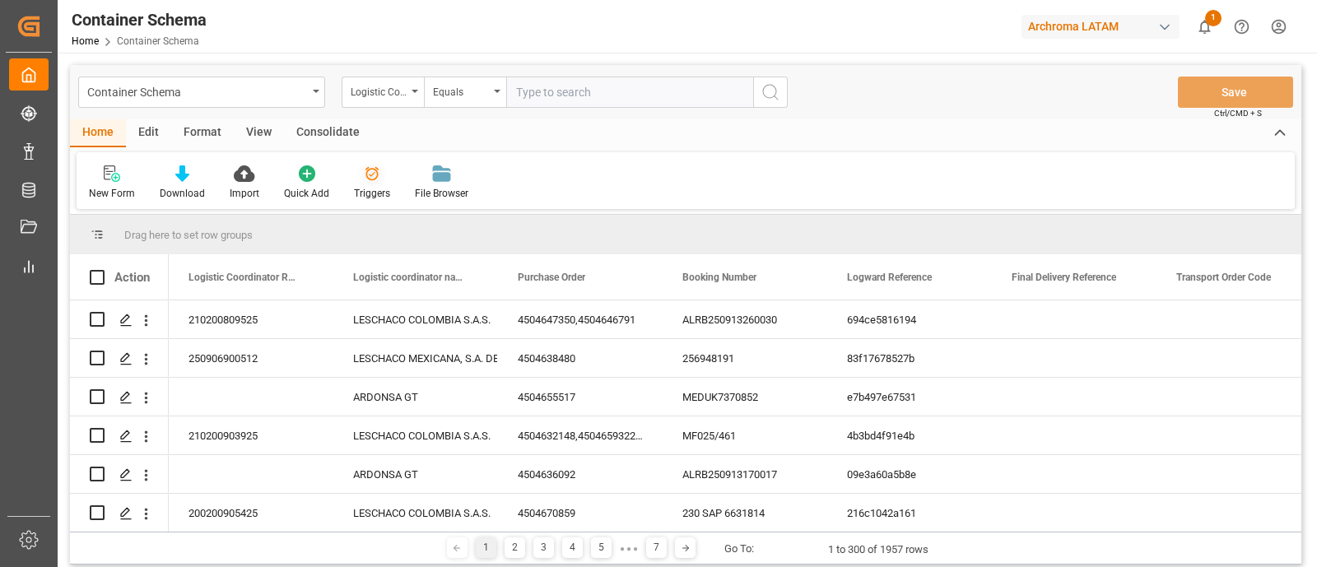
click at [357, 165] on div at bounding box center [372, 173] width 36 height 17
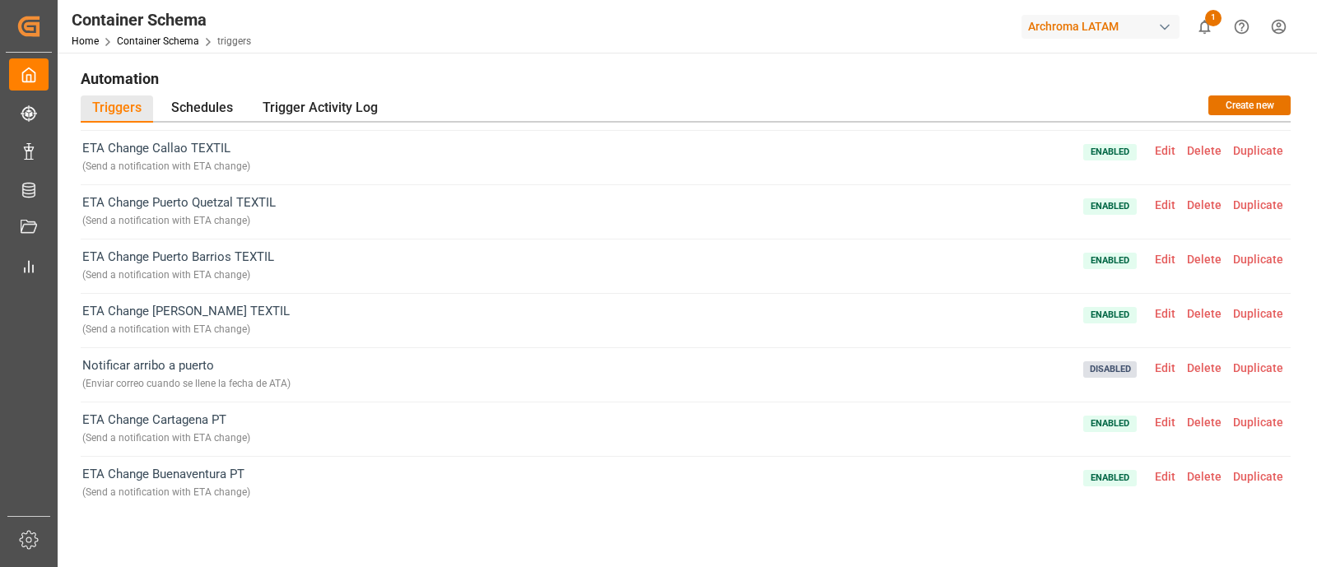
click at [1159, 370] on span "Edit" at bounding box center [1165, 367] width 32 height 13
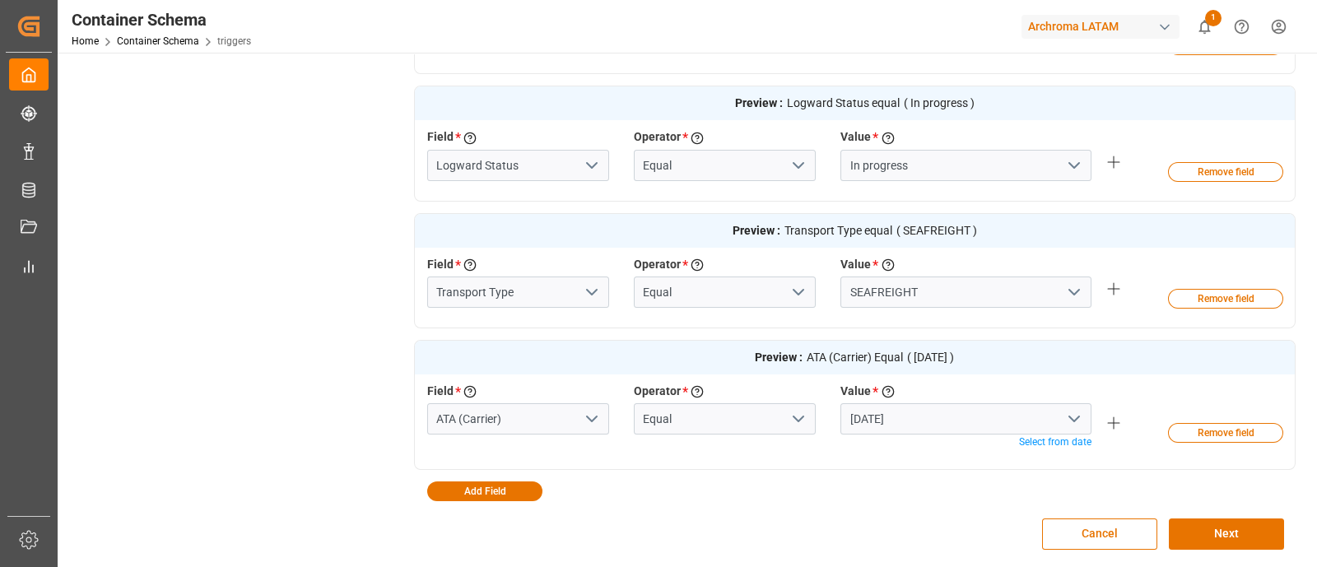
scroll to position [623, 0]
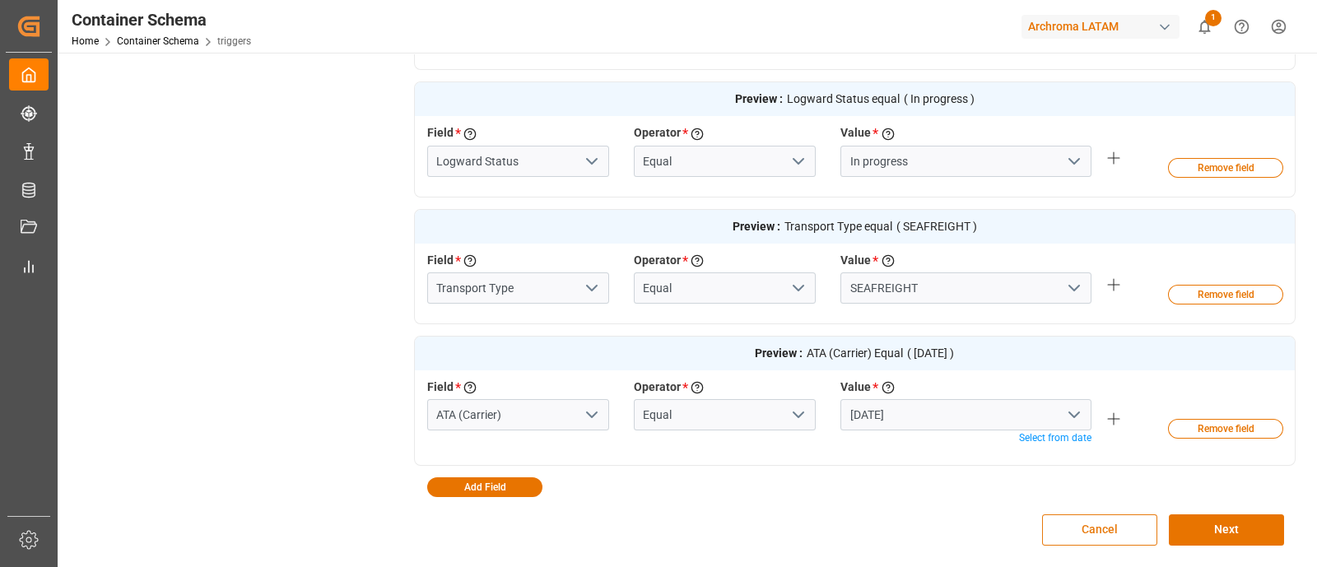
click at [1099, 516] on button "Cancel" at bounding box center [1099, 530] width 115 height 31
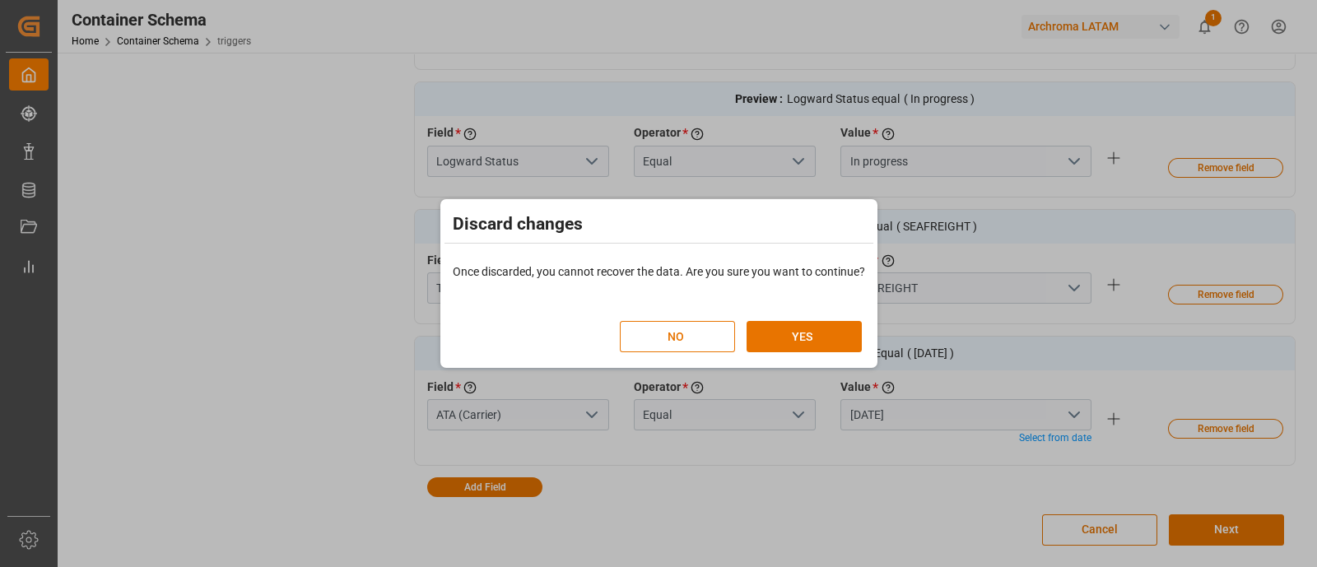
click at [839, 319] on div "NO YES" at bounding box center [741, 328] width 242 height 49
click at [839, 327] on button "YES" at bounding box center [804, 336] width 115 height 31
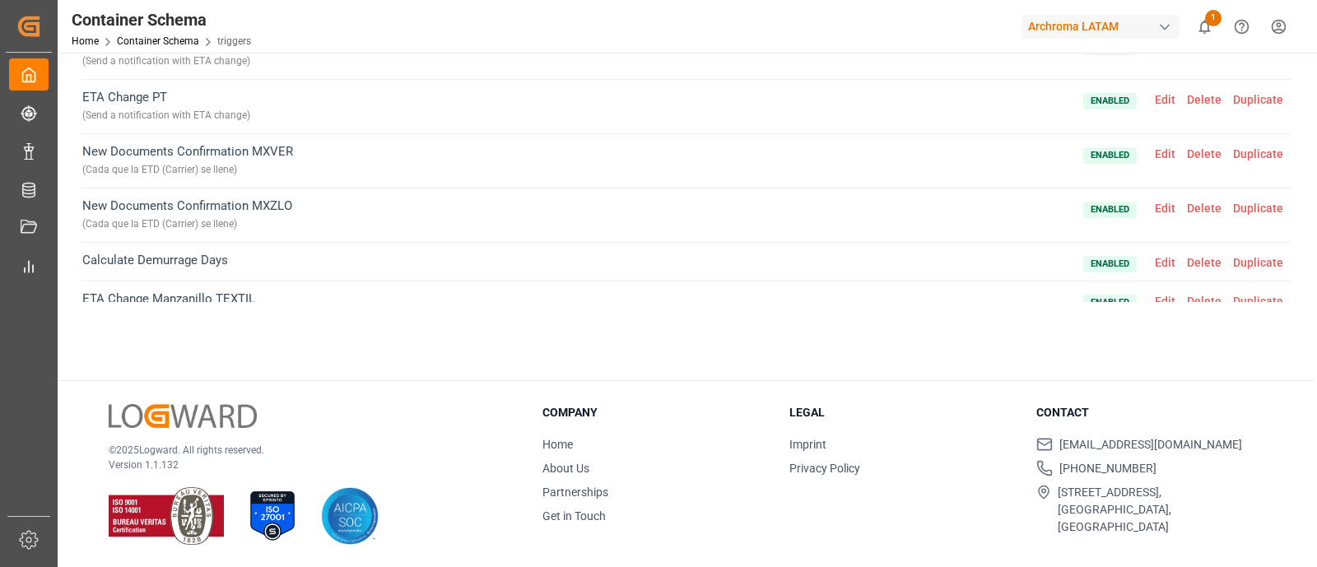
scroll to position [0, 0]
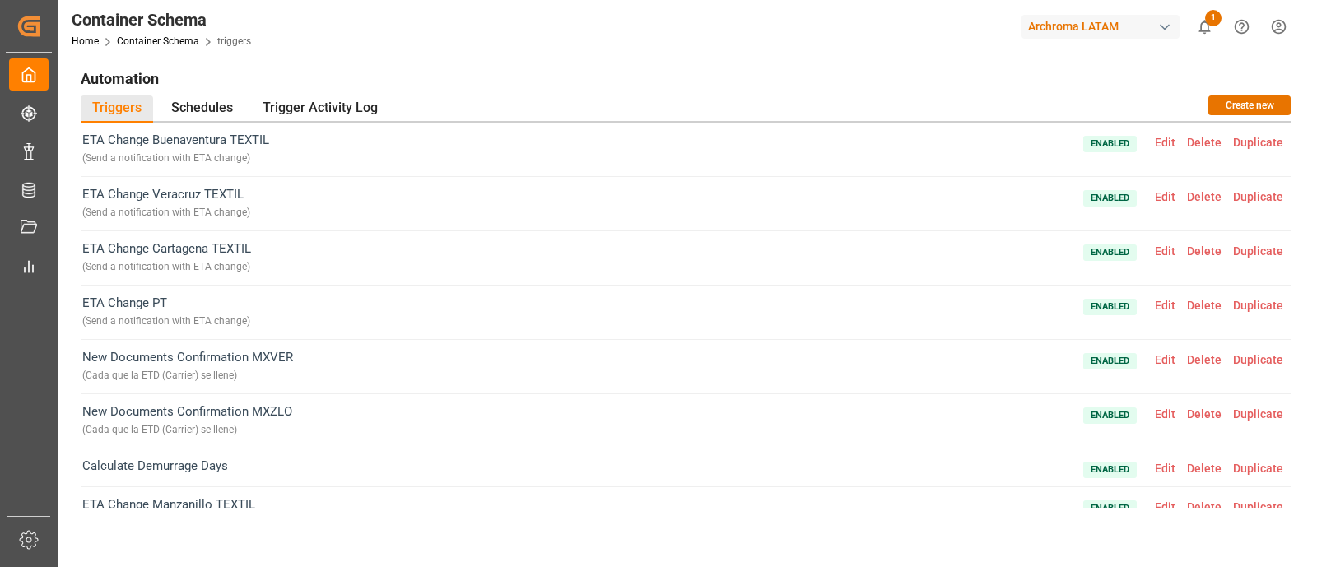
click at [1150, 143] on span "Edit" at bounding box center [1165, 142] width 32 height 13
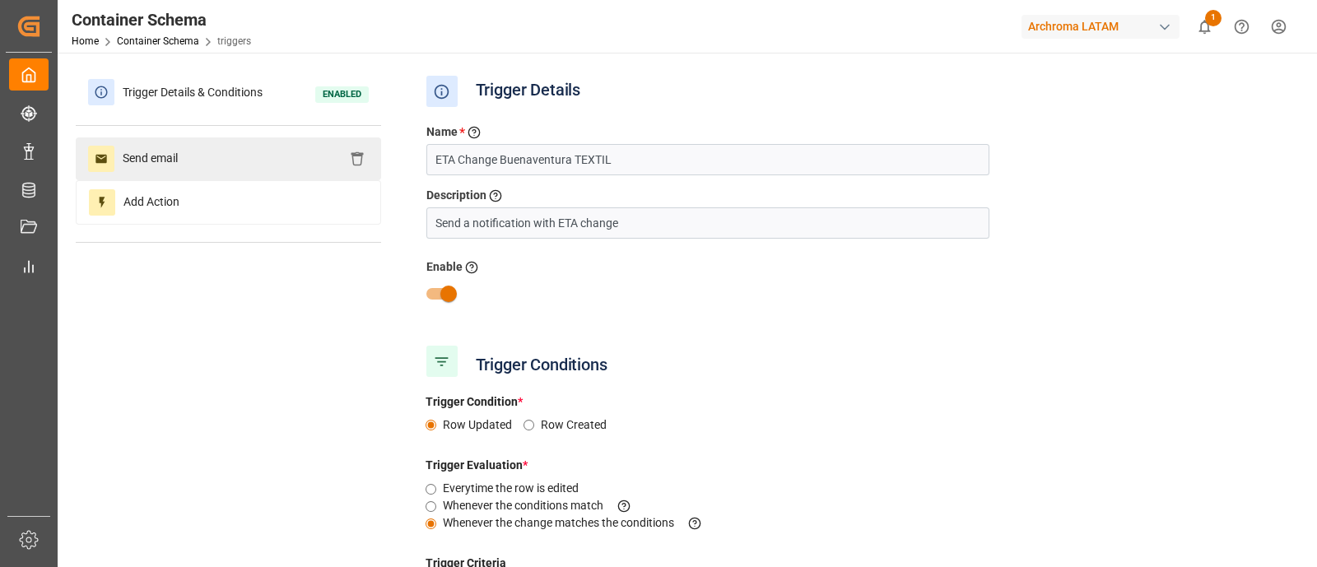
click at [228, 144] on div "Send email" at bounding box center [228, 158] width 305 height 43
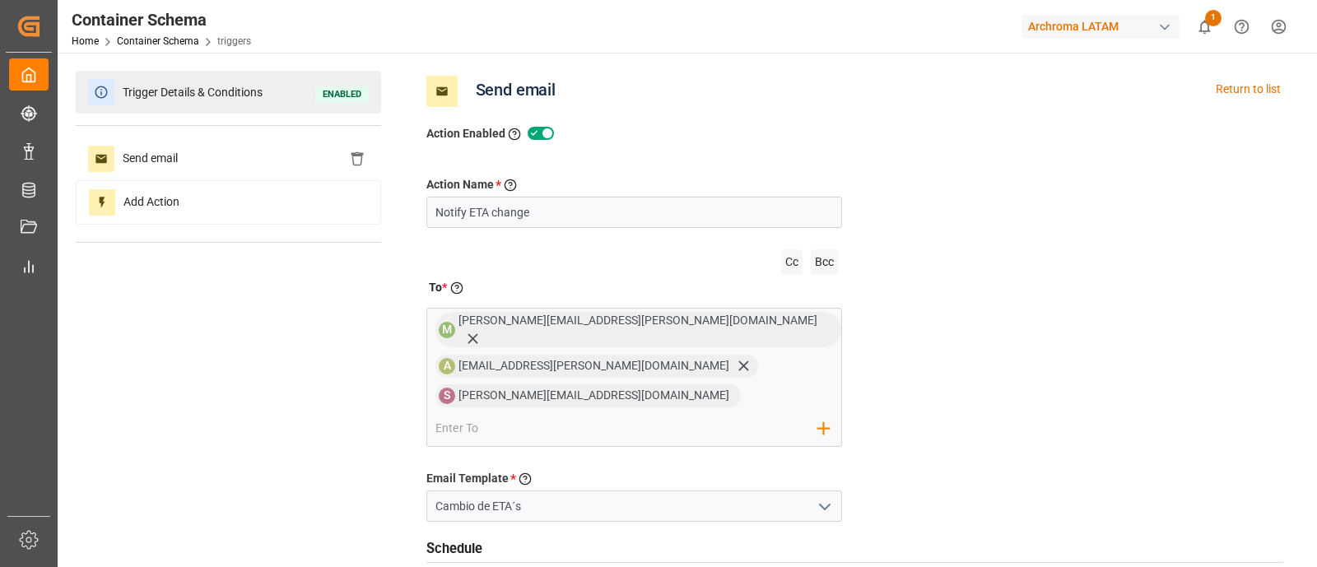
click at [217, 99] on span "Trigger Details & Conditions" at bounding box center [192, 93] width 156 height 26
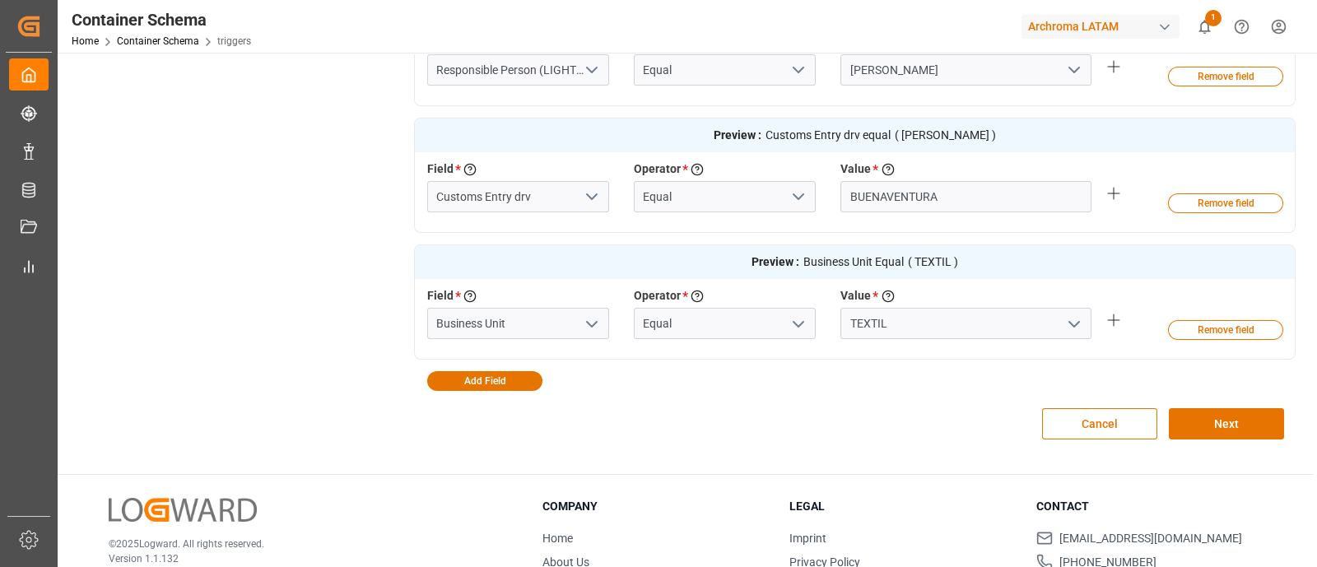
scroll to position [911, 0]
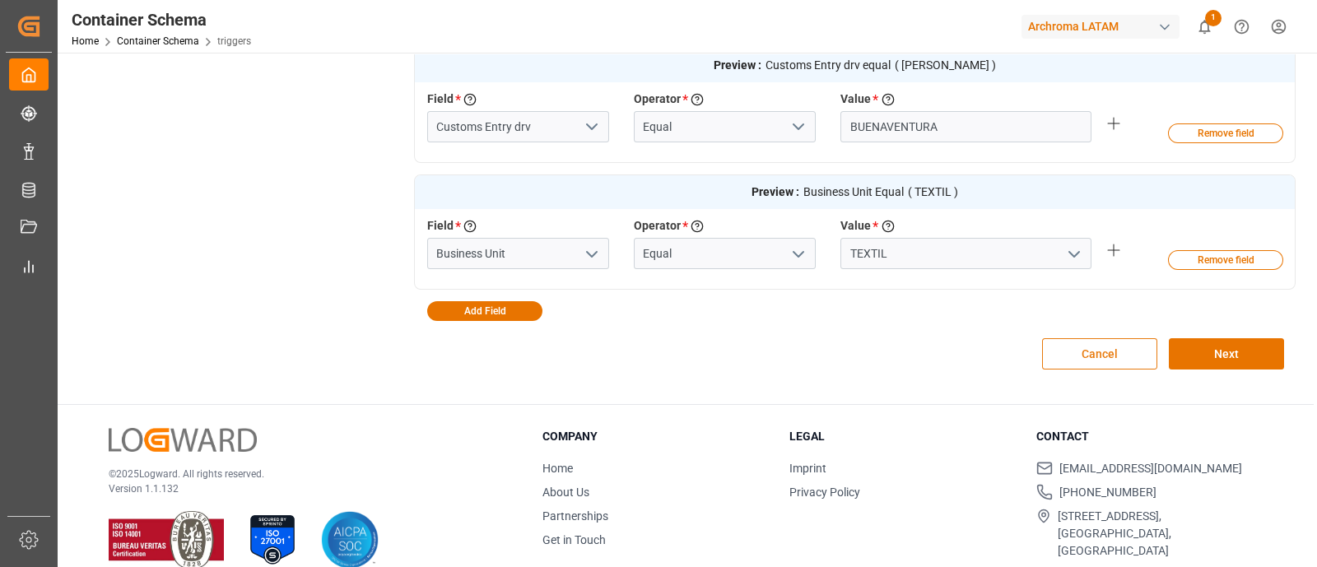
click at [1076, 347] on button "Cancel" at bounding box center [1099, 353] width 115 height 31
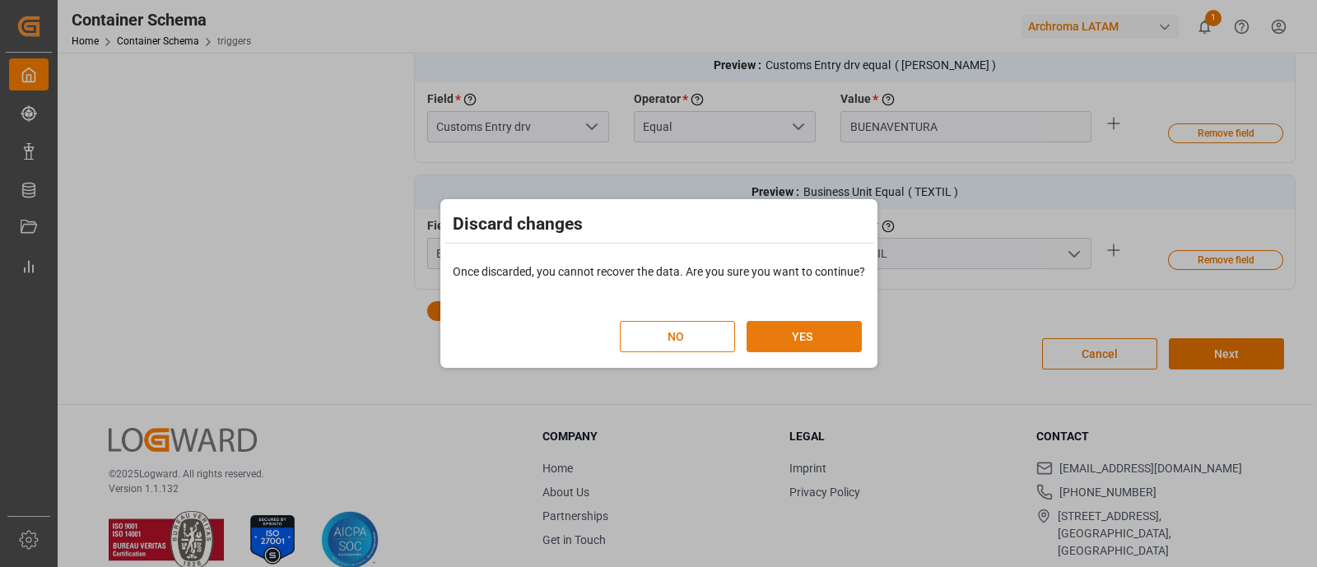
click at [827, 333] on button "YES" at bounding box center [804, 336] width 115 height 31
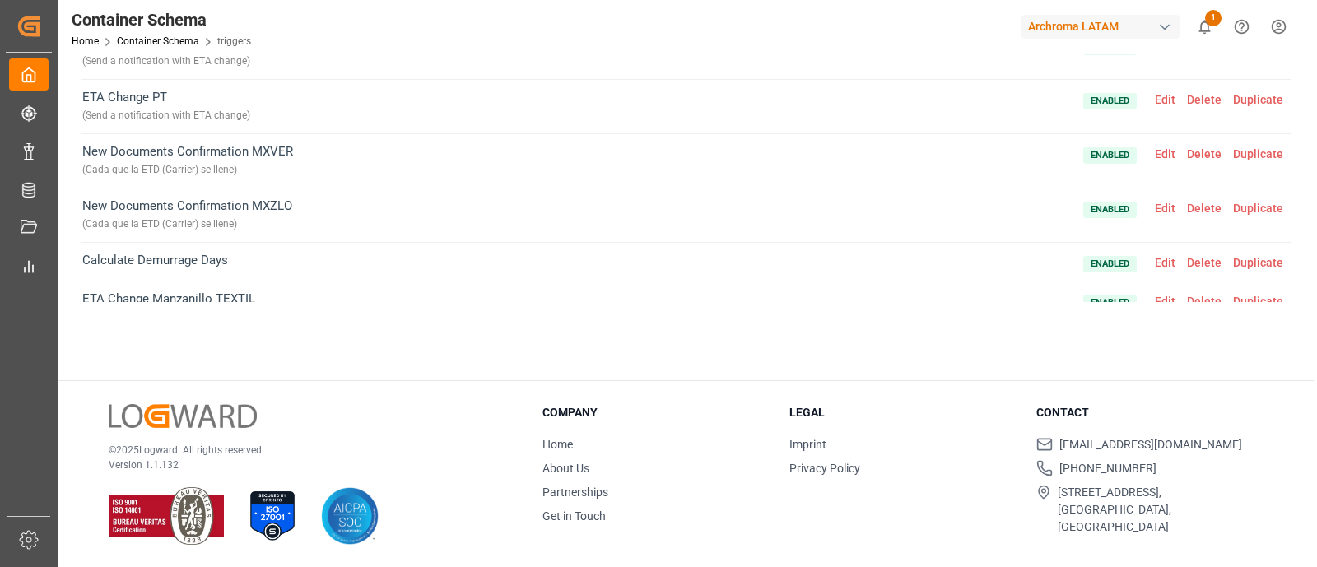
scroll to position [0, 0]
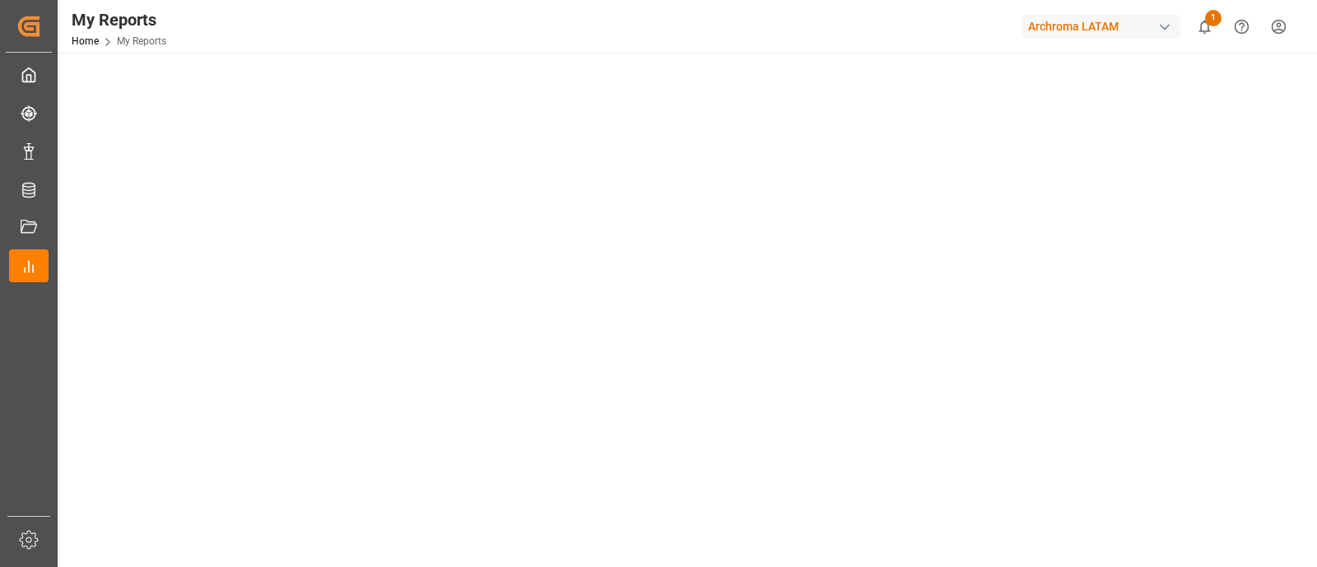
scroll to position [81, 0]
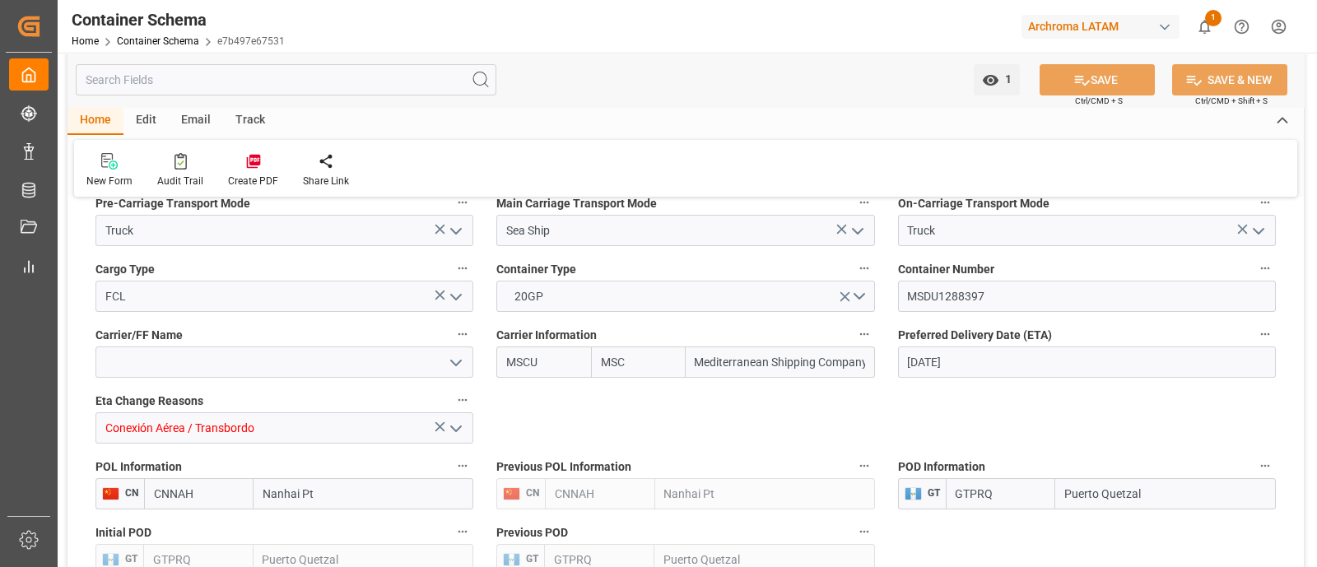
scroll to position [1530, 0]
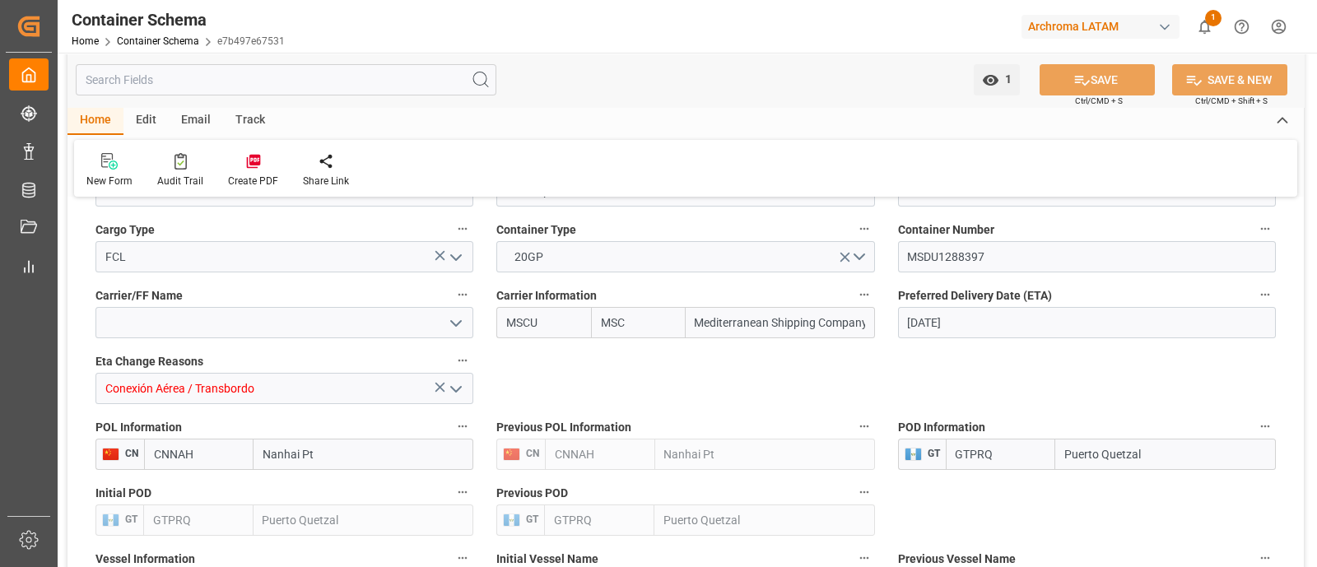
click at [463, 383] on icon "open menu" at bounding box center [456, 390] width 20 height 20
click at [463, 383] on icon "close menu" at bounding box center [456, 390] width 20 height 20
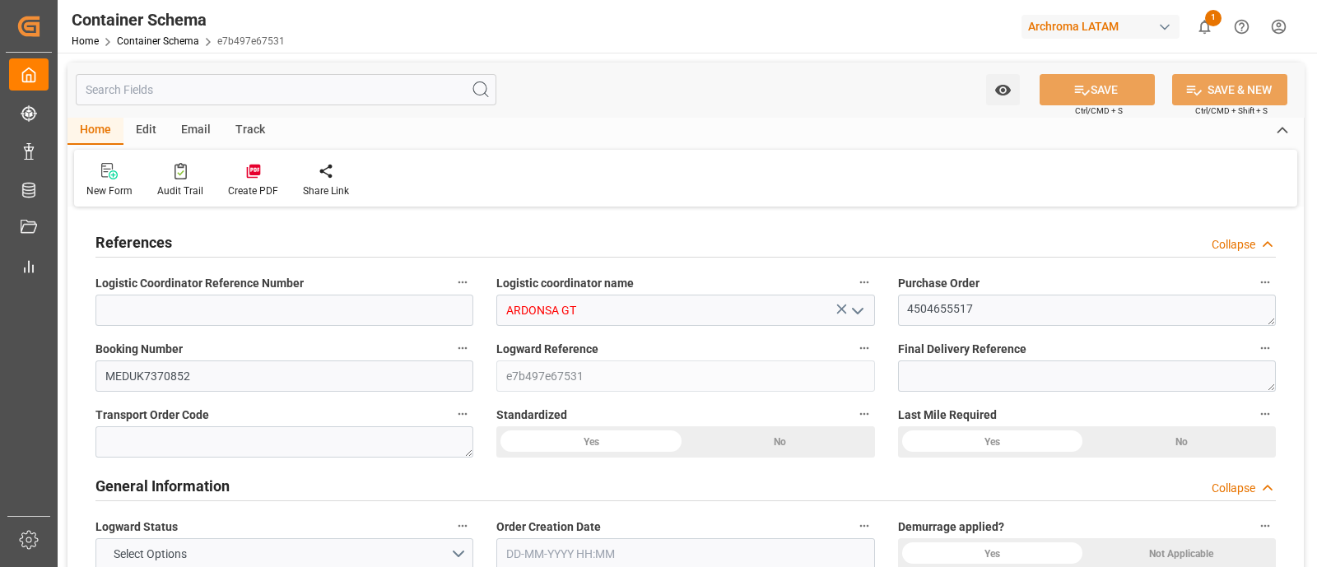
type input "0"
type input "1"
type input "8"
type input "8000"
type input "8448"
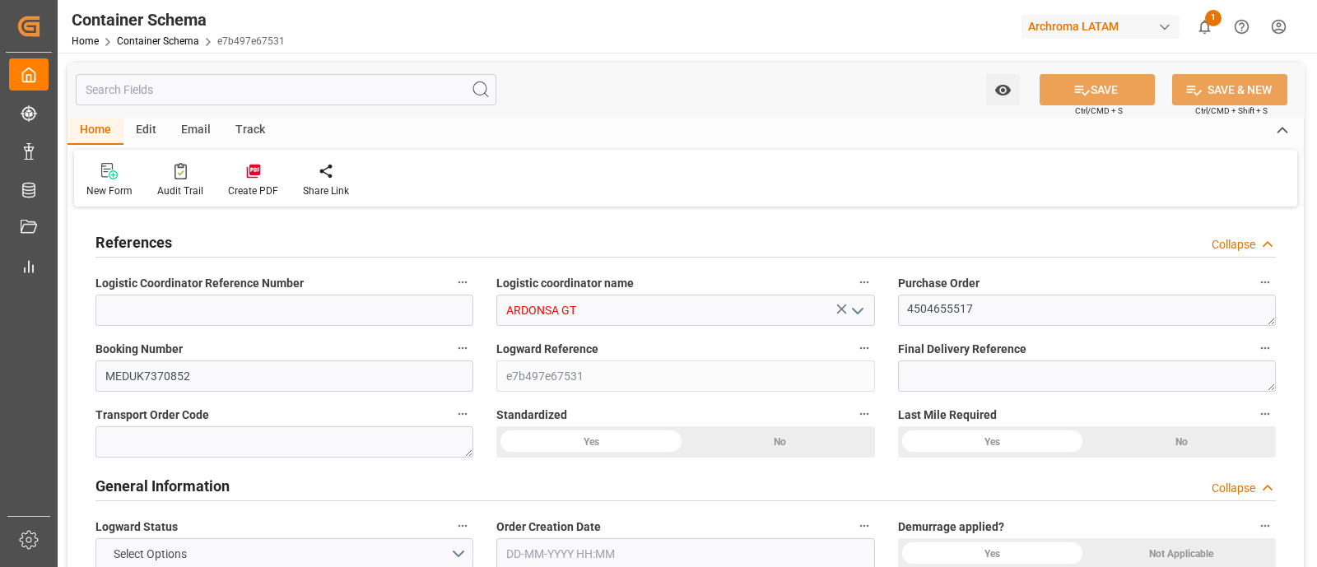
type input "MSC"
type input "Mediterranean Shipping Company"
type input "CNNAH"
type input "GTPRQ"
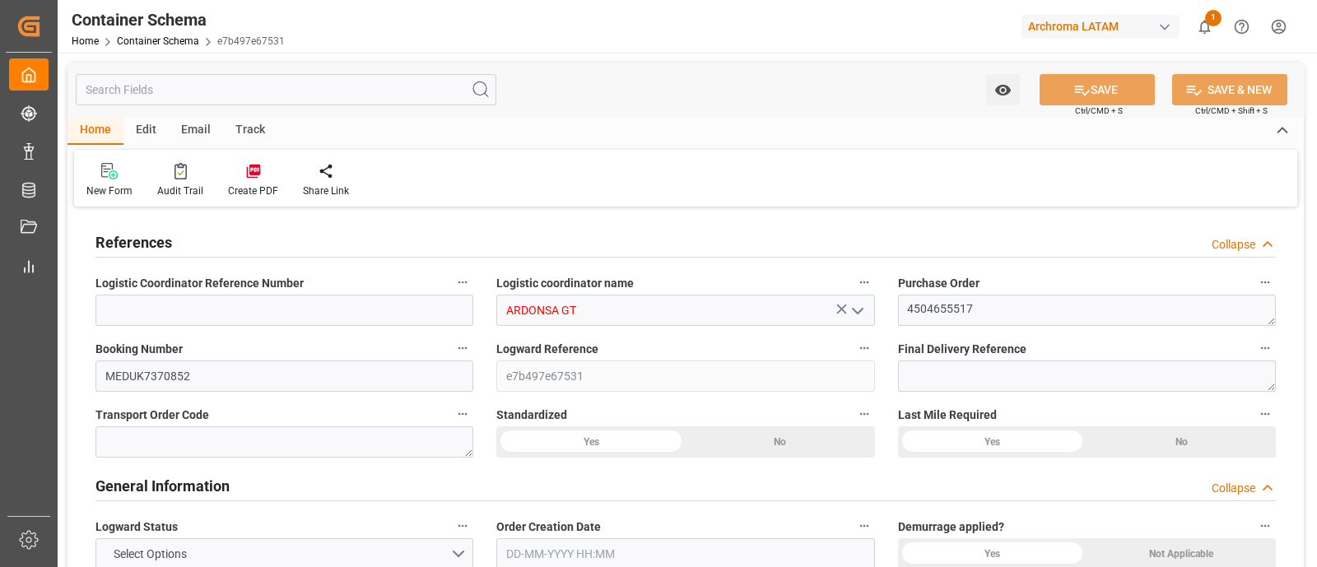
type input "GTPRQ"
type input "-2"
type input "0"
type input "[DATE] 15:45"
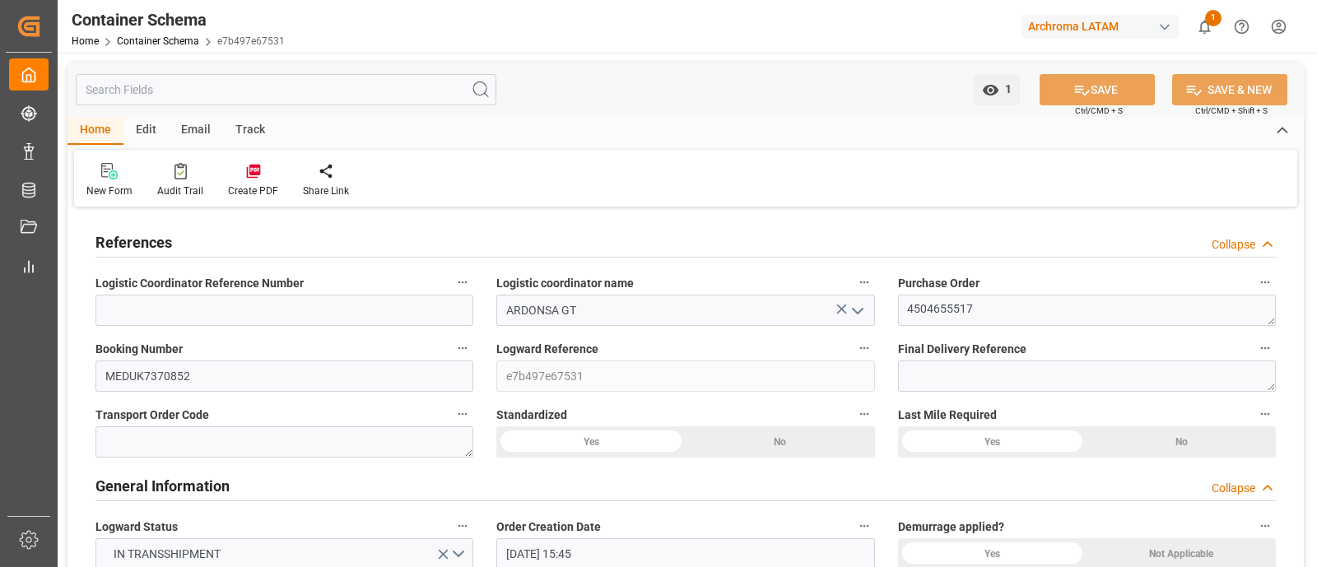
type input "[DATE]"
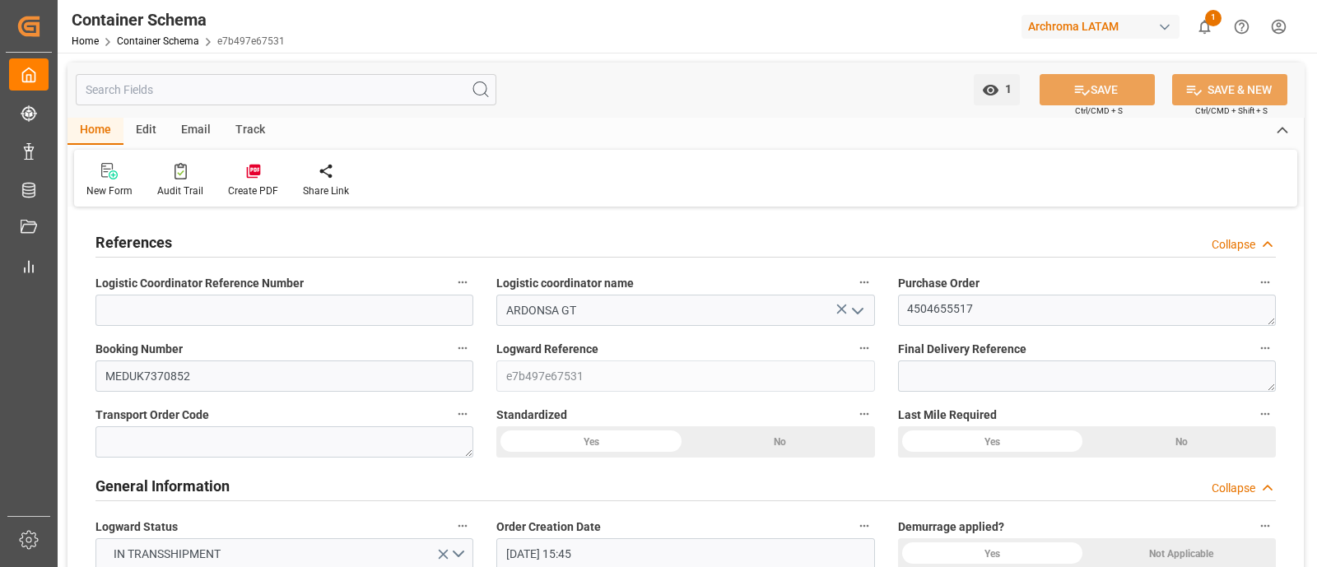
type input "[DATE] 16:10"
type input "[DATE] 20:46"
type input "[DATE]"
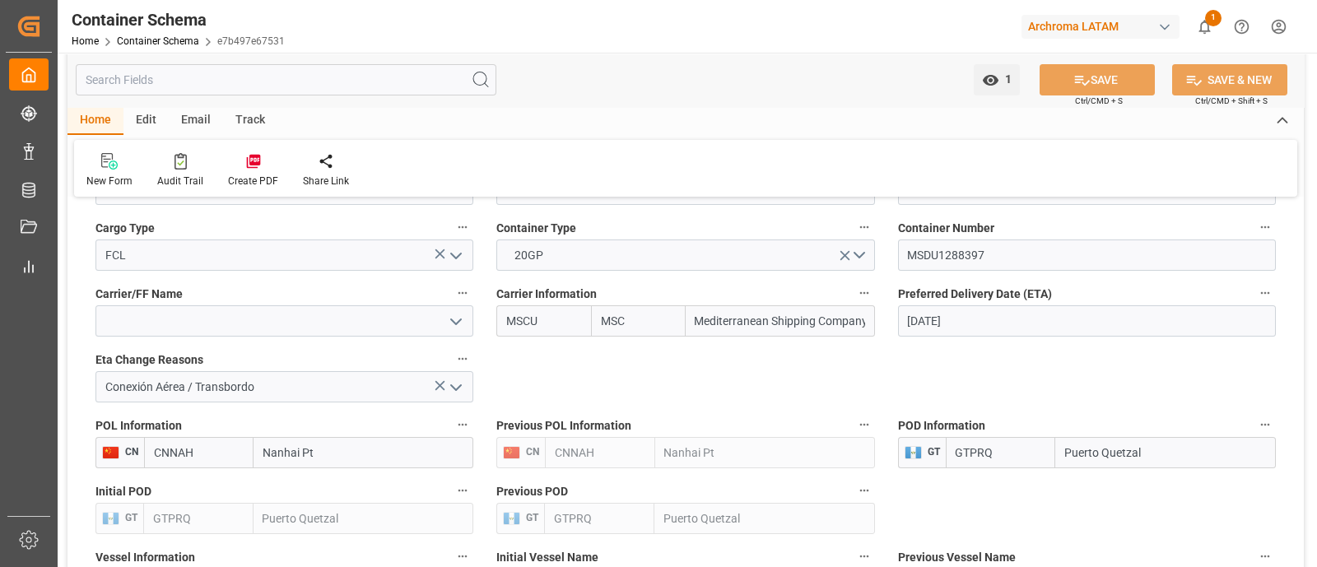
scroll to position [1533, 0]
click at [460, 377] on icon "open menu" at bounding box center [456, 387] width 20 height 20
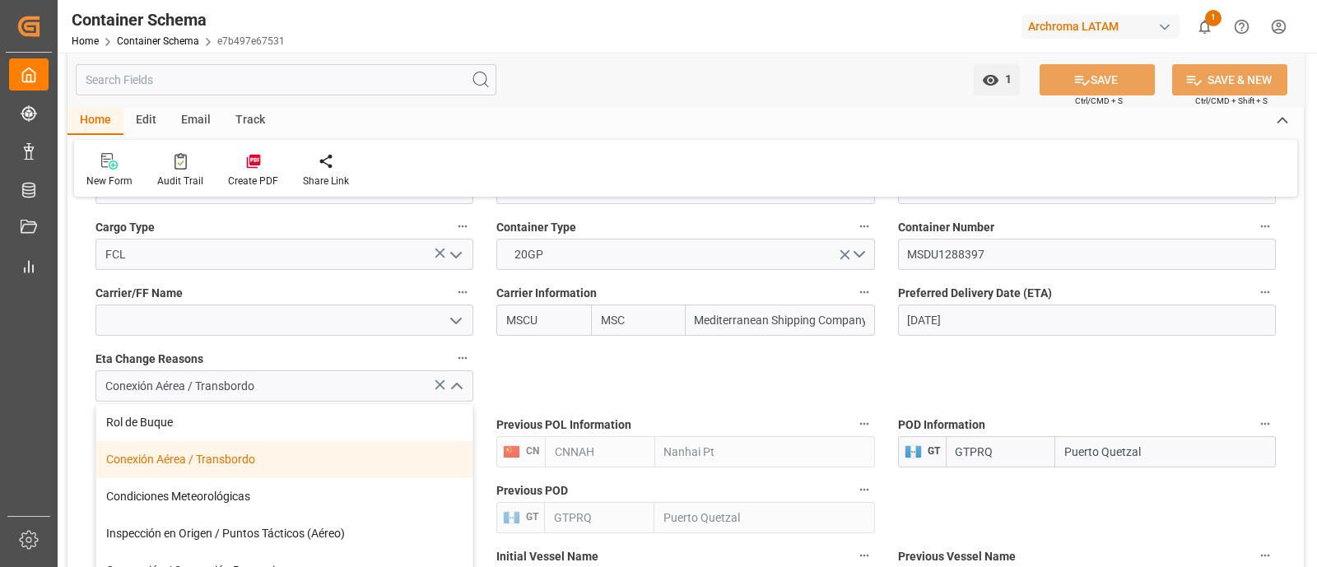
click at [460, 377] on icon "close menu" at bounding box center [456, 387] width 20 height 20
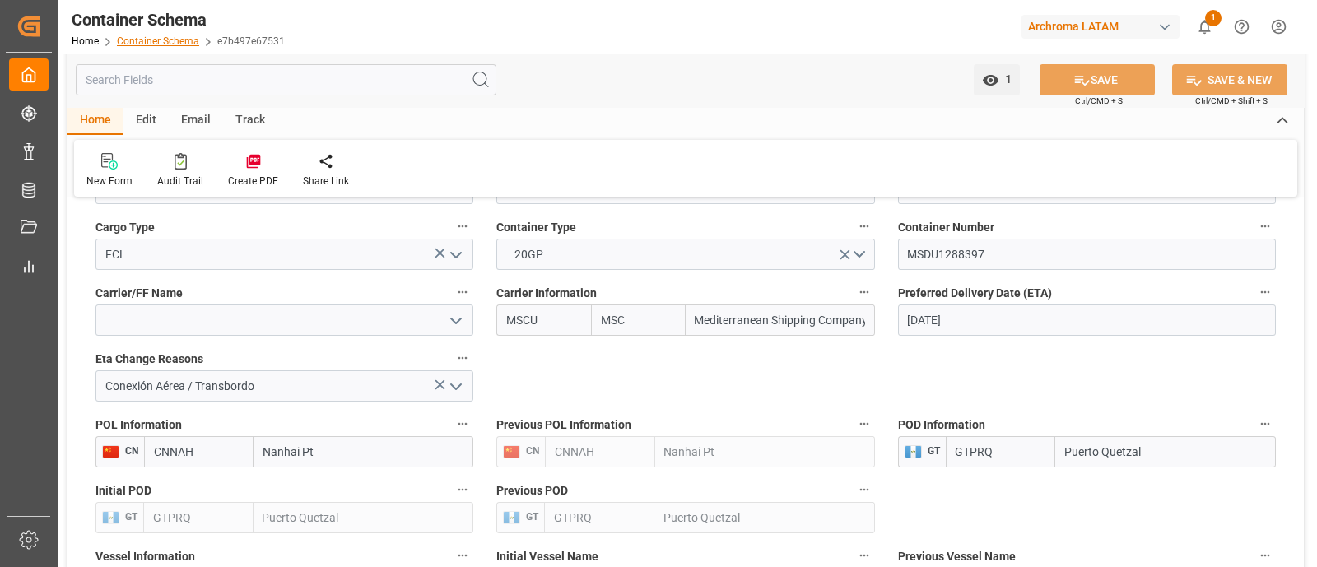
click at [130, 36] on link "Container Schema" at bounding box center [158, 41] width 82 height 12
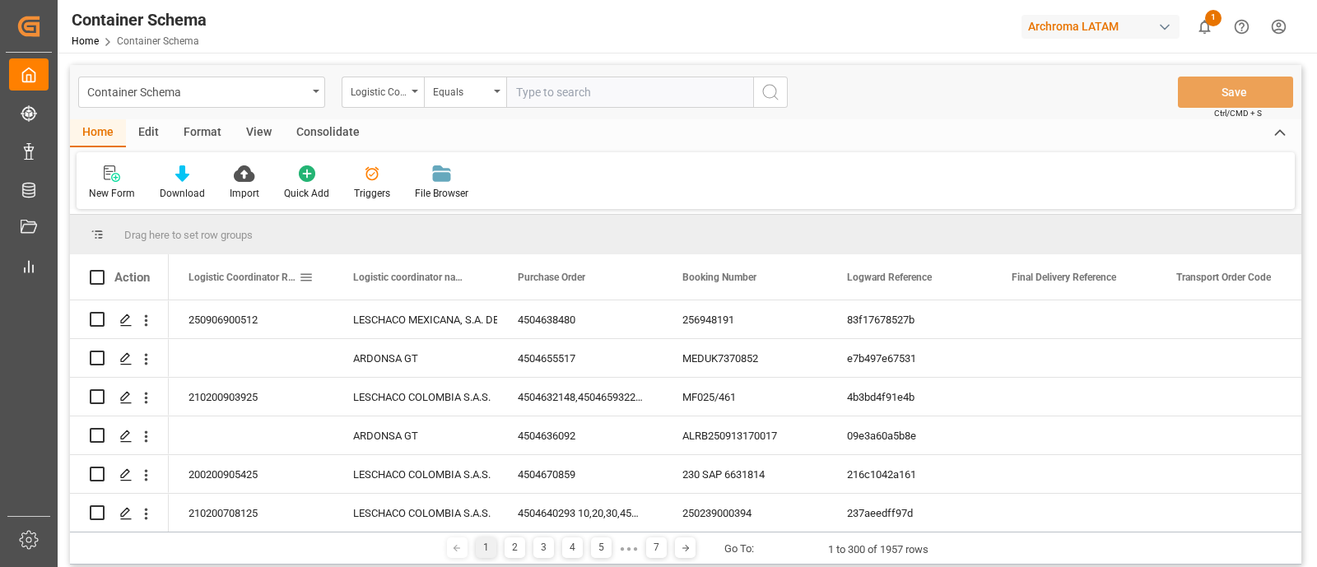
click at [302, 280] on span at bounding box center [306, 277] width 15 height 15
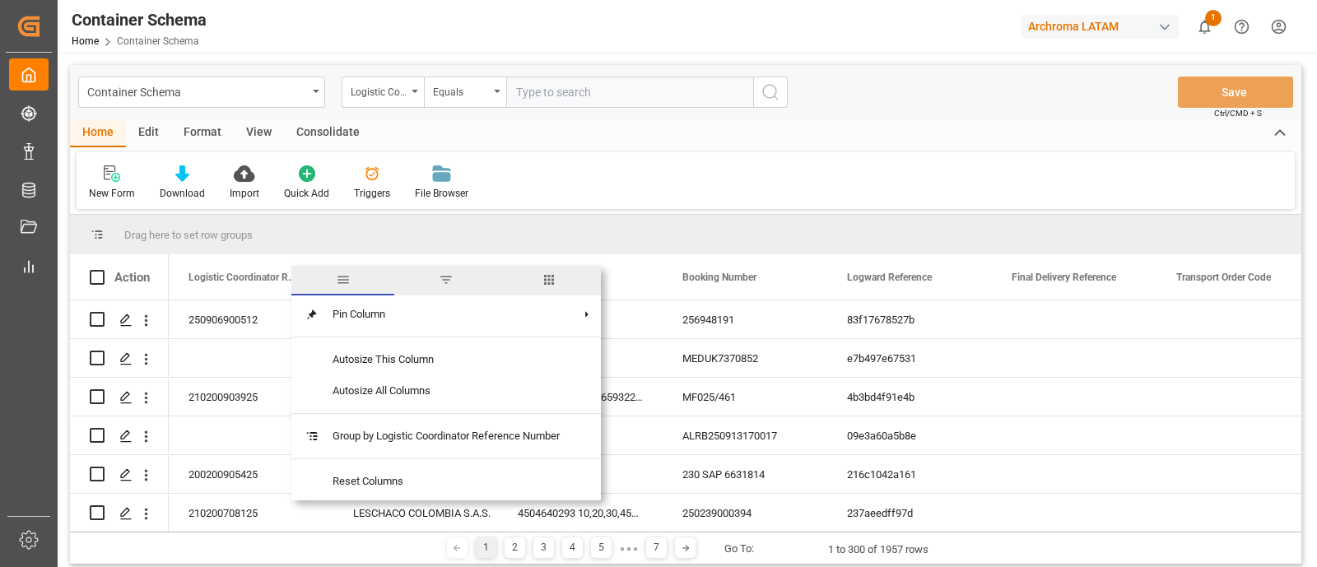
click at [511, 274] on span "columns" at bounding box center [549, 281] width 103 height 30
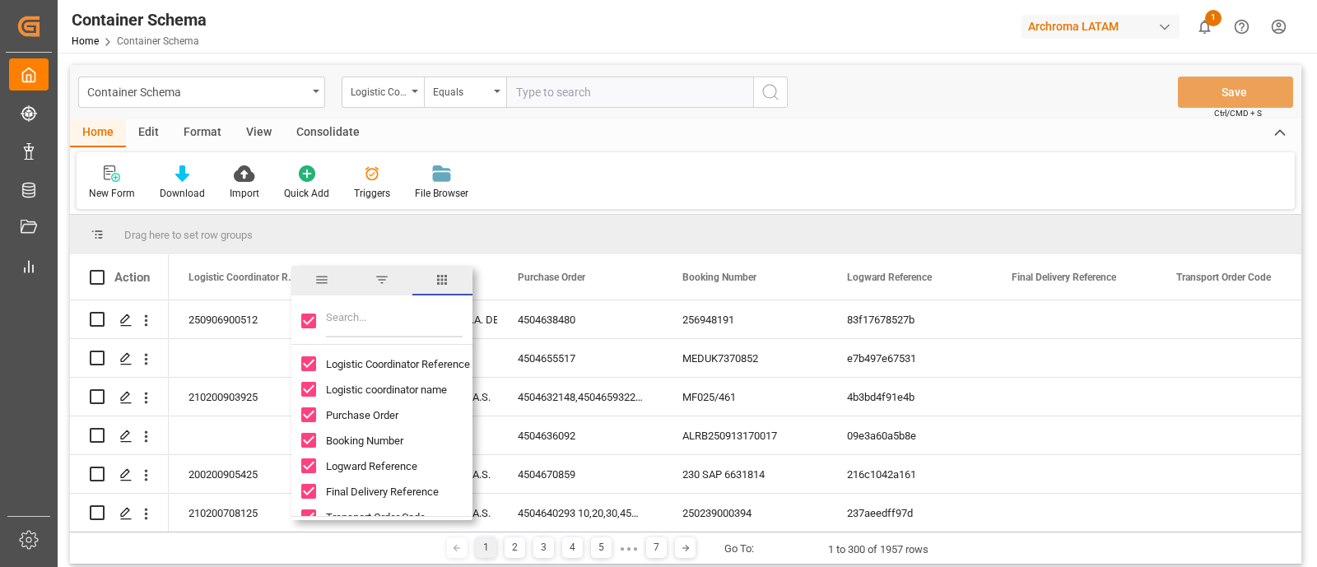
click at [338, 330] on input "Filter Columns Input" at bounding box center [394, 321] width 137 height 33
type input "eta"
click at [313, 327] on input "Toggle Select All Columns" at bounding box center [308, 321] width 15 height 15
checkbox input "false"
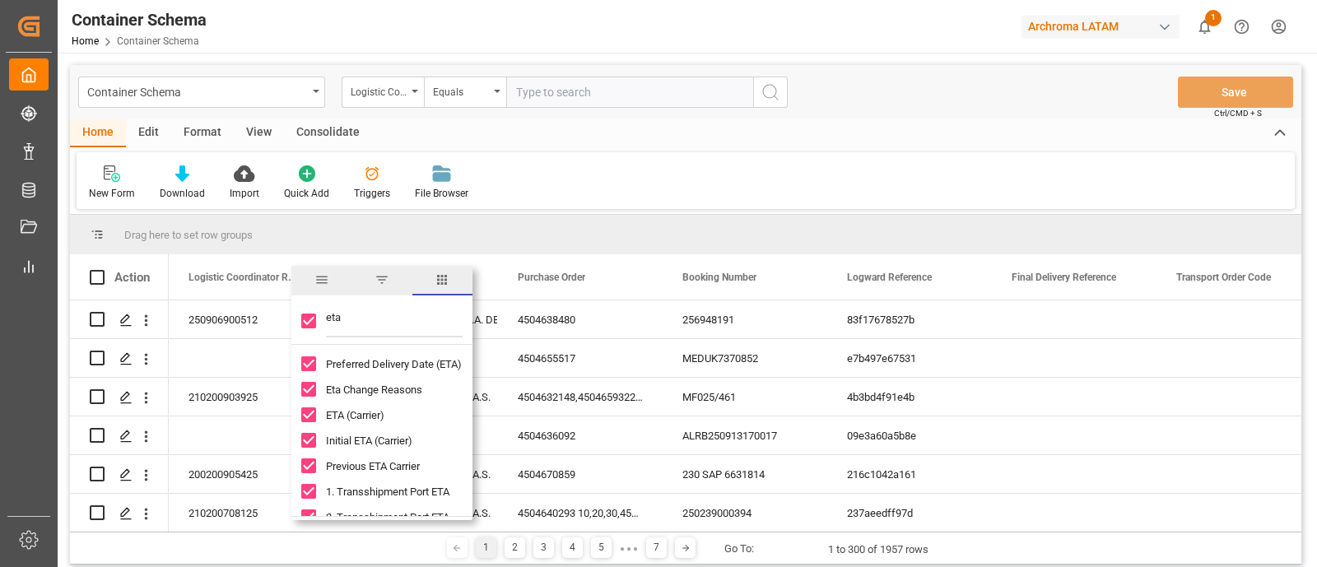
checkbox input "false"
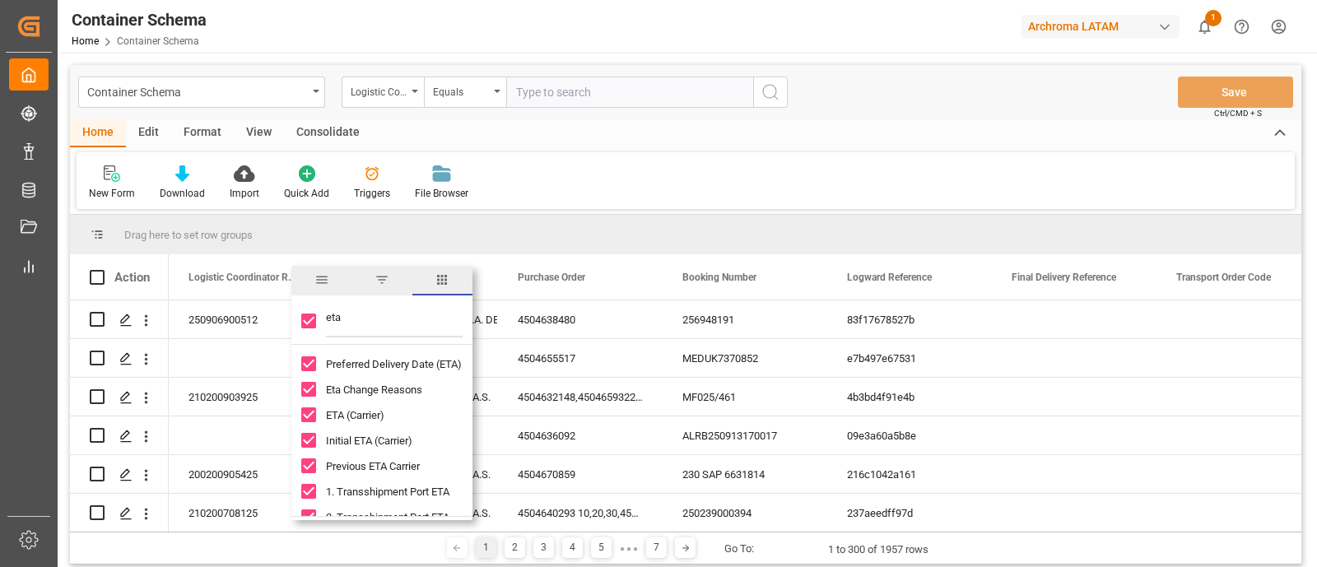
checkbox input "false"
click at [313, 327] on input "Toggle Select All Columns" at bounding box center [308, 321] width 15 height 15
checkbox input "true"
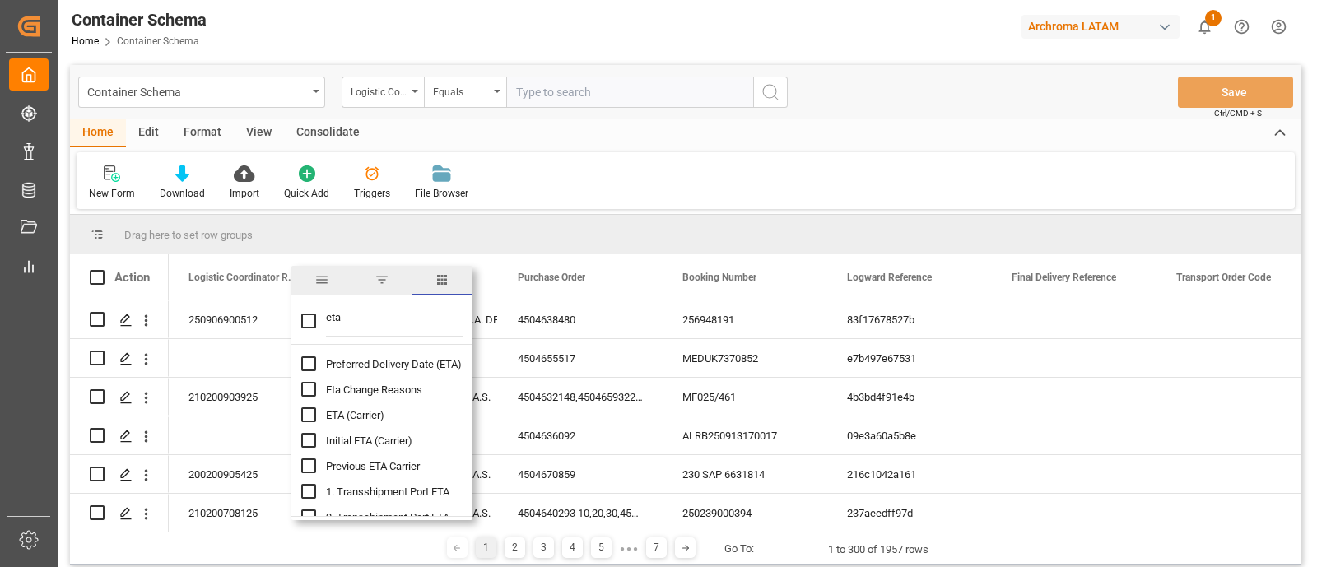
checkbox input "true"
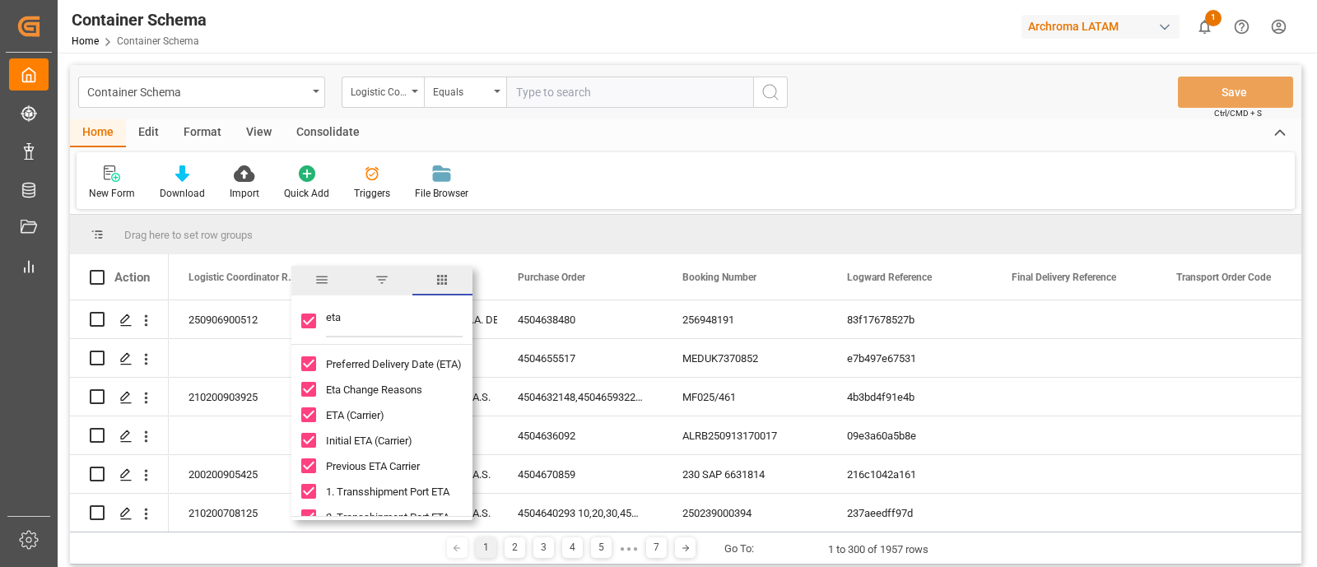
click at [310, 322] on input "Toggle Select All Columns" at bounding box center [308, 321] width 15 height 15
checkbox input "false"
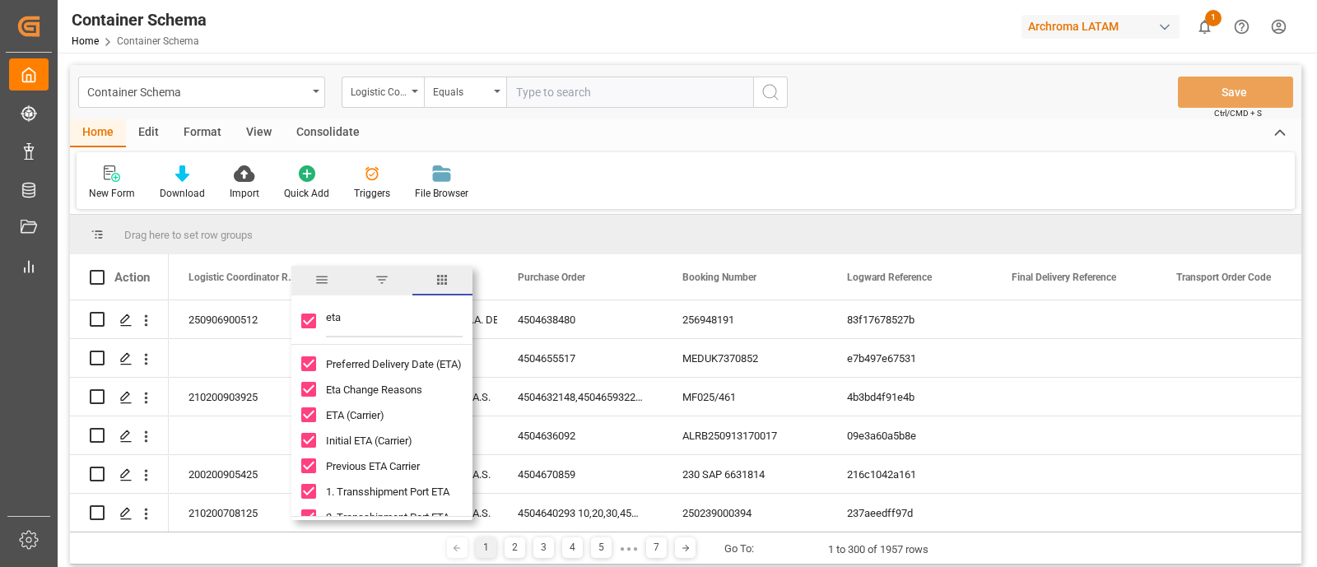
checkbox input "false"
click at [313, 384] on input "Eta Change Reasons column toggle visibility (hidden)" at bounding box center [308, 389] width 15 height 15
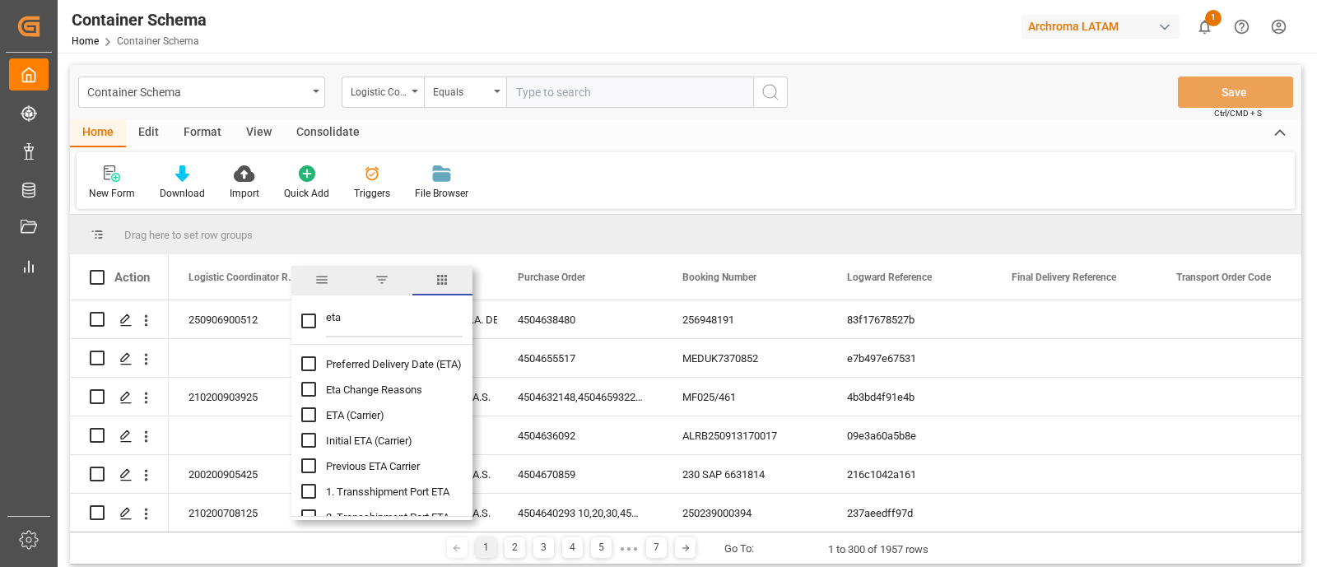
checkbox input "true"
click at [428, 305] on input "eta" at bounding box center [394, 321] width 137 height 33
checkbox input "true"
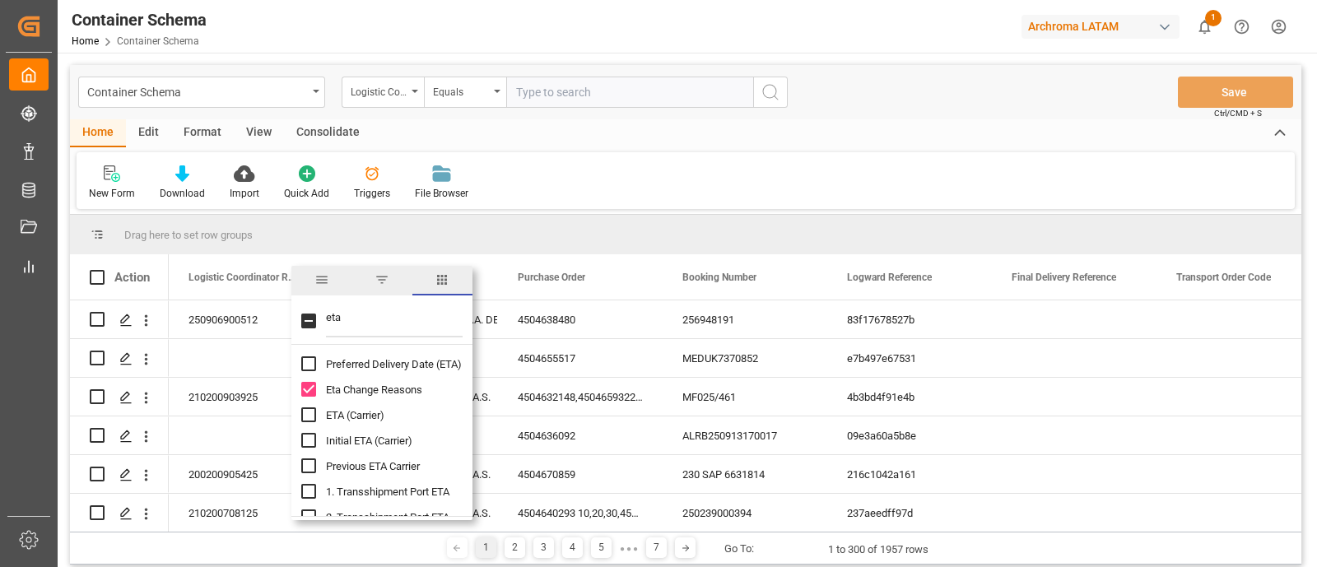
checkbox input "true"
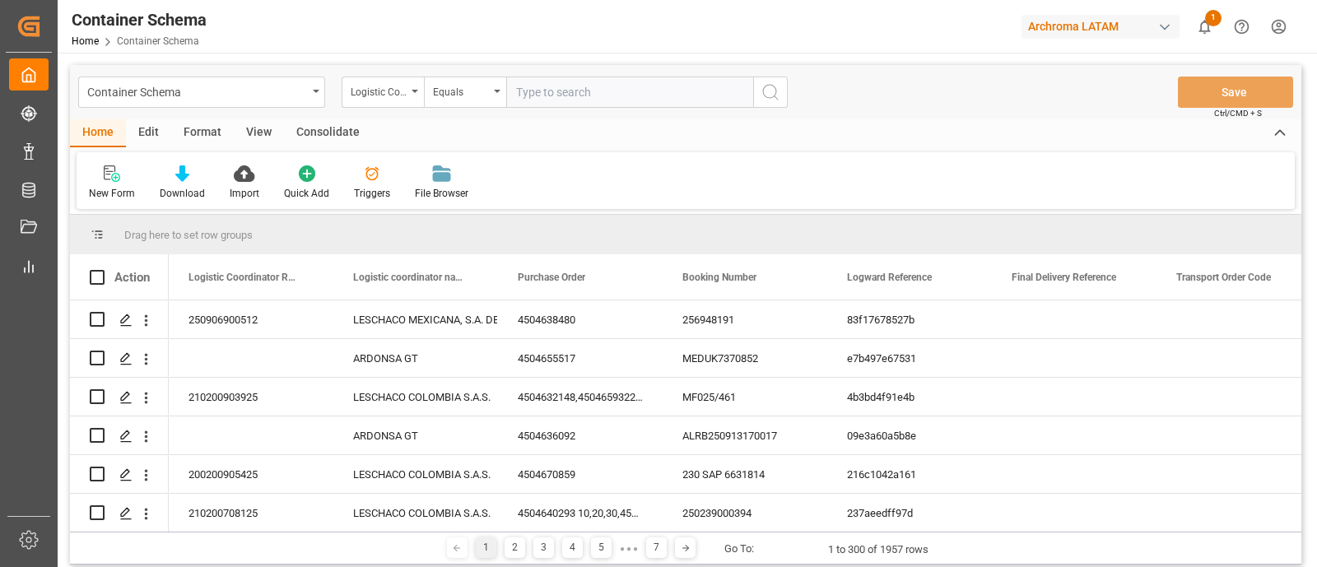
click at [486, 244] on div "Drag here to set row groups" at bounding box center [686, 235] width 1232 height 40
click at [307, 273] on span at bounding box center [306, 277] width 15 height 15
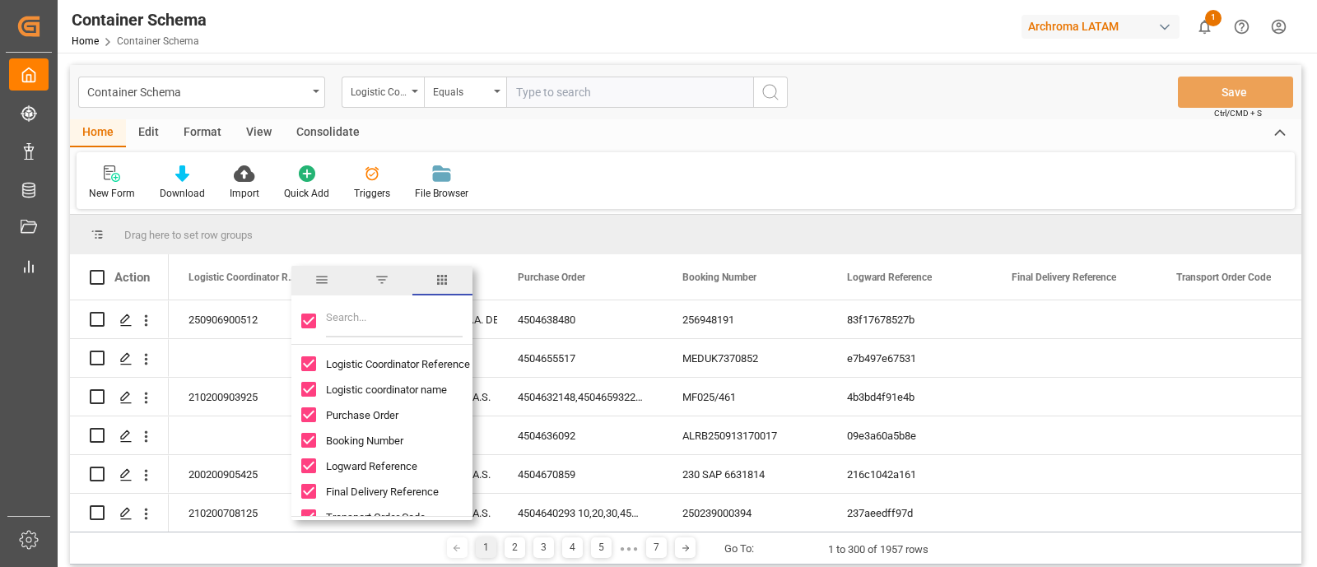
click at [311, 322] on input "Toggle Select All Columns" at bounding box center [308, 321] width 15 height 15
checkbox input "false"
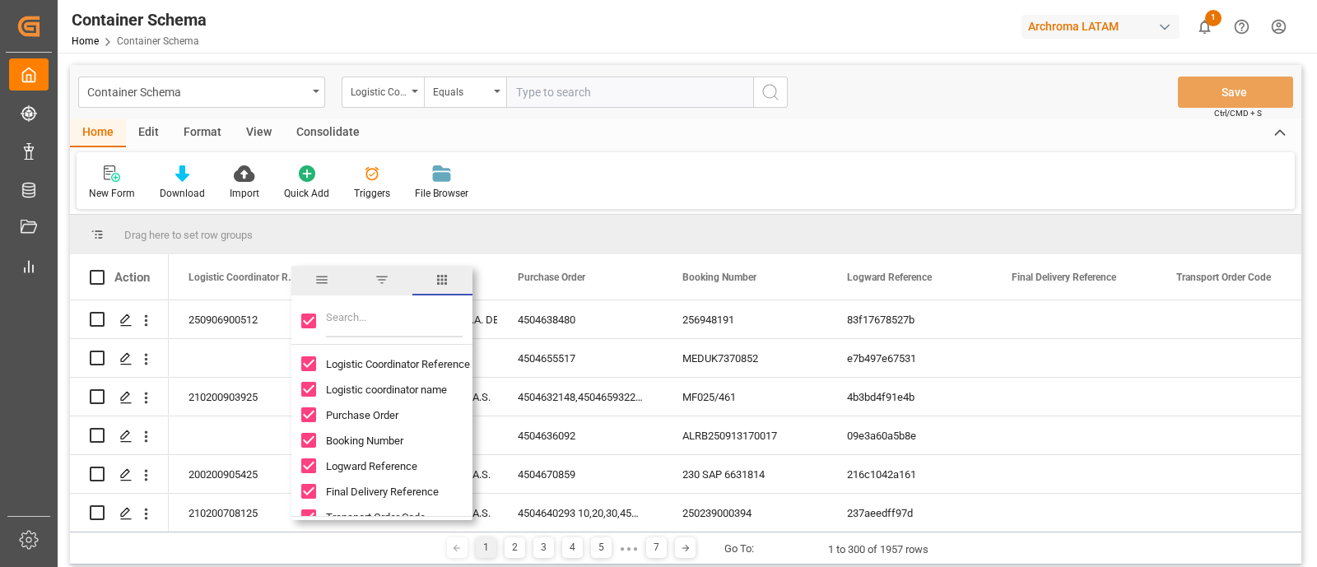
checkbox input "false"
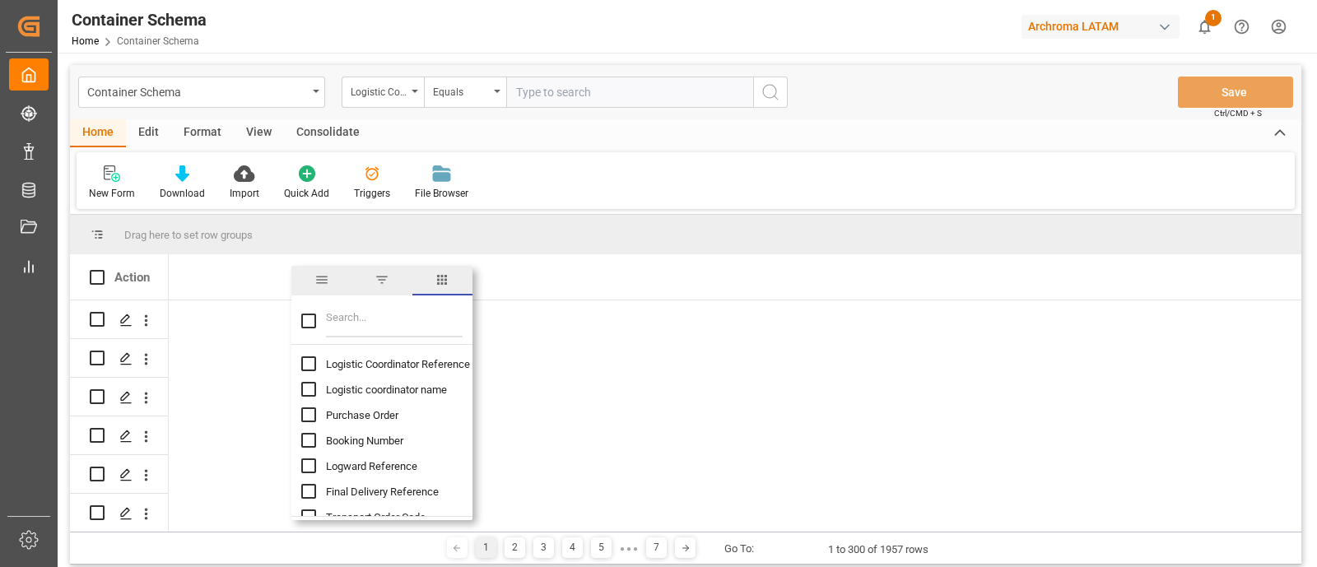
click at [309, 364] on input "Logistic Coordinator Reference Number column toggle visibility (hidden)" at bounding box center [308, 363] width 15 height 15
checkbox input "true"
checkbox input "false"
click at [310, 412] on input "Purchase Order column toggle visibility (hidden)" at bounding box center [308, 414] width 15 height 15
checkbox input "true"
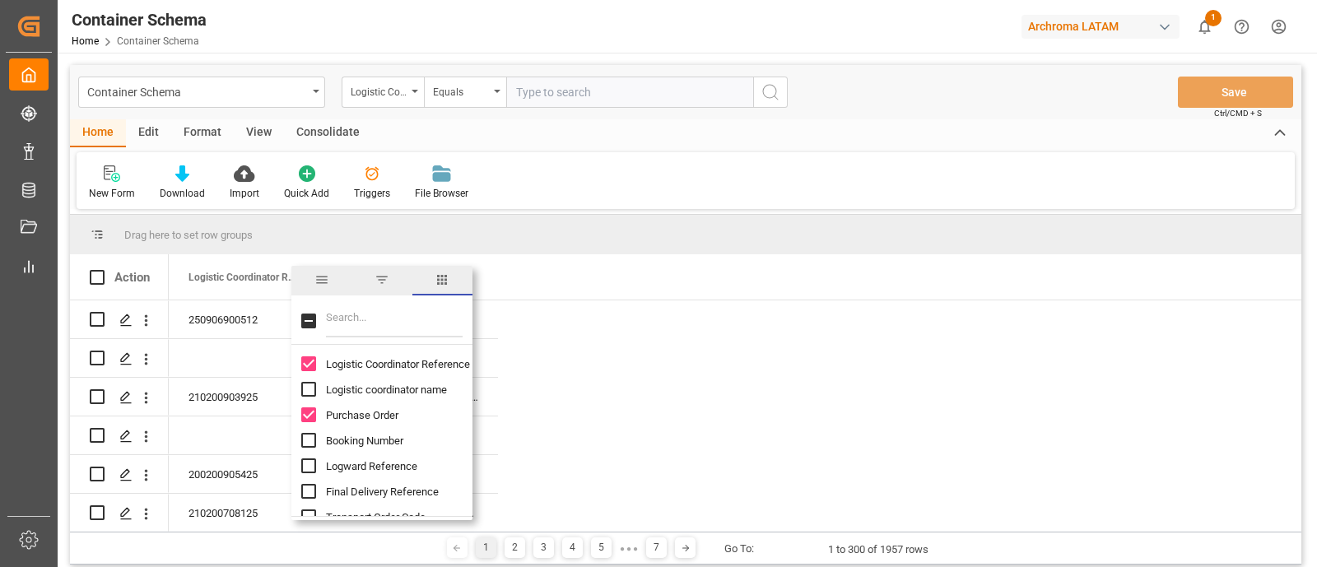
click at [310, 435] on input "Booking Number column toggle visibility (hidden)" at bounding box center [308, 440] width 15 height 15
checkbox input "true"
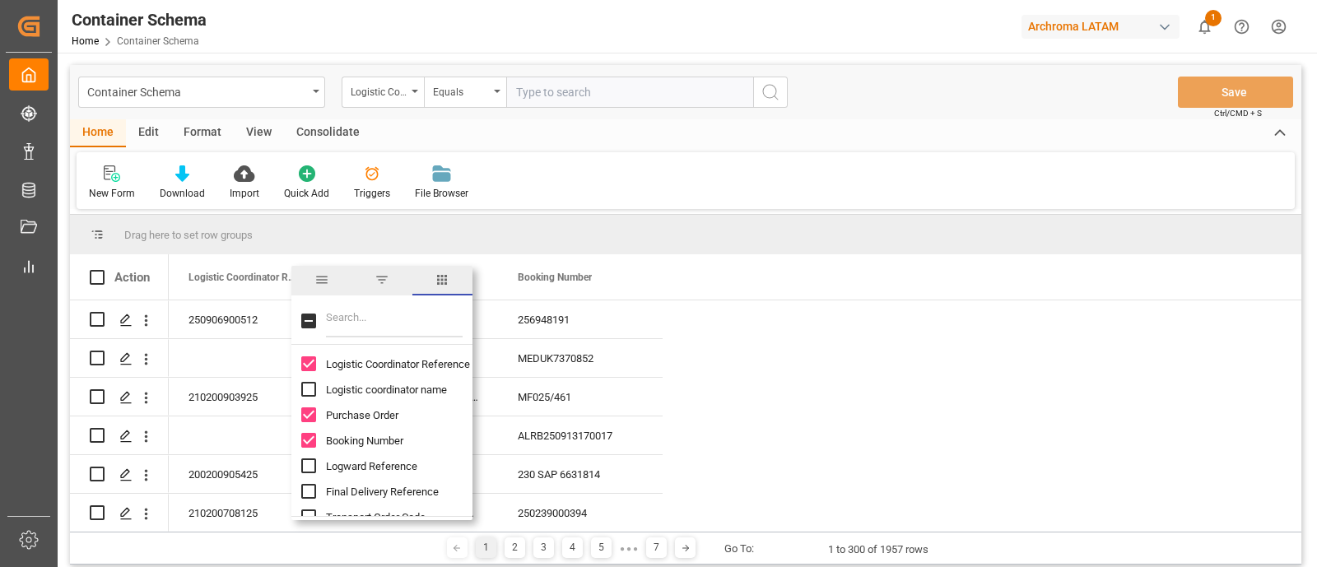
click at [310, 469] on input "Logward Reference column toggle visibility (hidden)" at bounding box center [308, 466] width 15 height 15
checkbox input "true"
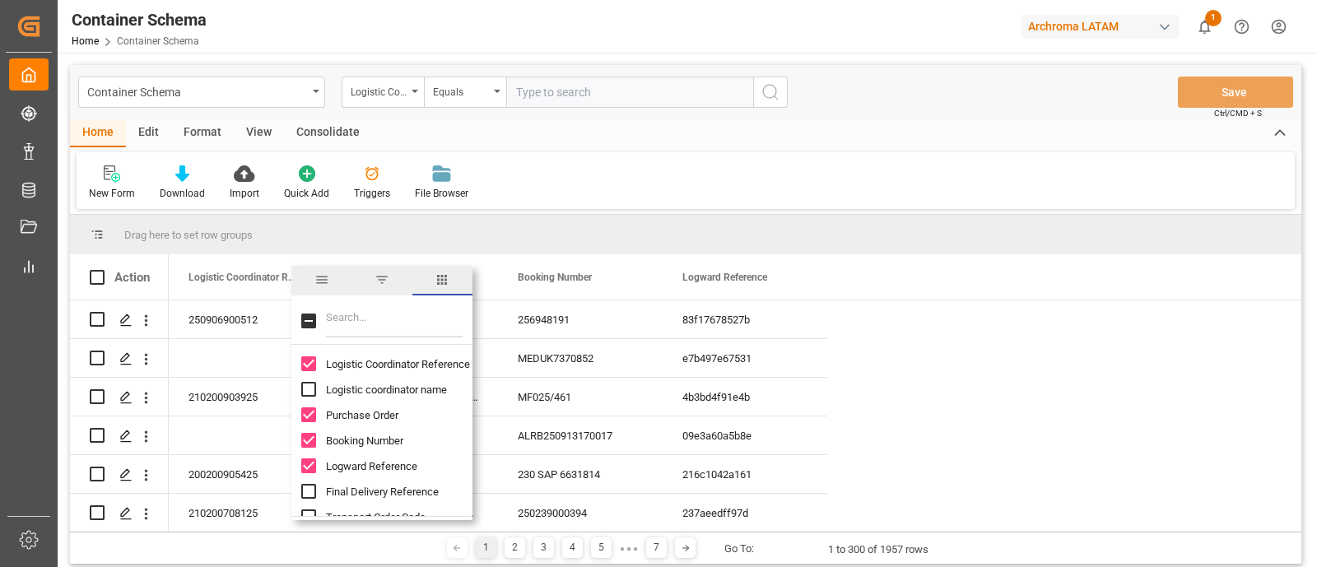
click at [366, 323] on input "Filter Columns Input" at bounding box center [394, 321] width 137 height 33
type input "eta"
click at [305, 384] on input "Eta Change Reasons column toggle visibility (hidden)" at bounding box center [308, 389] width 15 height 15
checkbox input "true"
checkbox input "false"
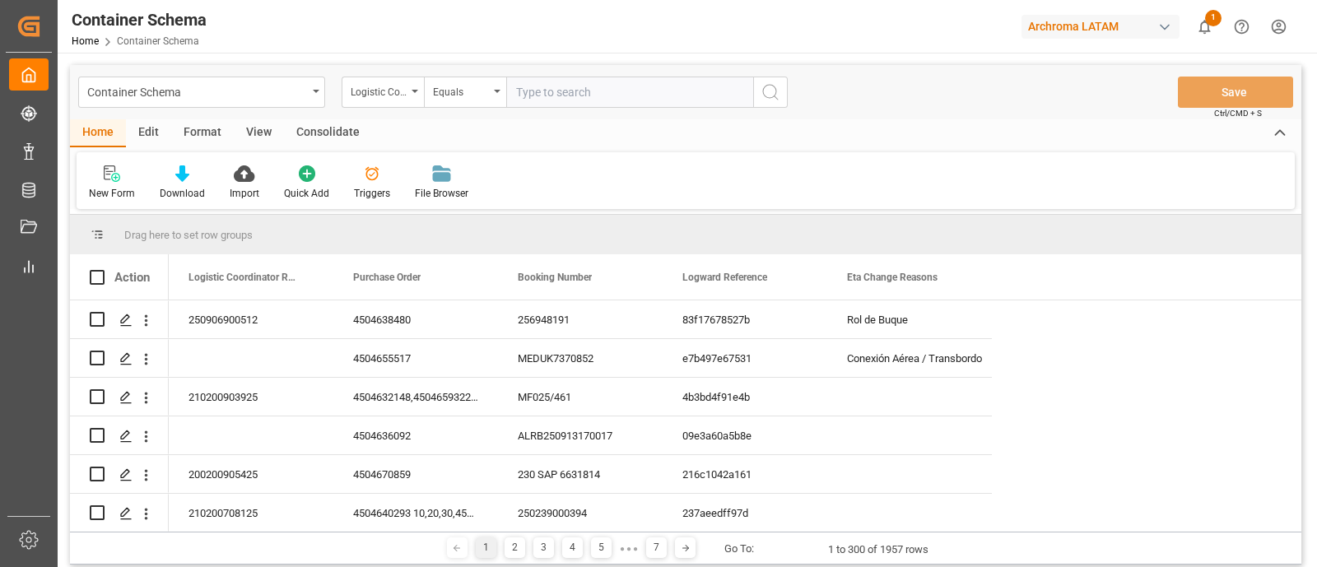
click at [750, 127] on div "Home Edit Format View Consolidate" at bounding box center [686, 133] width 1232 height 28
